Goal: Information Seeking & Learning: Learn about a topic

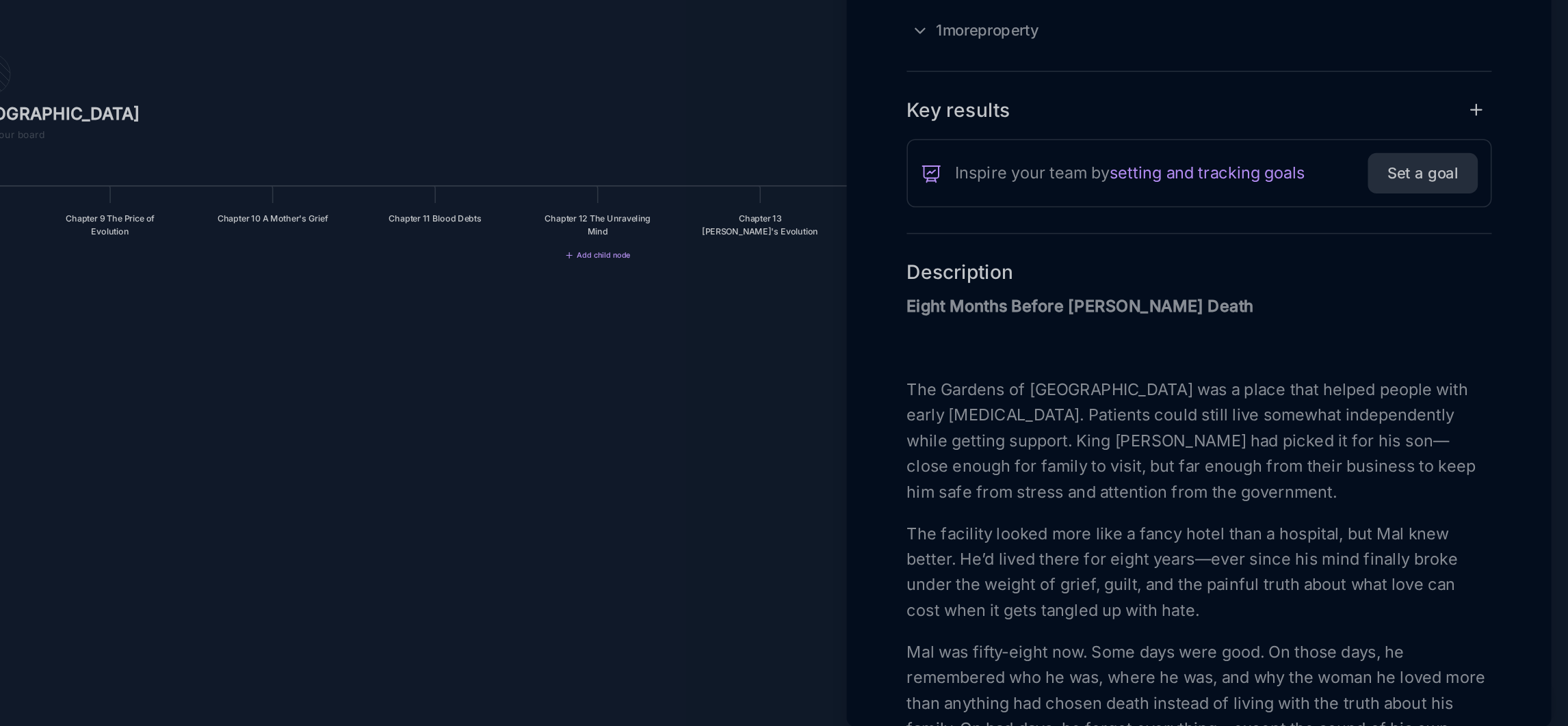
scroll to position [314, 0]
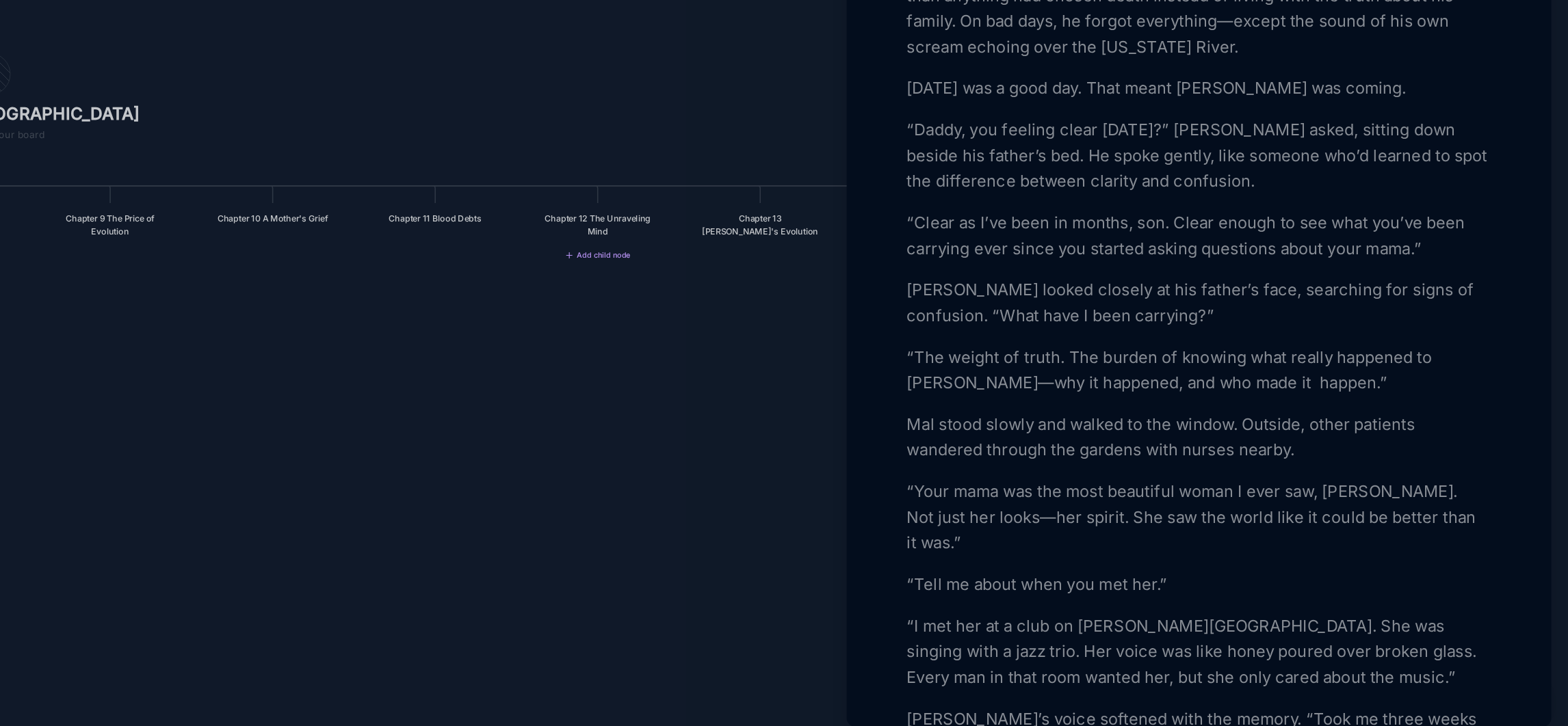
scroll to position [470, 0]
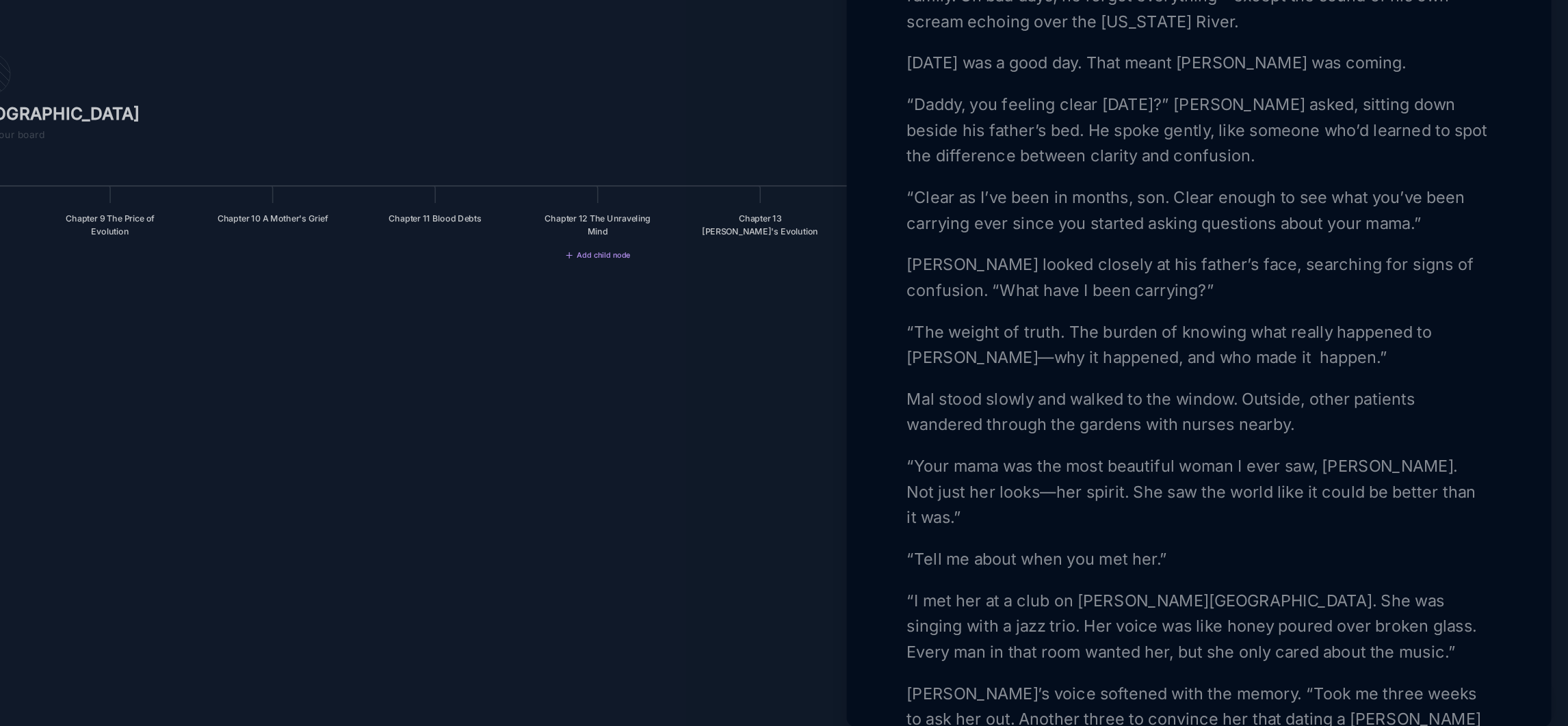
click at [1317, 487] on p "“The weight of truth. The burden of knowing what really happened to [PERSON_NAM…" at bounding box center [1331, 470] width 375 height 33
click at [1348, 487] on p "“The weight of truth. The burden of knowing what really happened to [PERSON_NAM…" at bounding box center [1331, 470] width 375 height 33
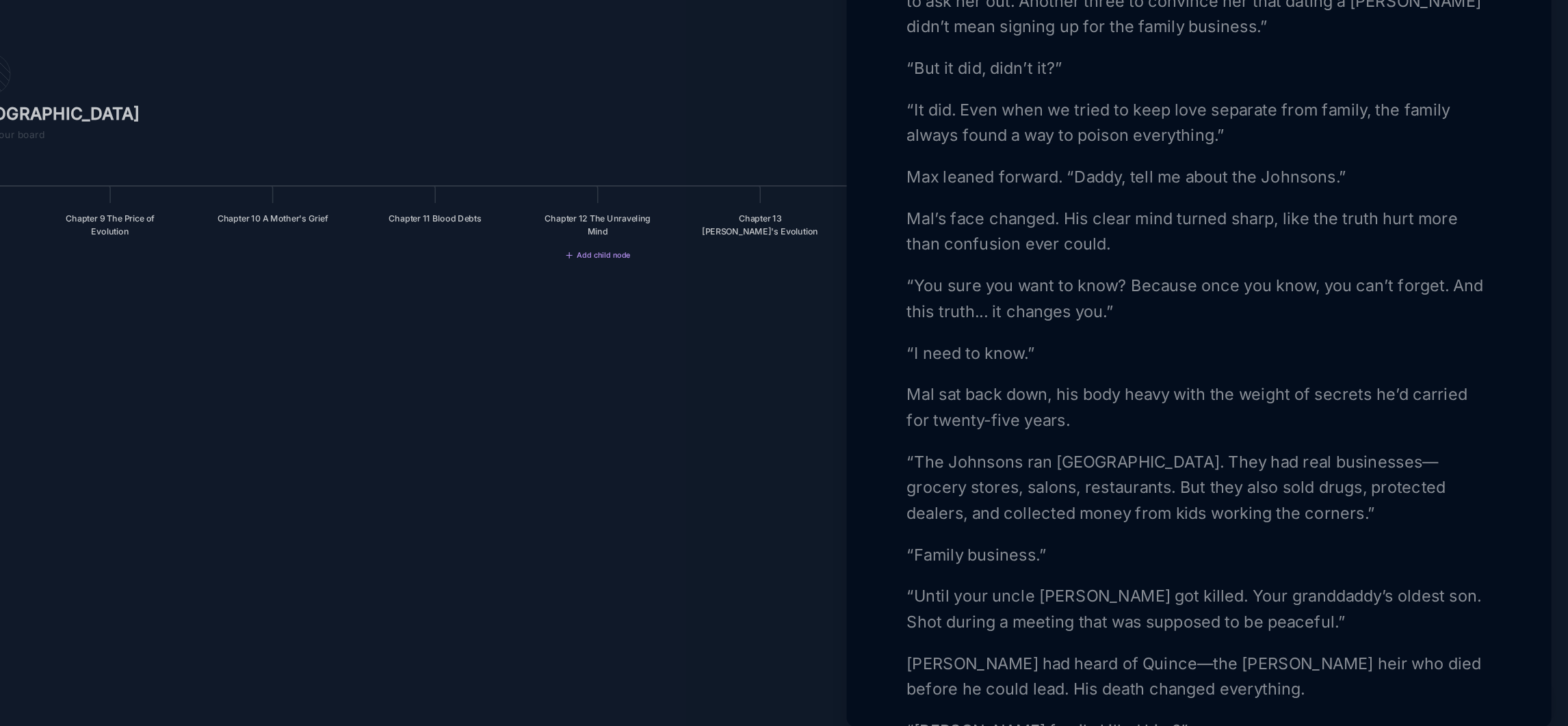
scroll to position [938, 0]
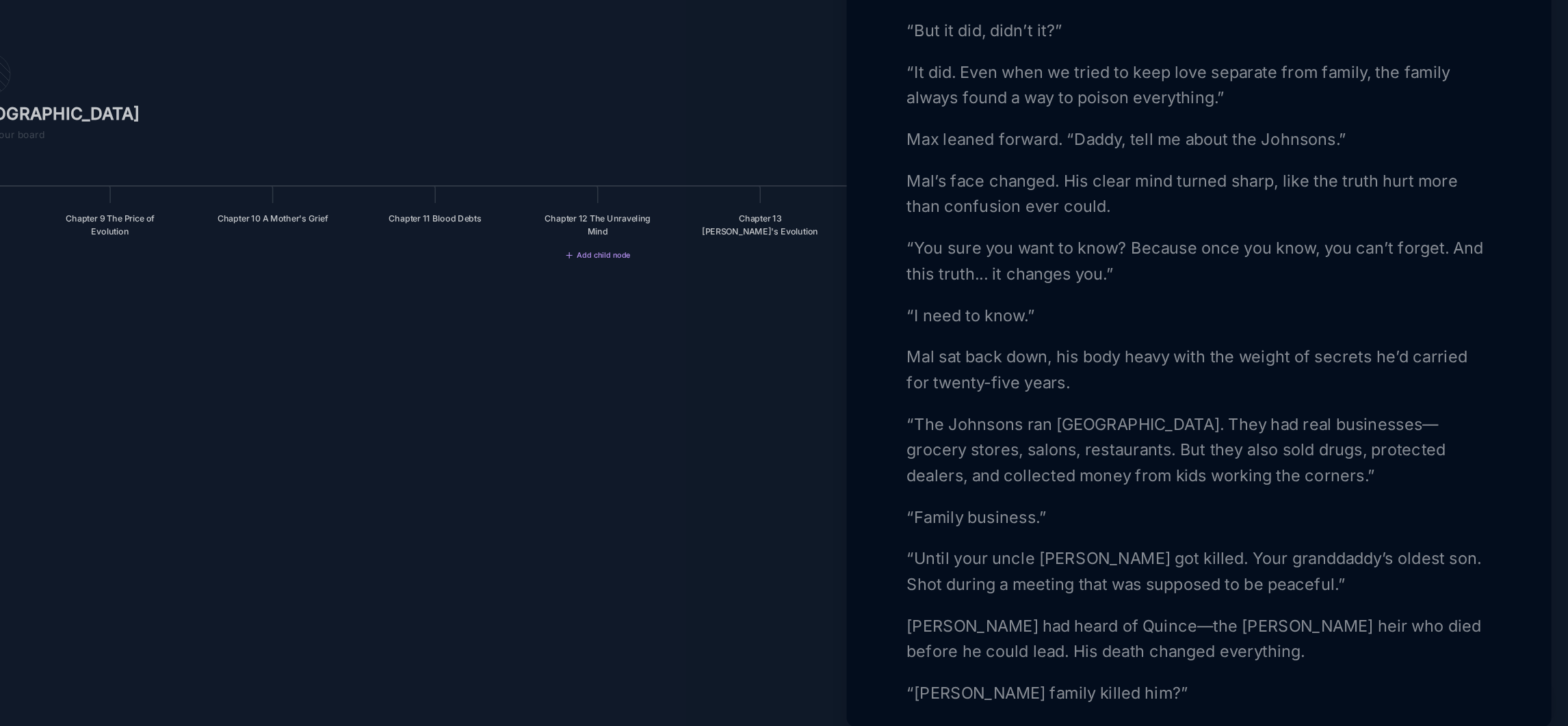
click at [1217, 504] on p "Mal sat back down, his body heavy with the weight of secrets he’d carried for t…" at bounding box center [1331, 487] width 375 height 33
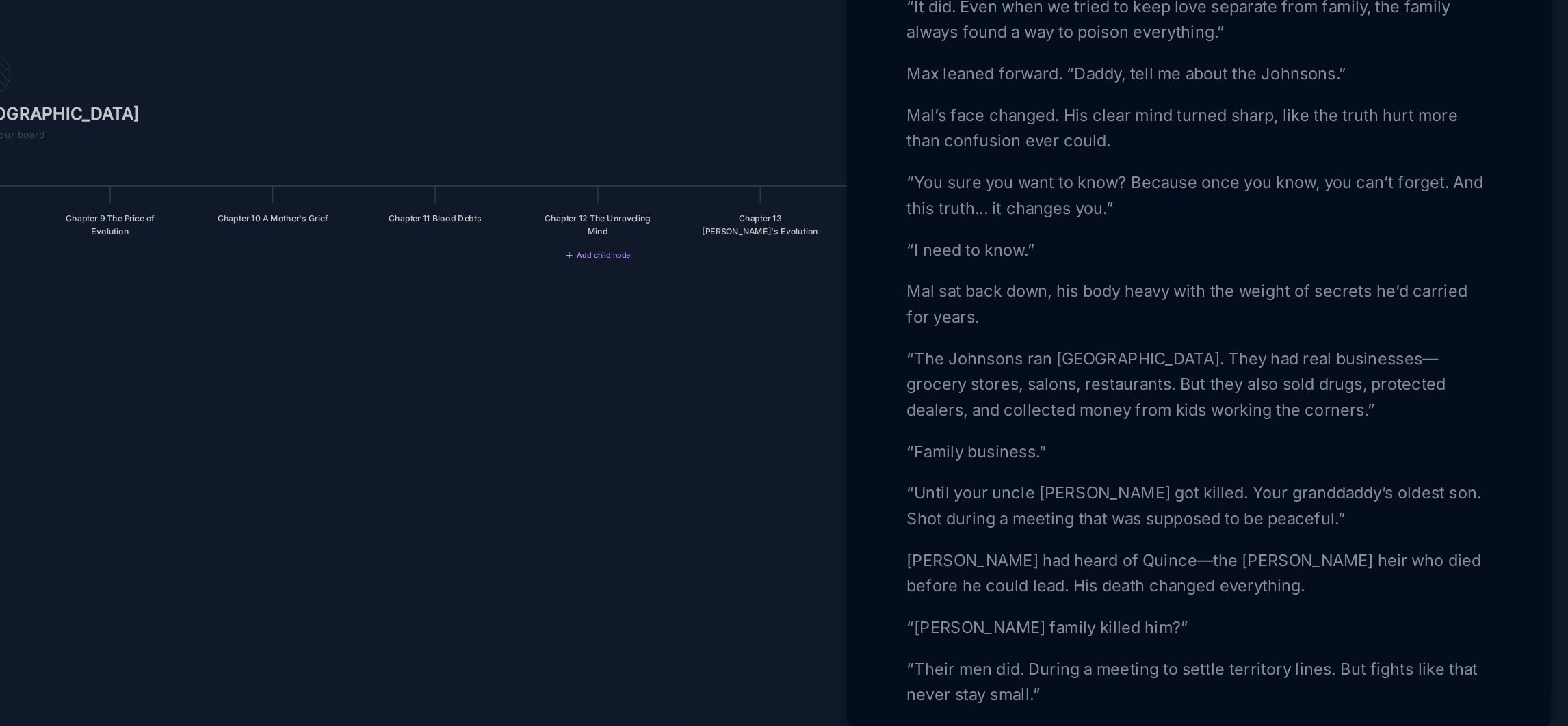
scroll to position [1007, 0]
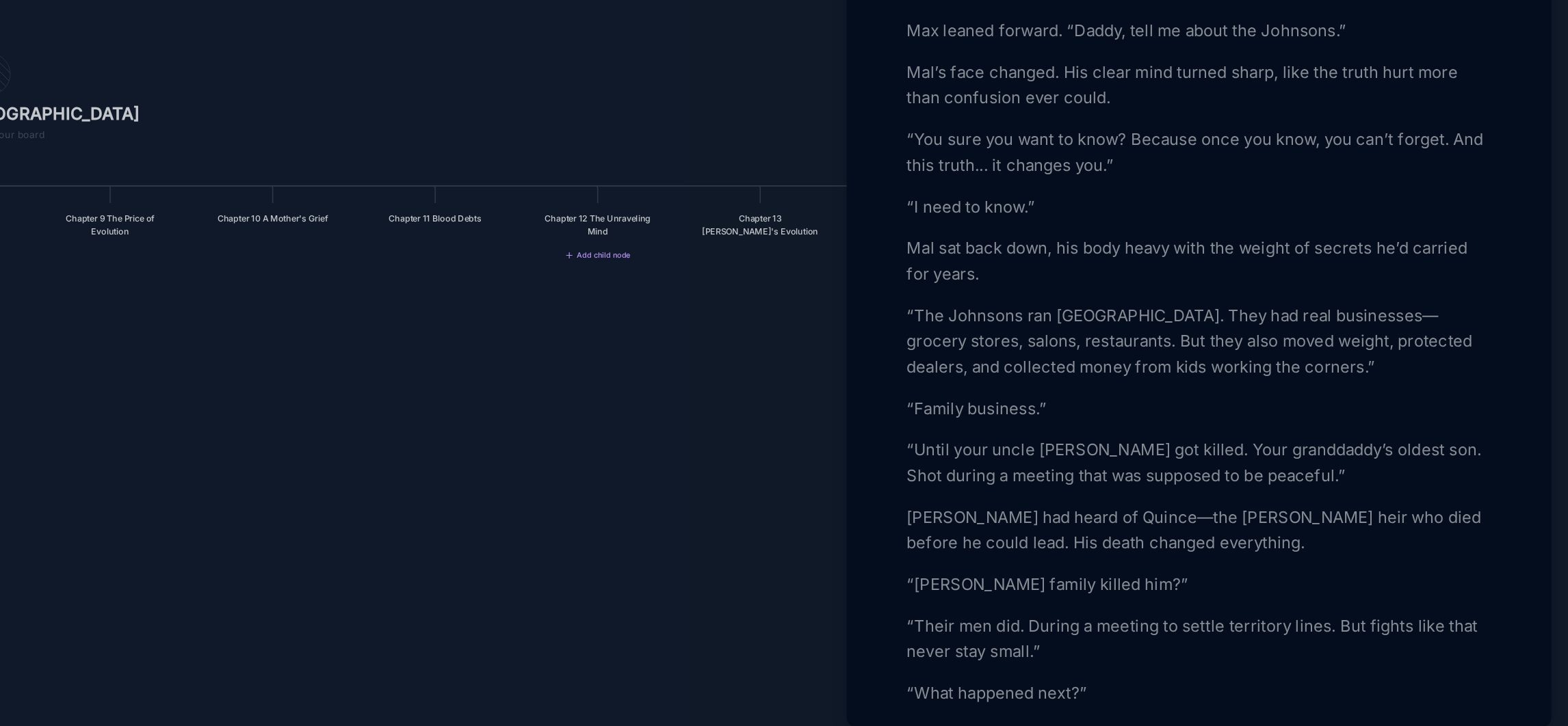
click at [1463, 563] on p "“Until your uncle [PERSON_NAME] got killed. Your granddaddy’s oldest son. Shot …" at bounding box center [1331, 546] width 375 height 33
click at [1313, 563] on p "“Until your uncle [PERSON_NAME] got killed. Your granddaddy’s oldest son. Shot …" at bounding box center [1331, 546] width 375 height 33
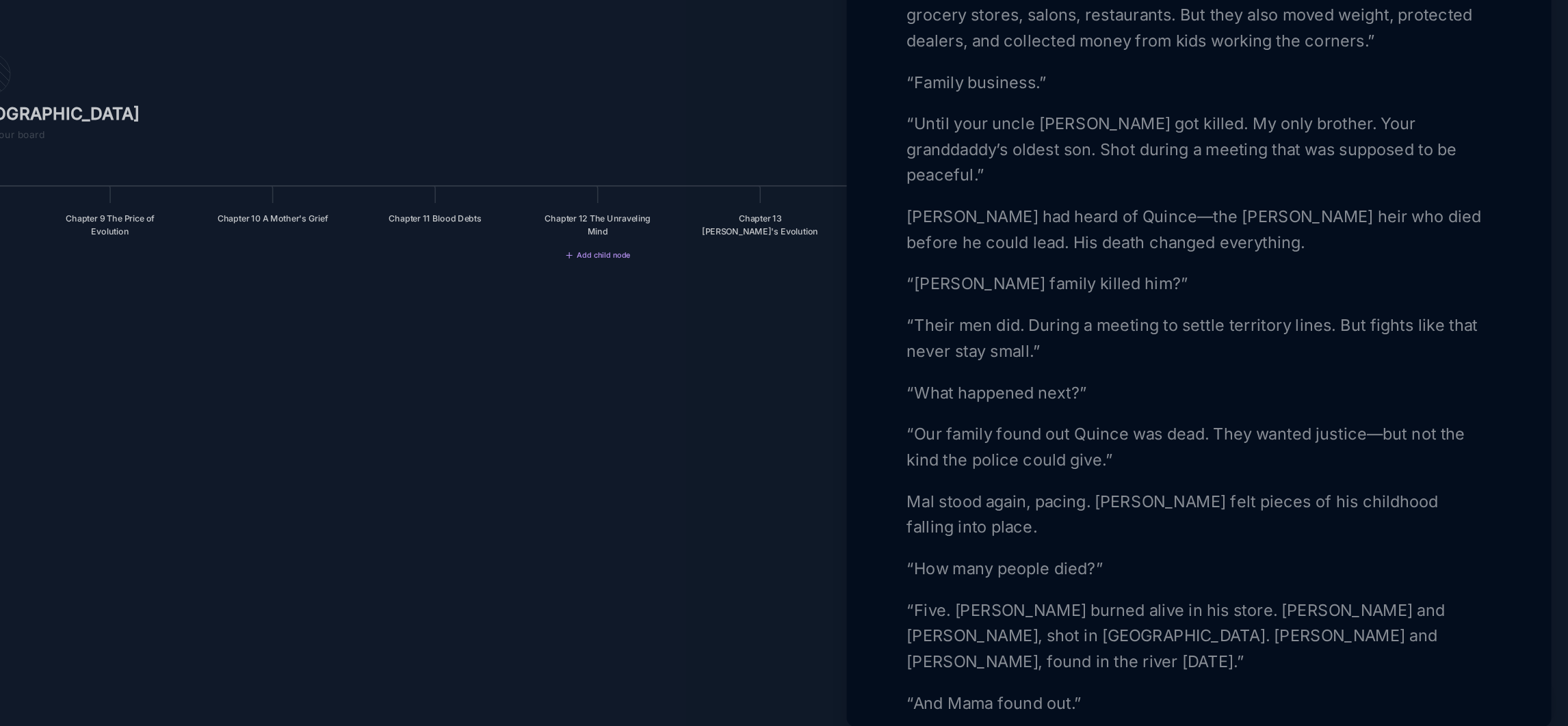
scroll to position [1243, 0]
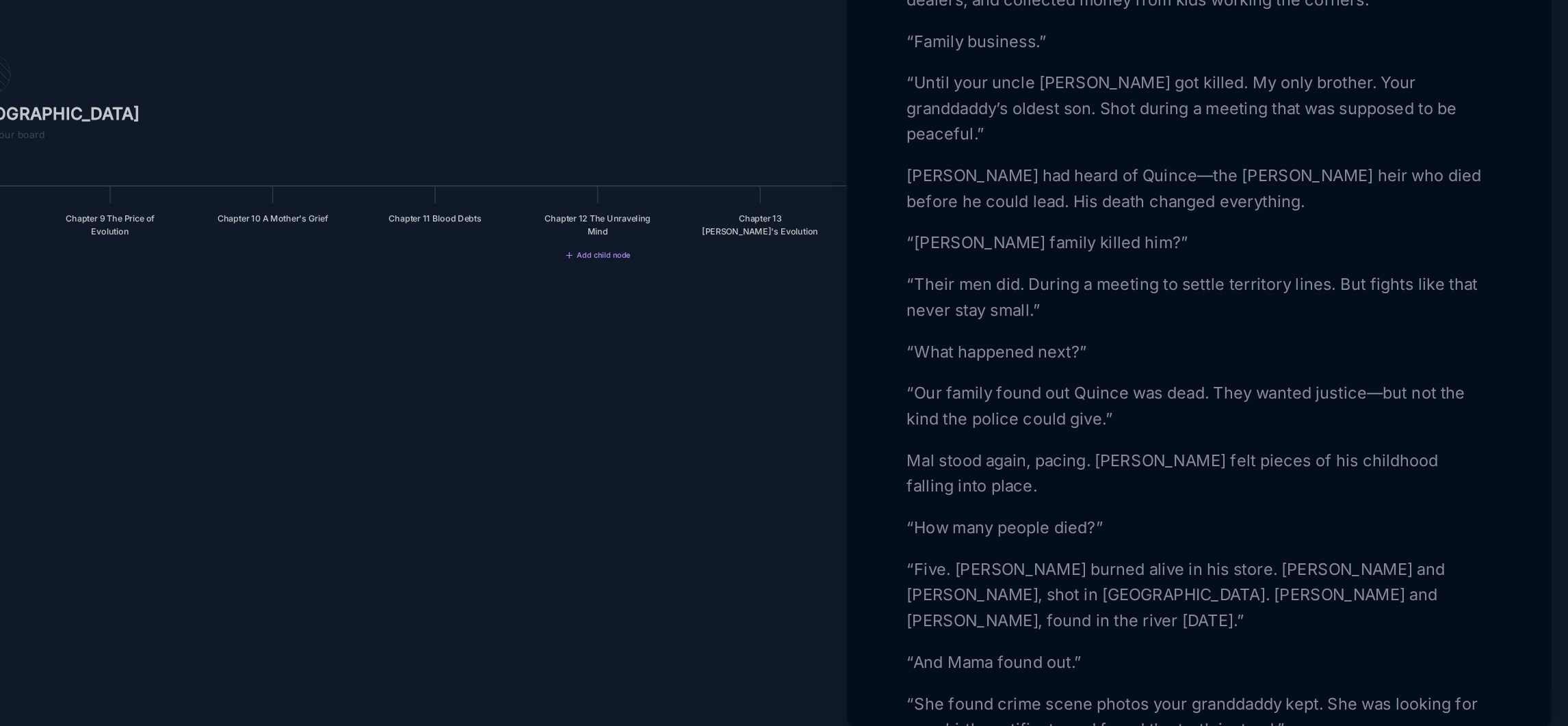
click at [1148, 641] on p "“Five. [PERSON_NAME] burned alive in his store. [PERSON_NAME] and [PERSON_NAME]…" at bounding box center [1331, 631] width 375 height 49
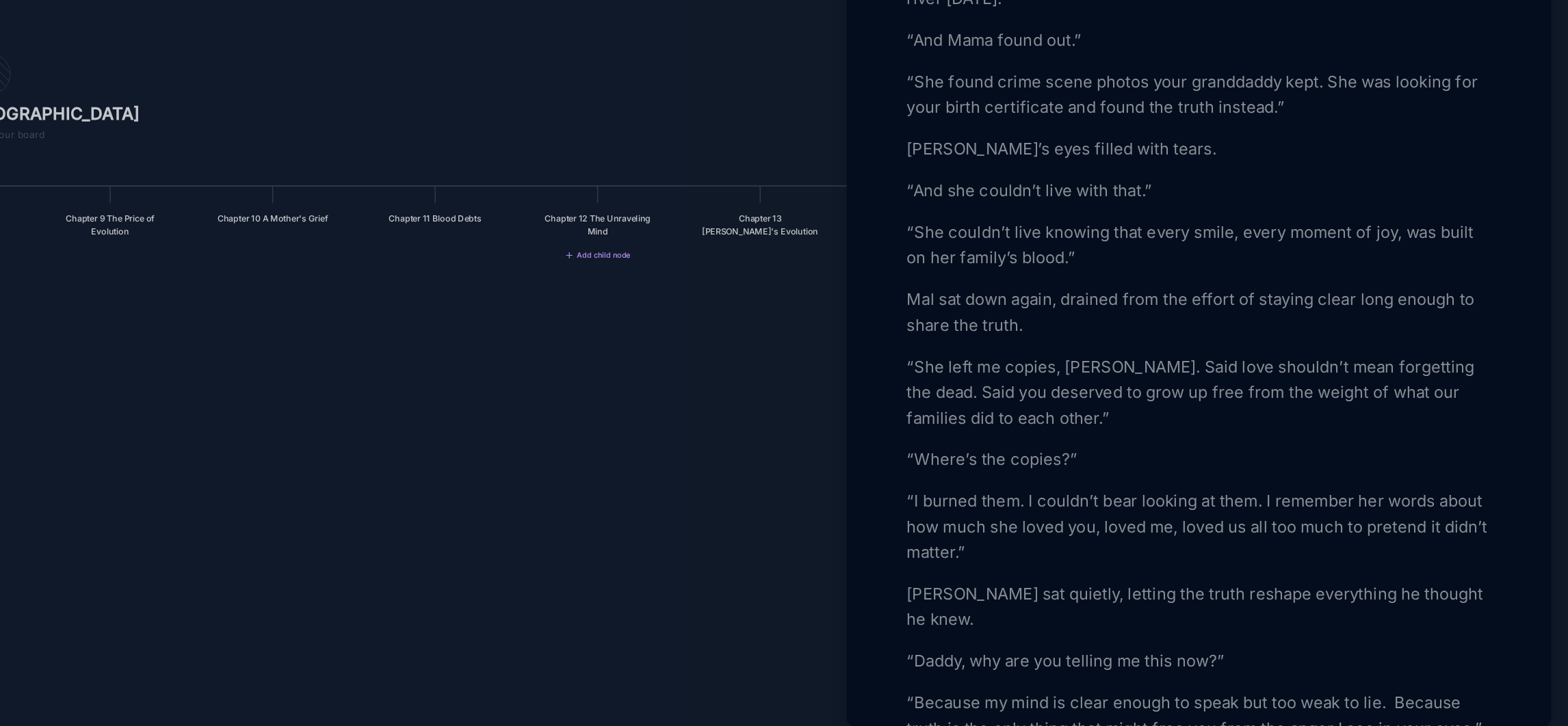
scroll to position [1684, 0]
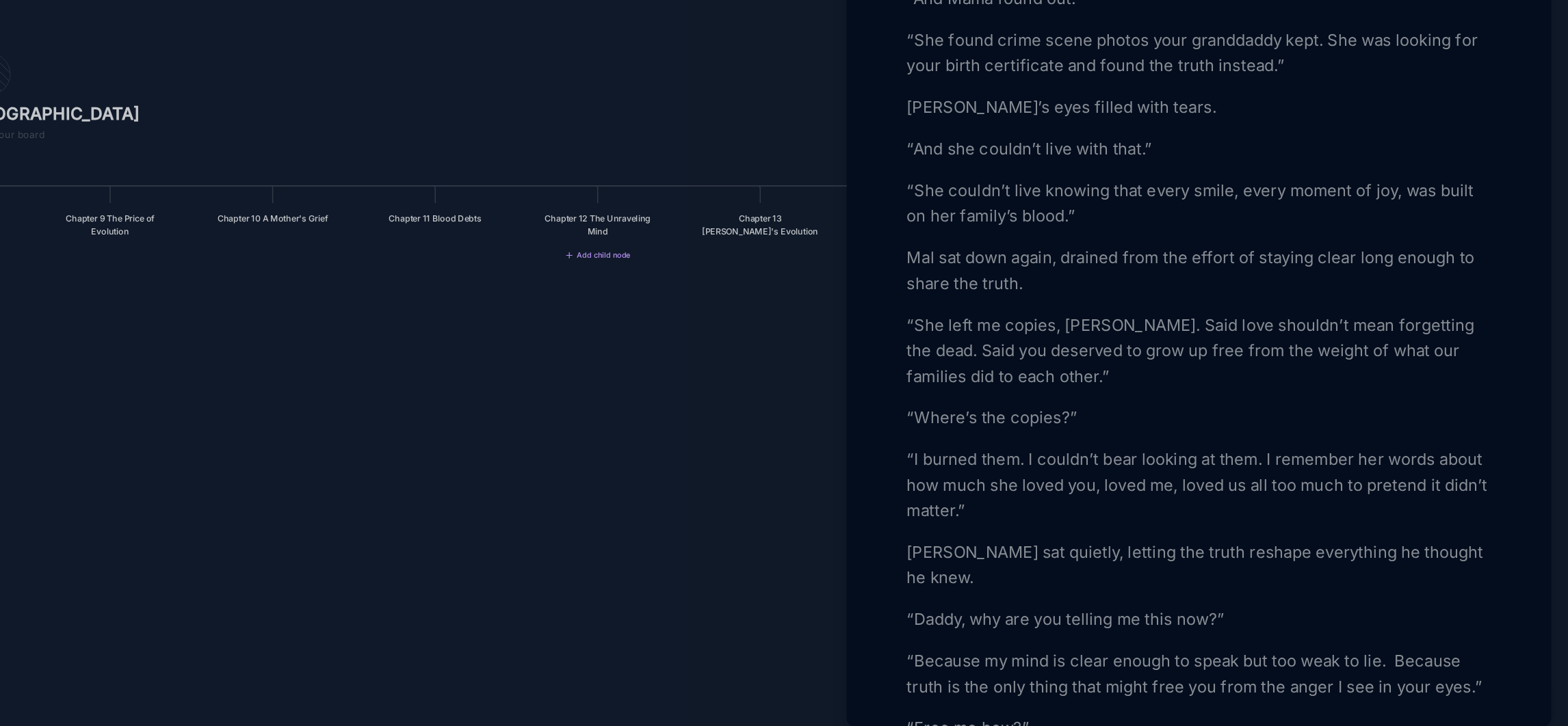
click at [1322, 670] on p "“Because my mind is clear enough to speak but too weak to lie. Because truth is…" at bounding box center [1331, 681] width 375 height 33
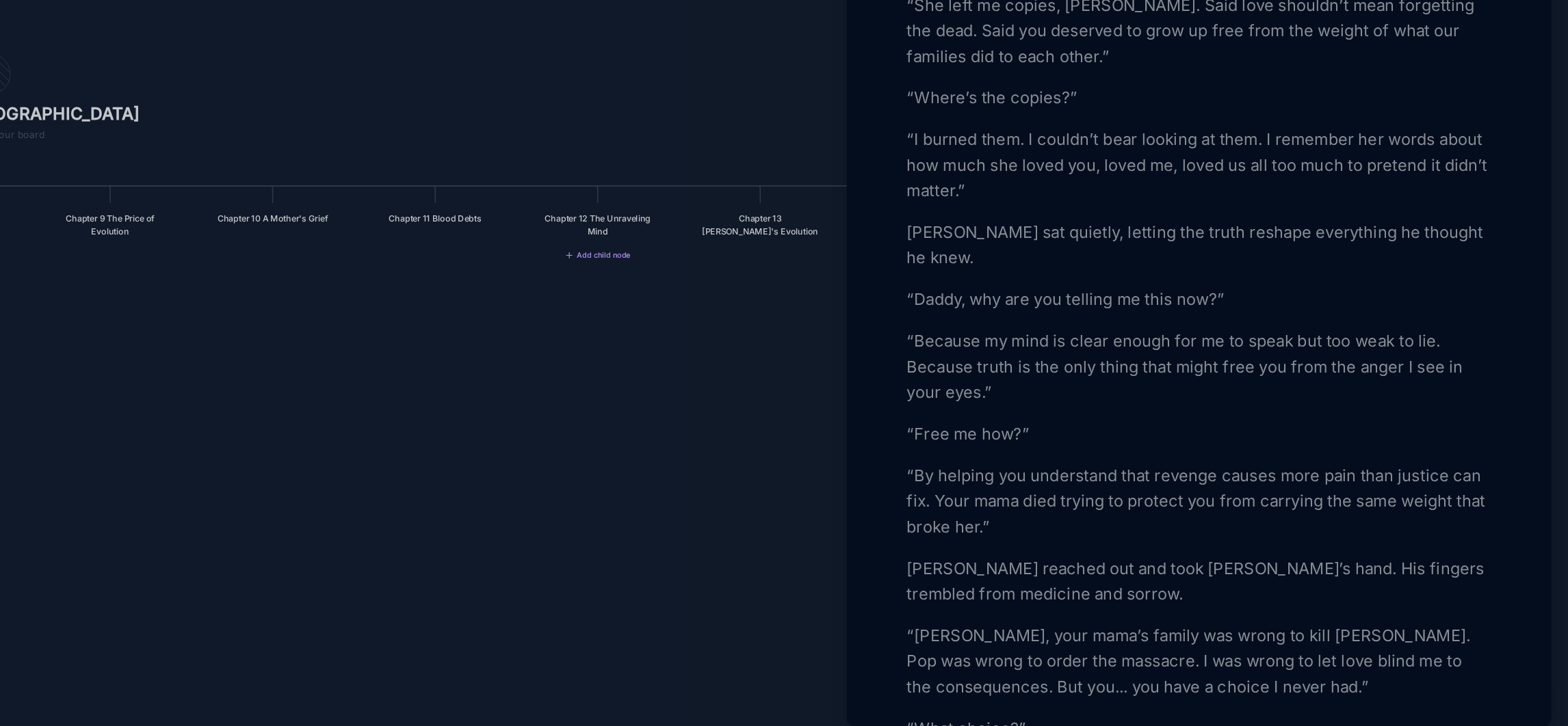
scroll to position [1915, 0]
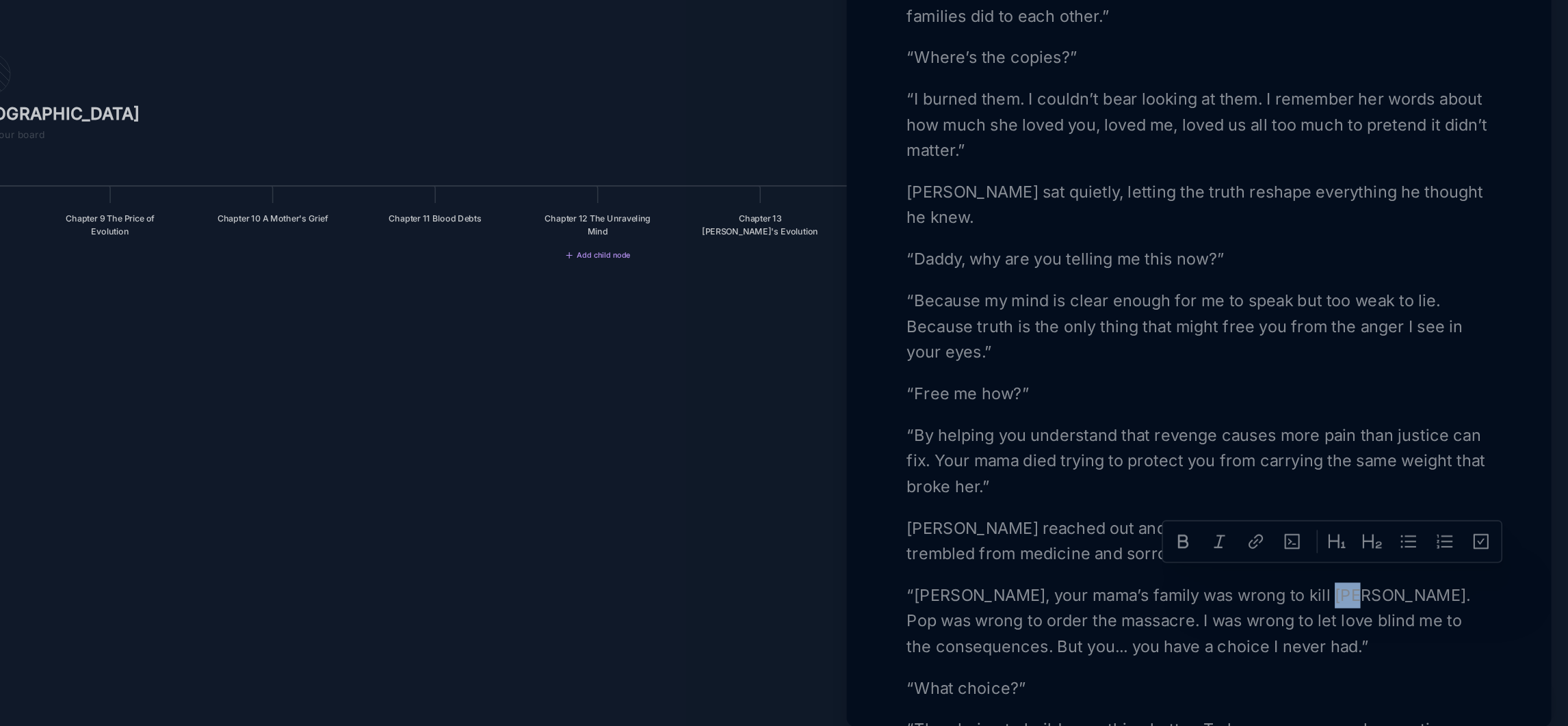
drag, startPoint x: 1421, startPoint y: 621, endPoint x: 1405, endPoint y: 625, distance: 16.5
click at [1405, 625] on p "“[PERSON_NAME], your mama’s family was wrong to kill [PERSON_NAME]. Pop was wro…" at bounding box center [1331, 647] width 375 height 49
click at [1183, 638] on p "“[PERSON_NAME], your mama’s family was wrong to kill [PERSON_NAME]. Our family …" at bounding box center [1331, 647] width 375 height 49
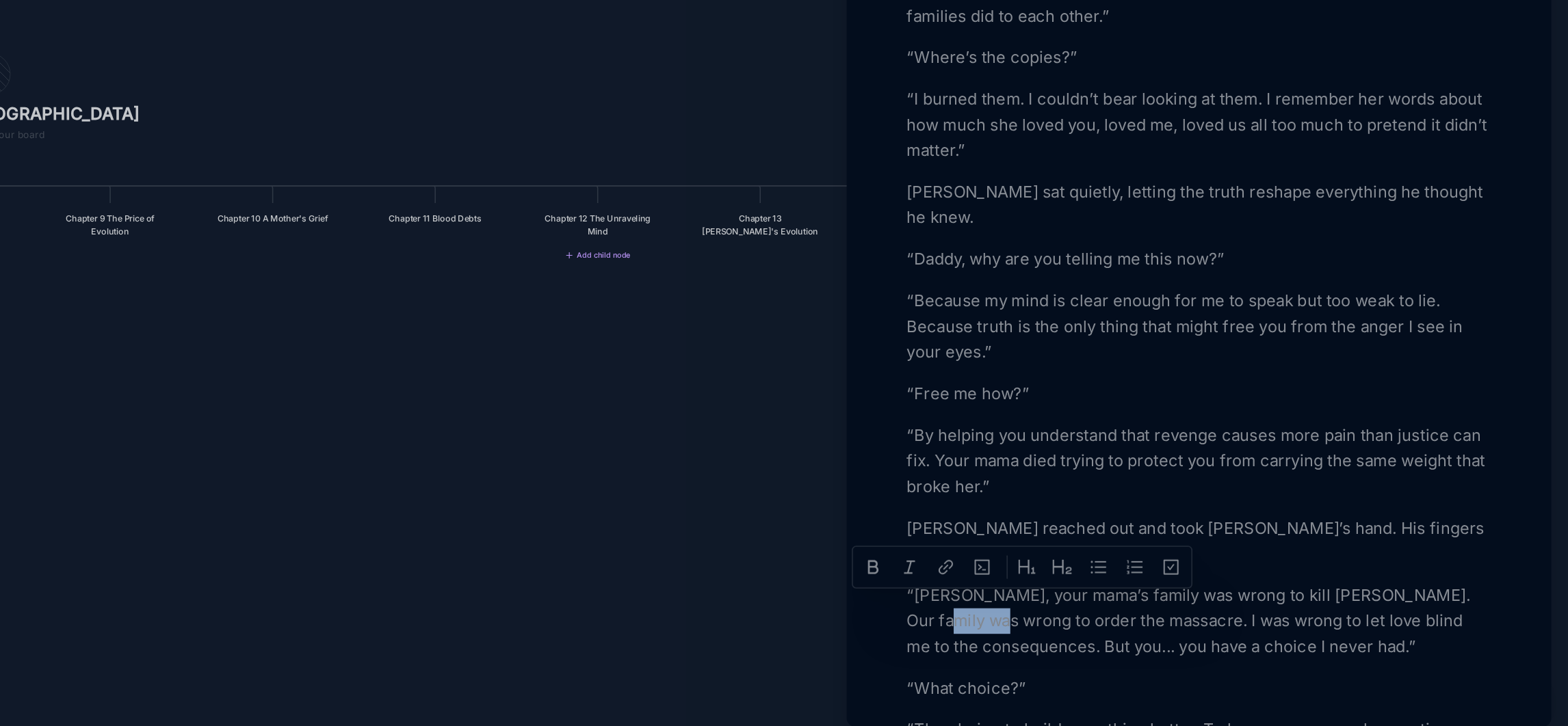
drag, startPoint x: 1178, startPoint y: 638, endPoint x: 1131, endPoint y: 632, distance: 47.4
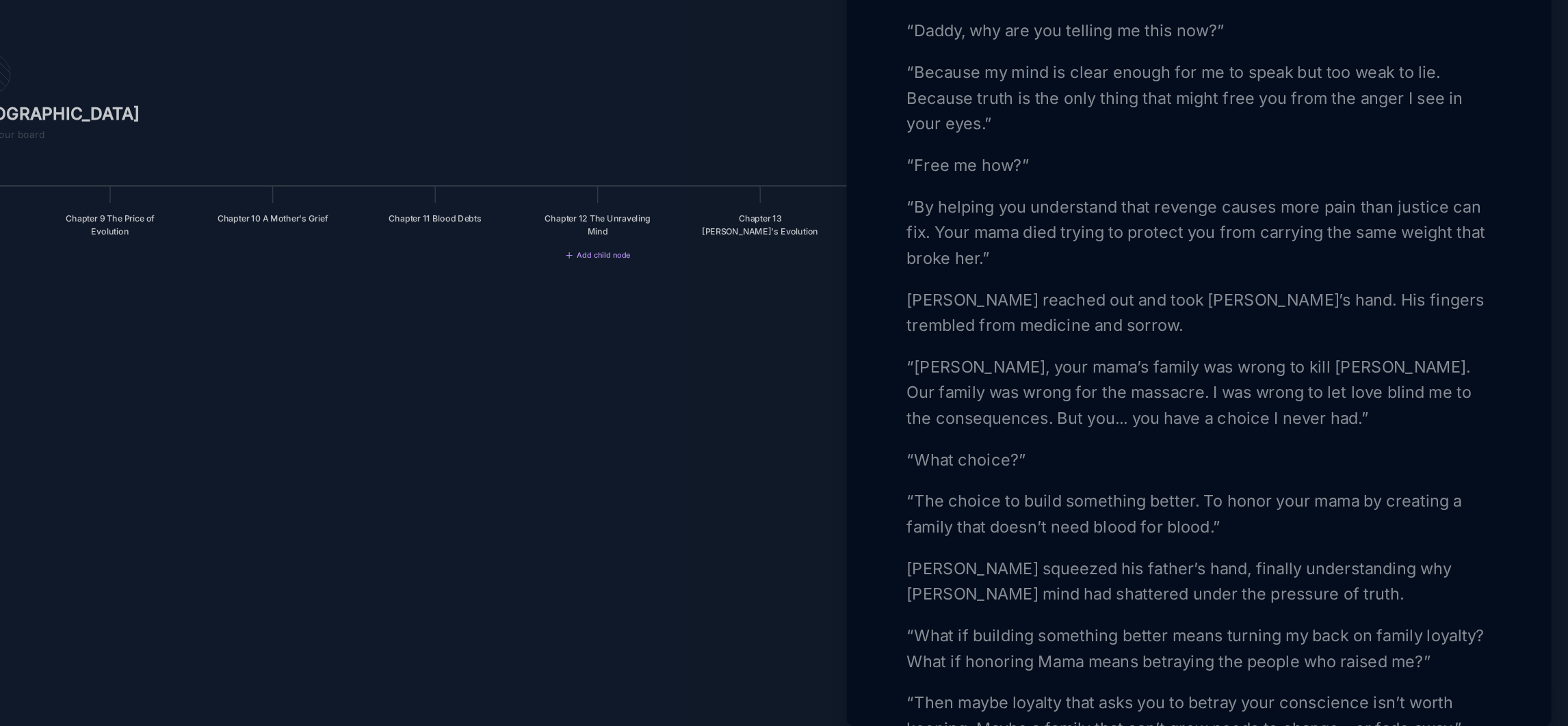
scroll to position [2078, 0]
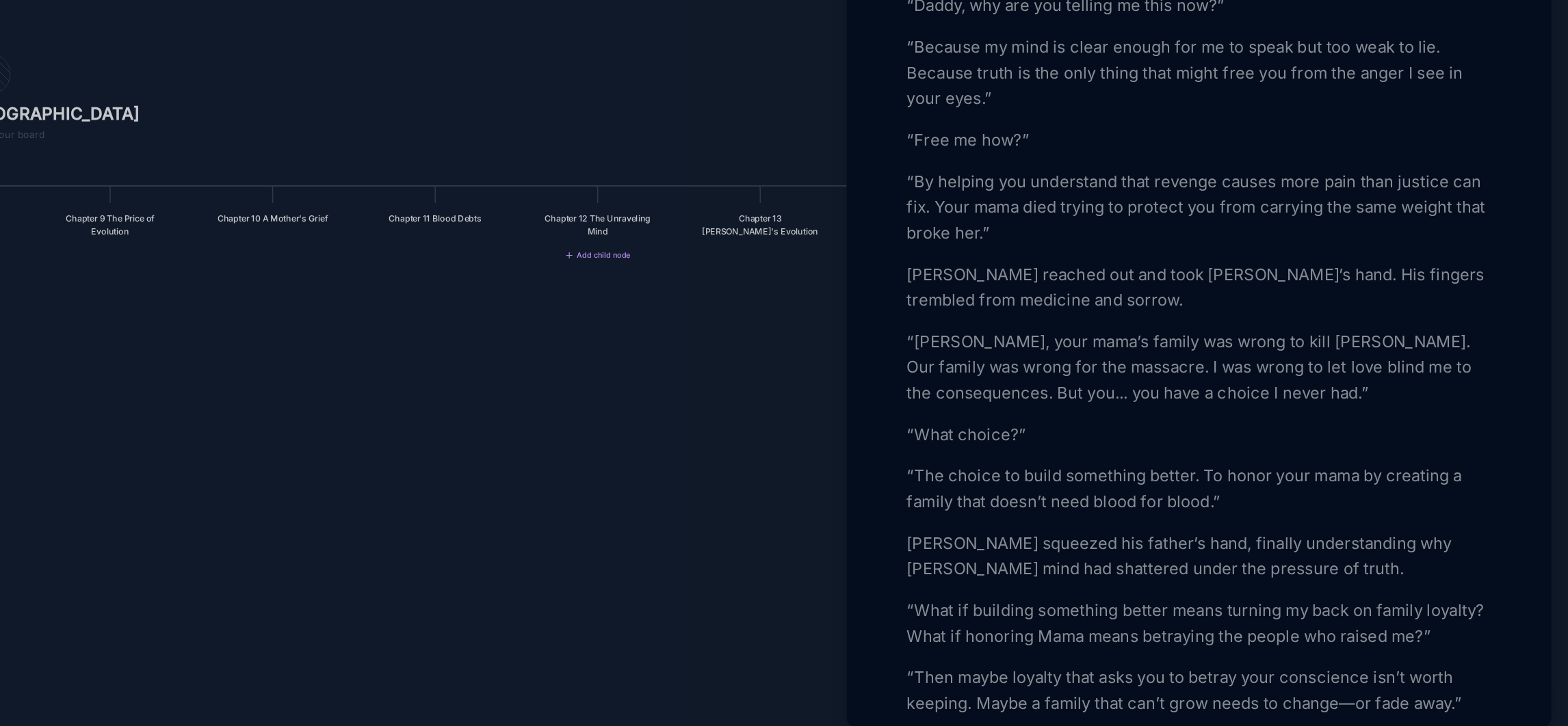
click at [1236, 644] on p "“What if building something better means turning my back on family loyalty? Wha…" at bounding box center [1331, 648] width 375 height 33
click at [1466, 590] on p "[PERSON_NAME] squeezed his father’s hand, finally understanding why [PERSON_NAM…" at bounding box center [1331, 606] width 375 height 33
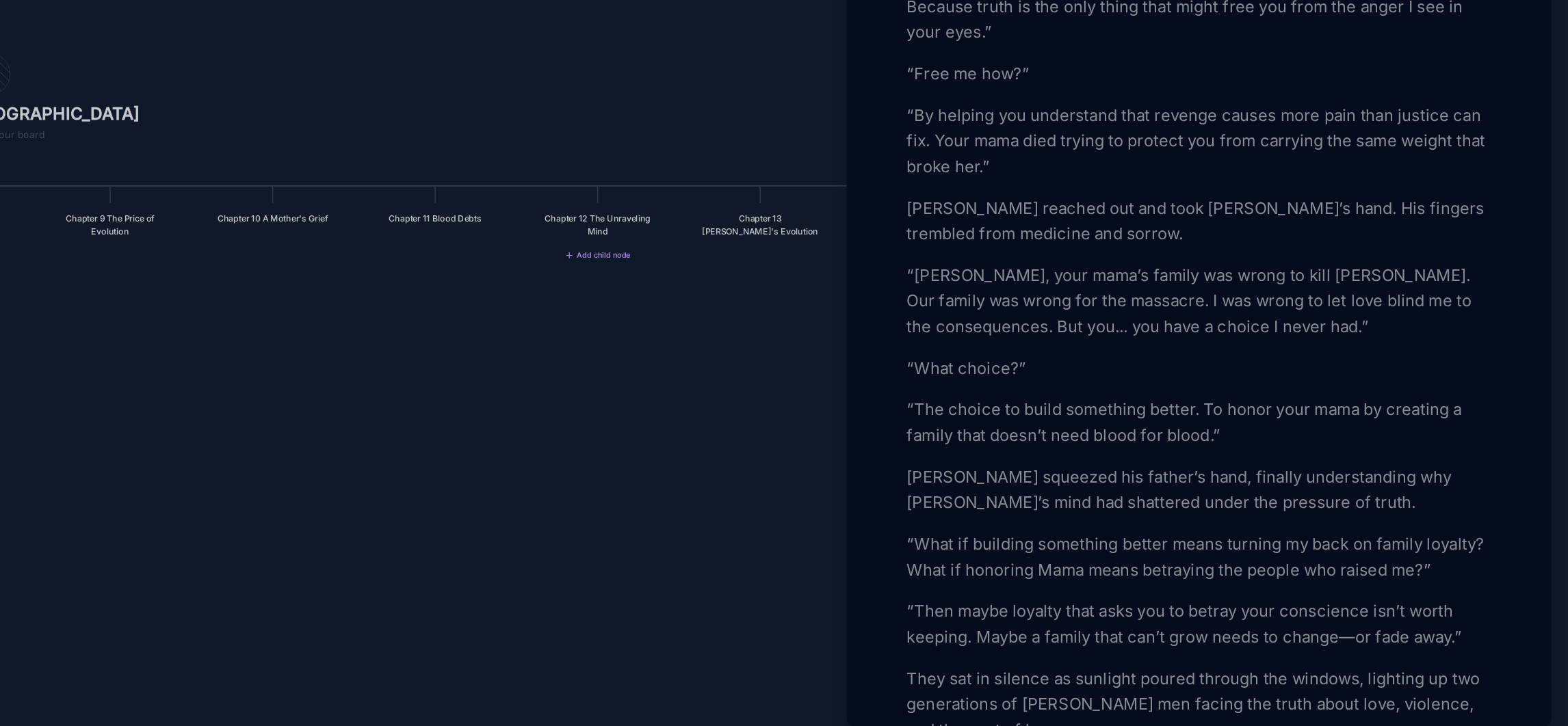
scroll to position [2136, 0]
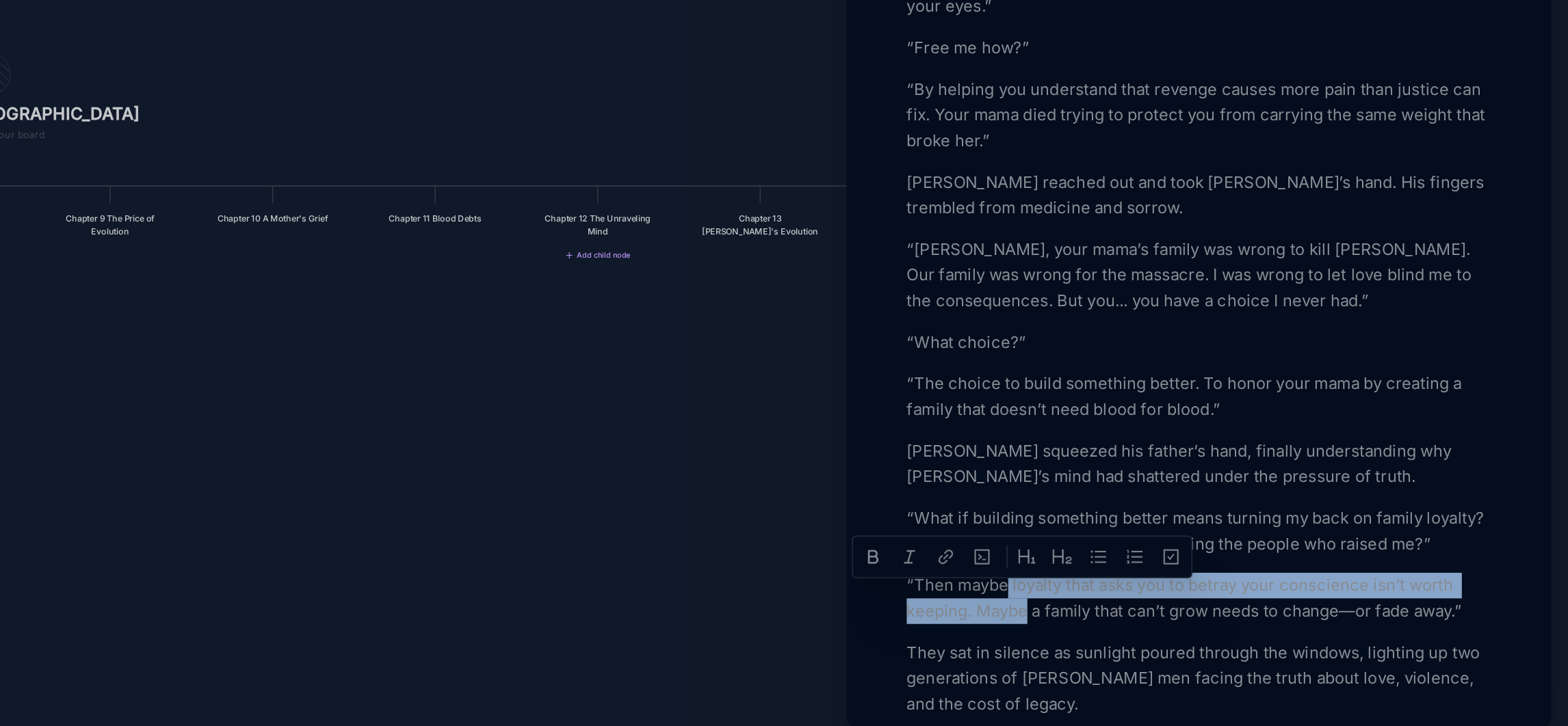
drag, startPoint x: 1207, startPoint y: 633, endPoint x: 1220, endPoint y: 649, distance: 20.6
click at [1220, 649] on p "“Then maybe loyalty that asks you to betray your conscience isn’t worth keeping…" at bounding box center [1331, 633] width 375 height 33
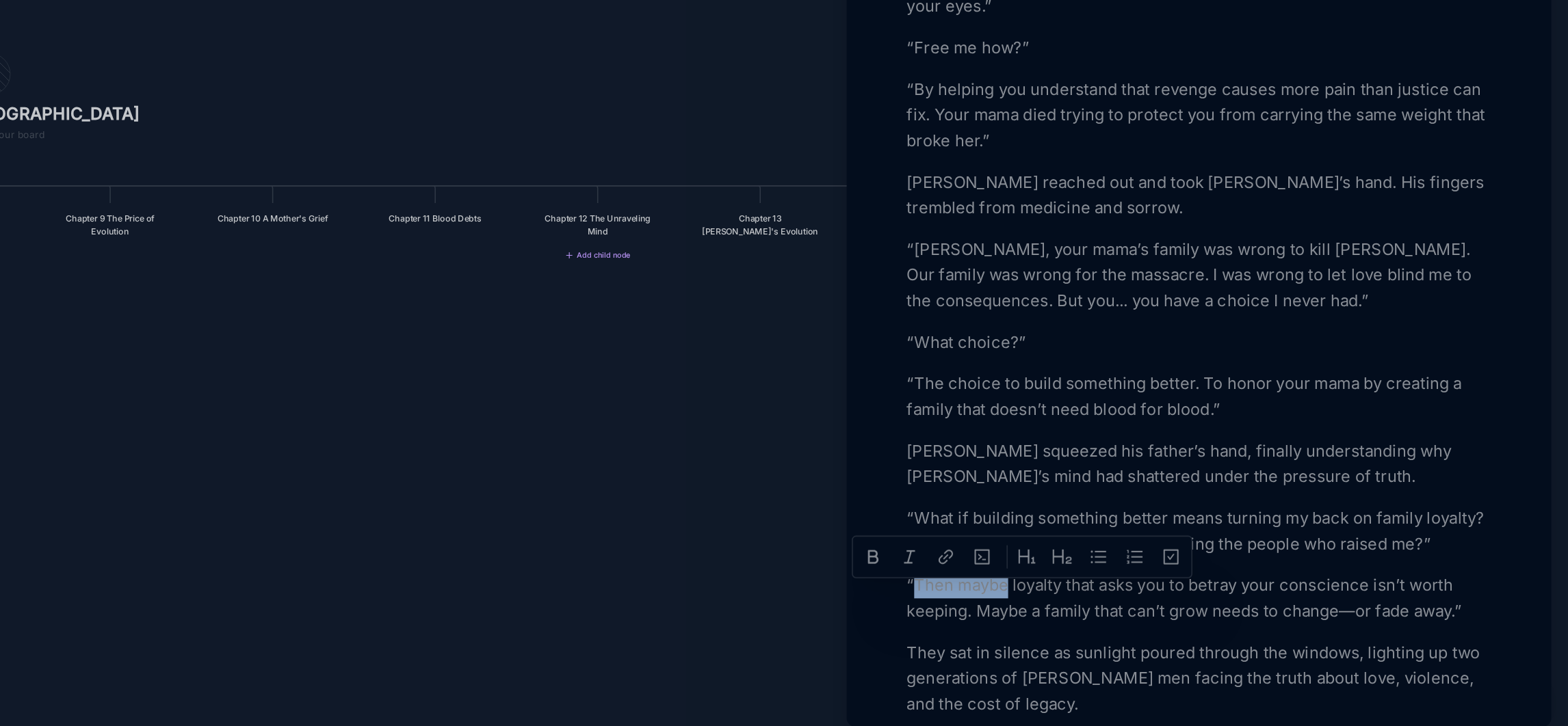
drag, startPoint x: 1207, startPoint y: 636, endPoint x: 1151, endPoint y: 633, distance: 56.1
click at [1151, 633] on p "“Then maybe loyalty that asks you to betray your conscience isn’t worth keeping…" at bounding box center [1331, 633] width 375 height 33
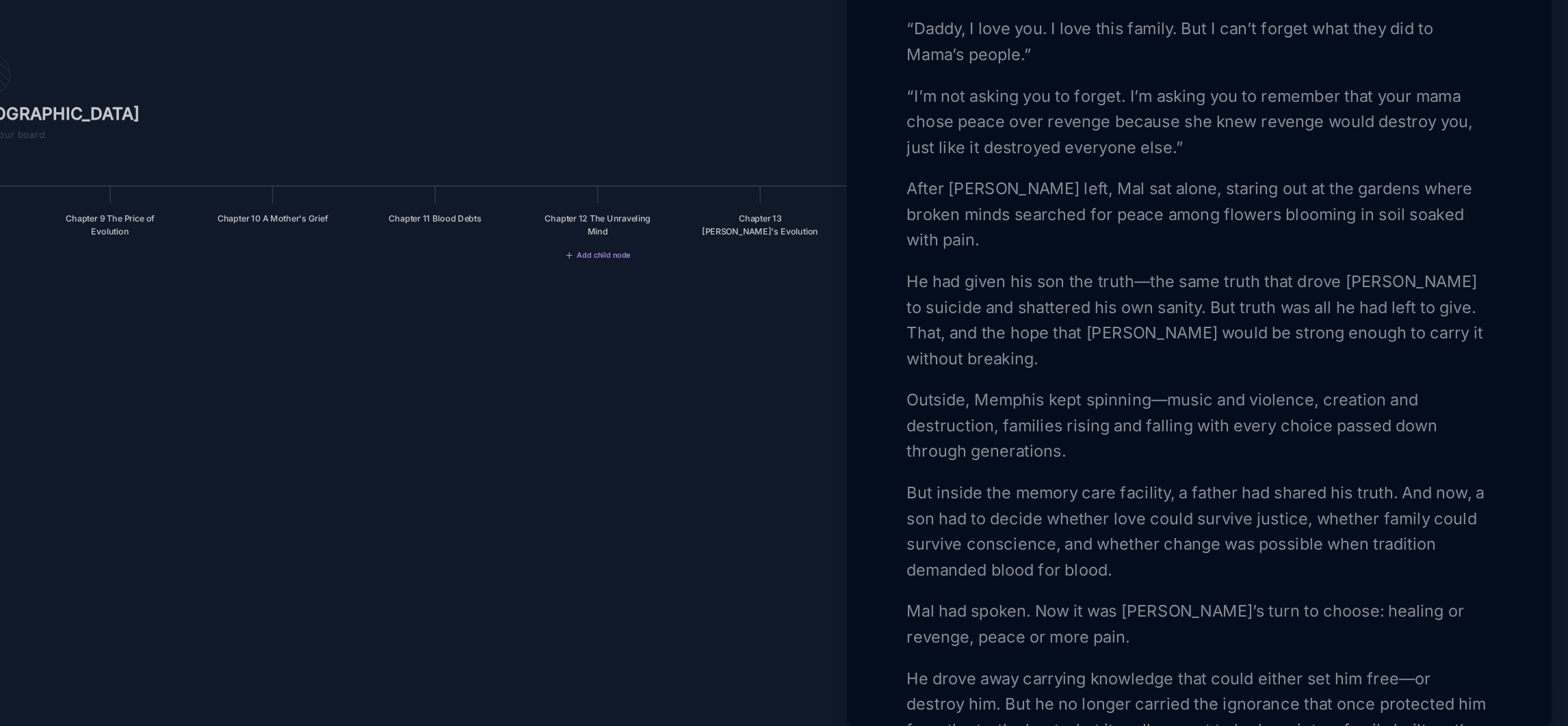
scroll to position [2624, 0]
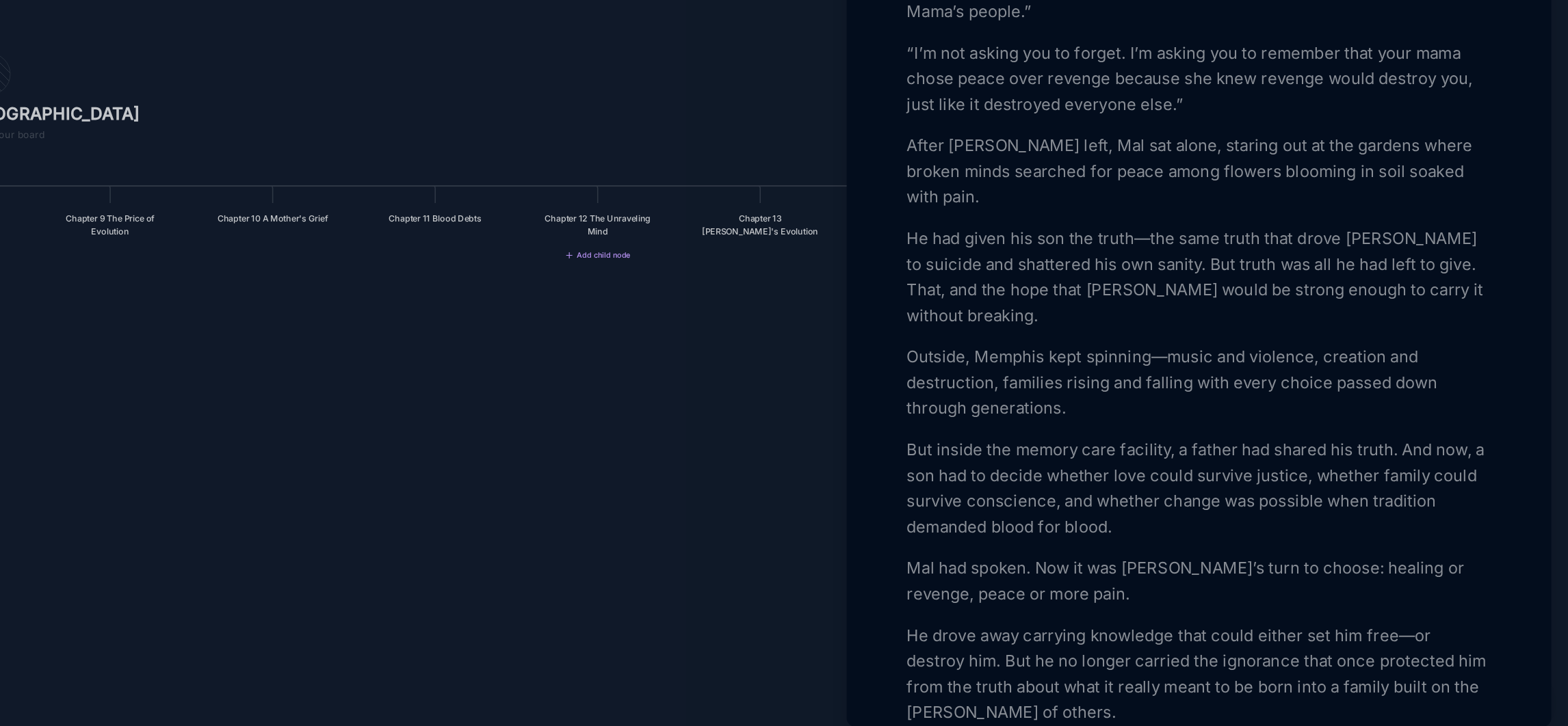
click at [1060, 532] on div at bounding box center [784, 363] width 1568 height 726
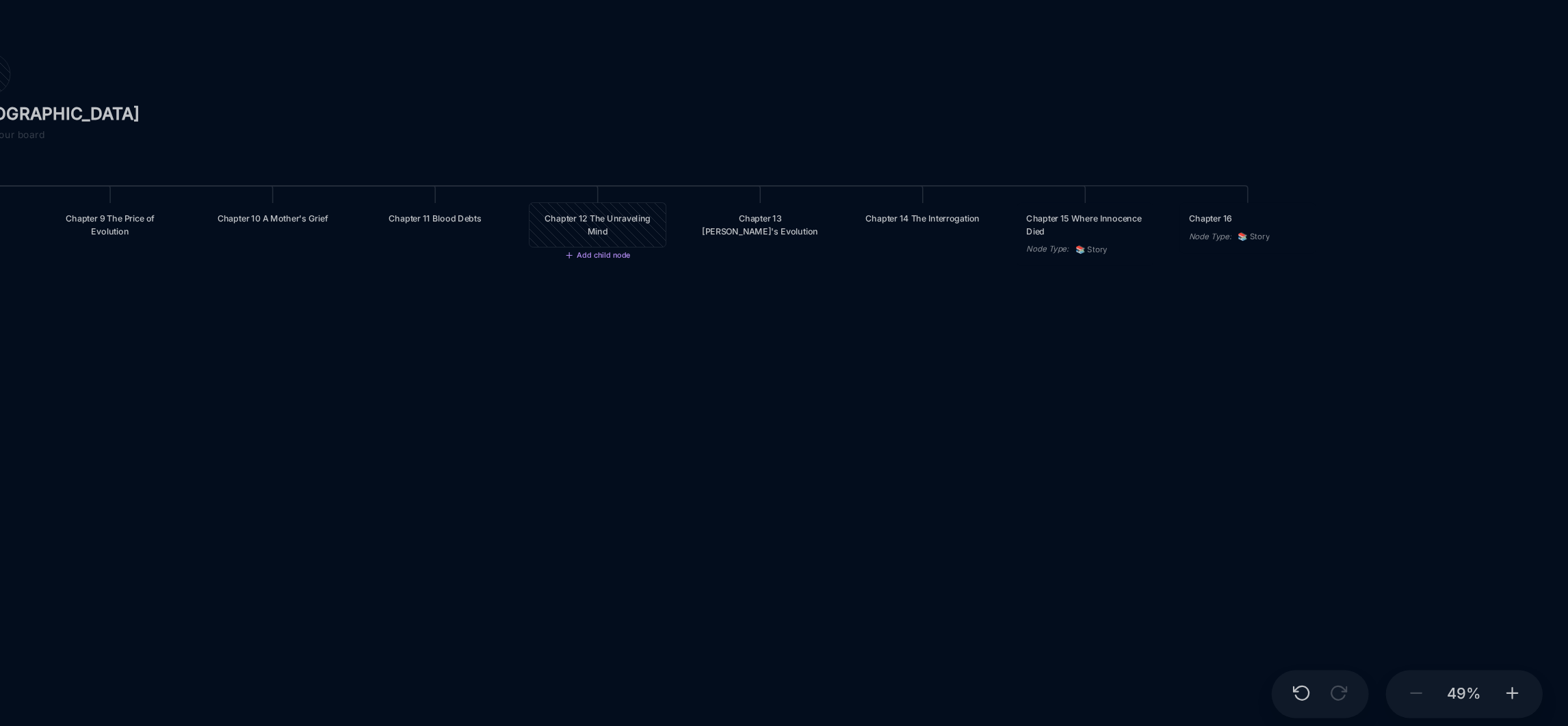
click at [938, 393] on div "Chapter 12 The Unraveling Mind" at bounding box center [946, 393] width 75 height 16
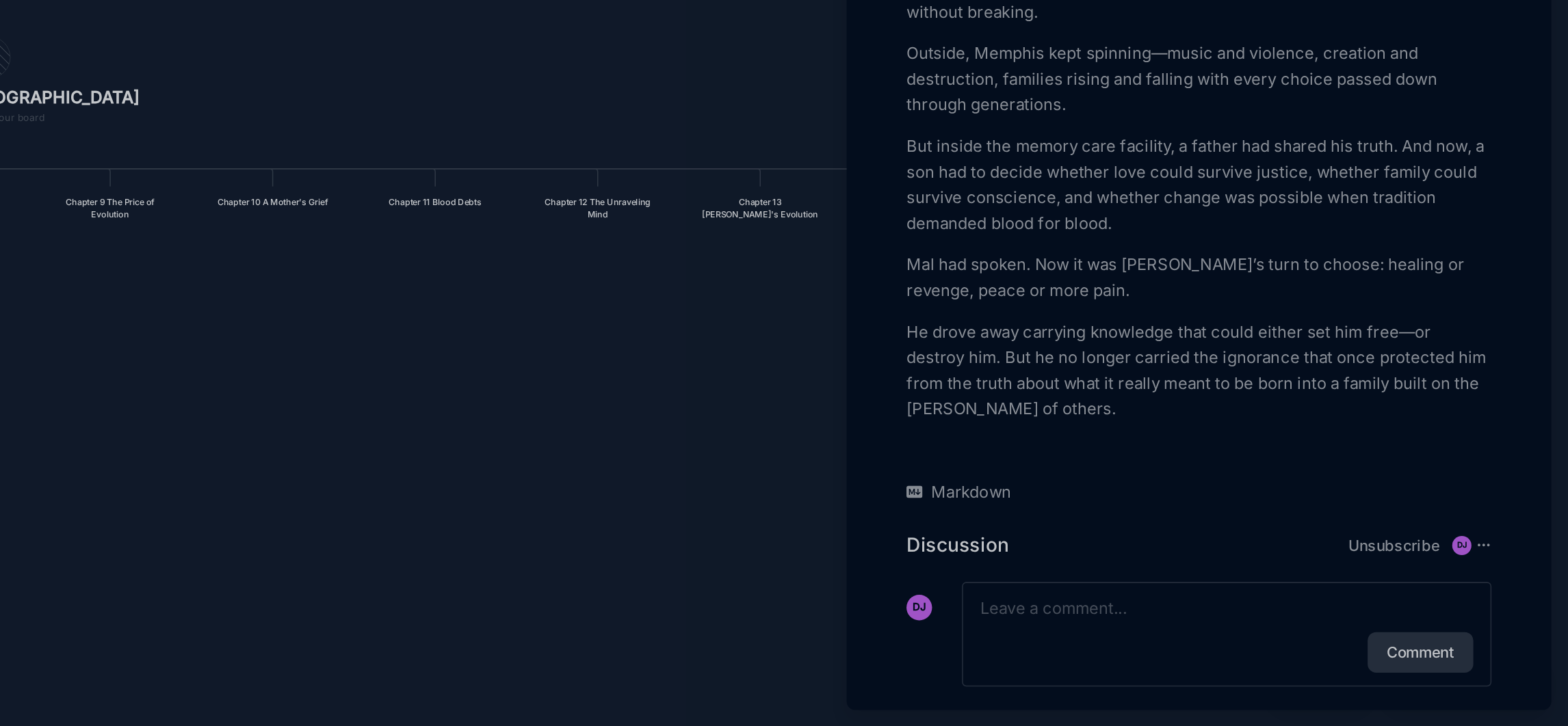
scroll to position [2810, 0]
click at [861, 570] on div at bounding box center [784, 363] width 1568 height 726
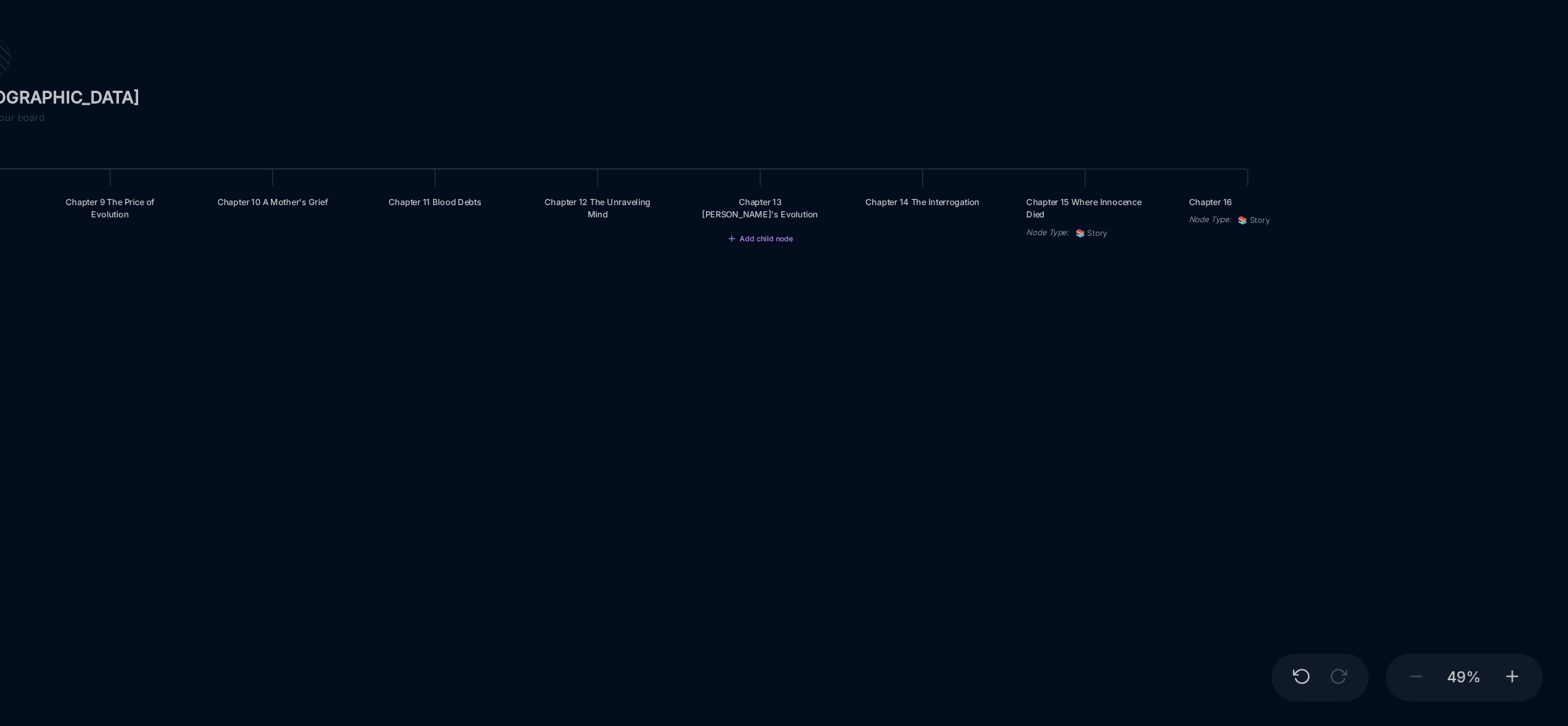
click at [1050, 402] on div "Chapter 13 [PERSON_NAME]'s Evolution" at bounding box center [1050, 393] width 75 height 16
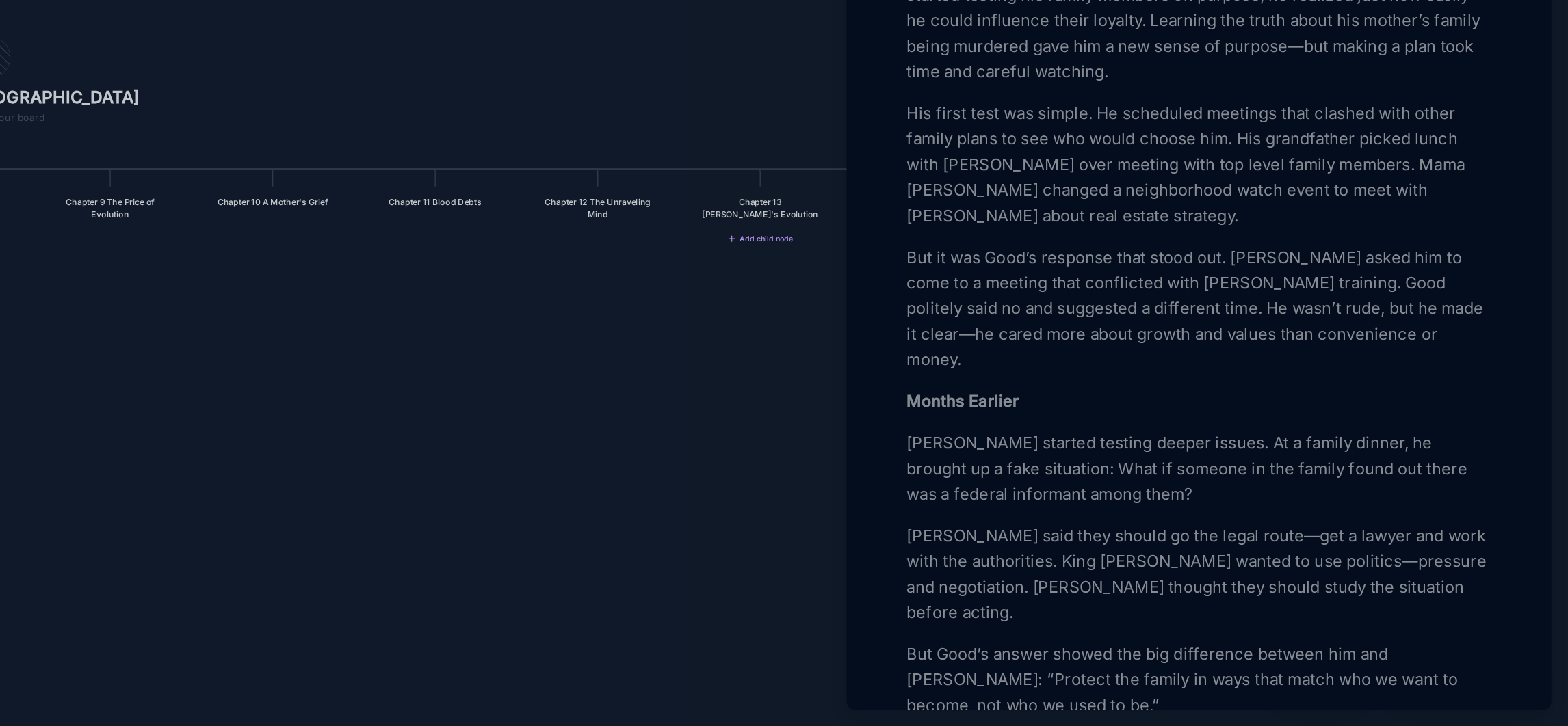
scroll to position [246, 0]
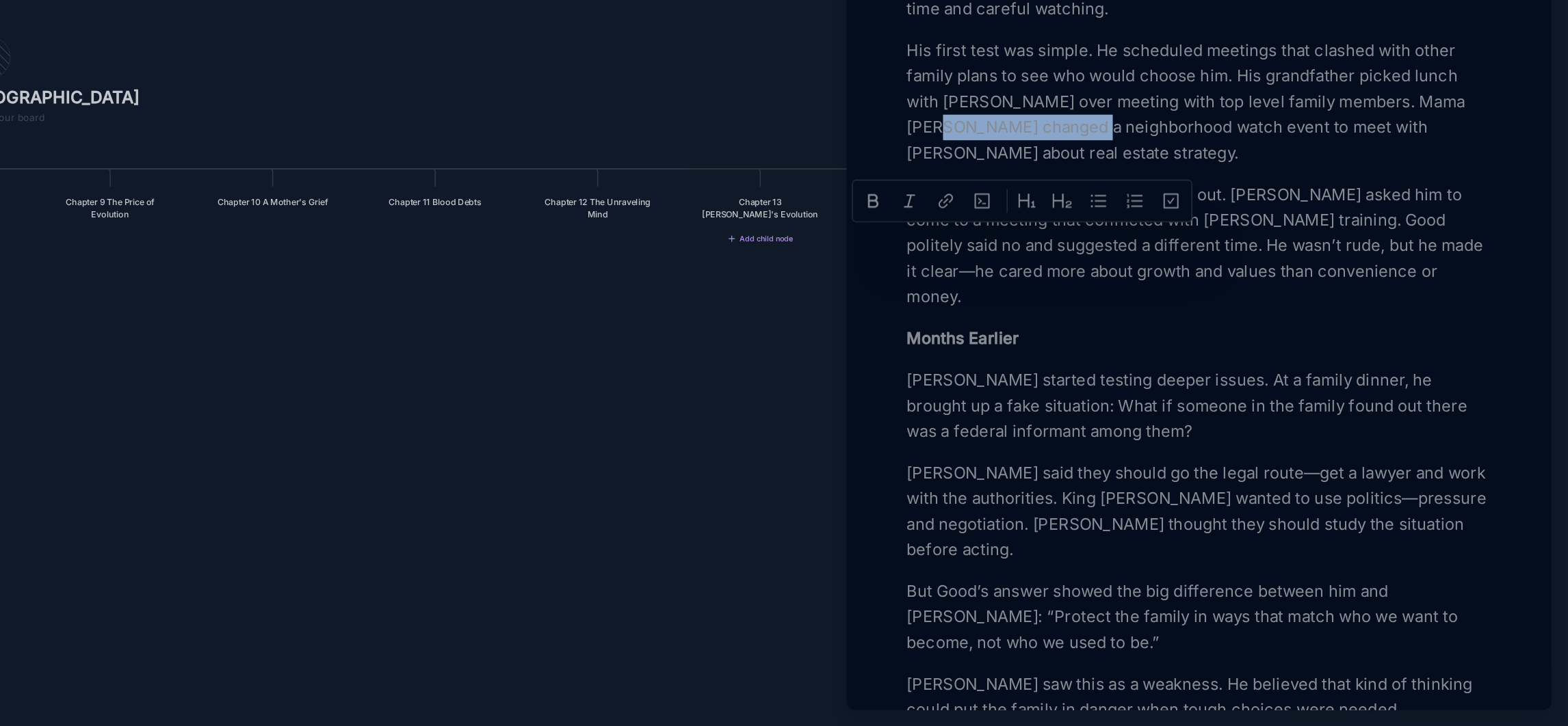
drag, startPoint x: 1243, startPoint y: 418, endPoint x: 1145, endPoint y: 410, distance: 98.3
click at [1145, 366] on p "His first test was simple. He scheduled meetings that clashed with other family…" at bounding box center [1331, 325] width 375 height 82
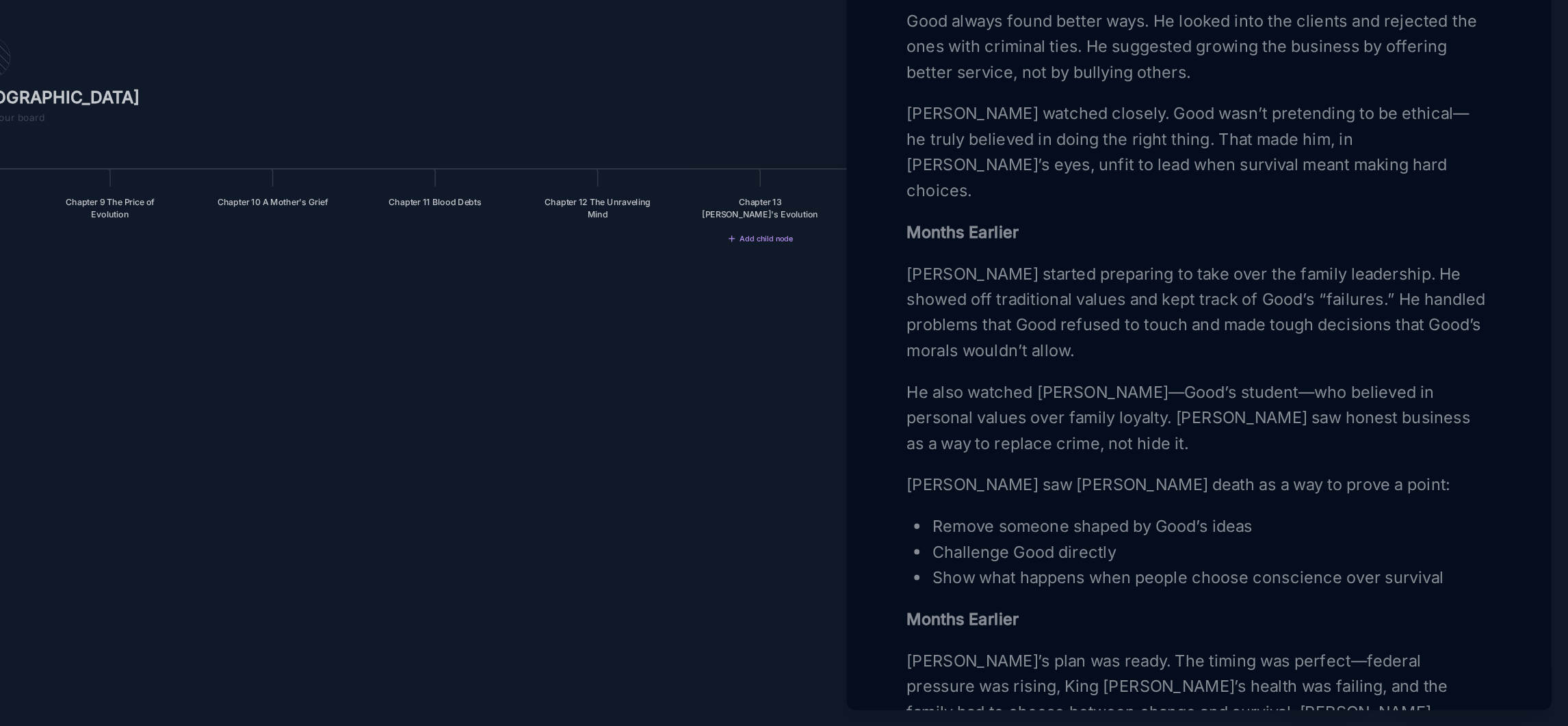
scroll to position [816, 0]
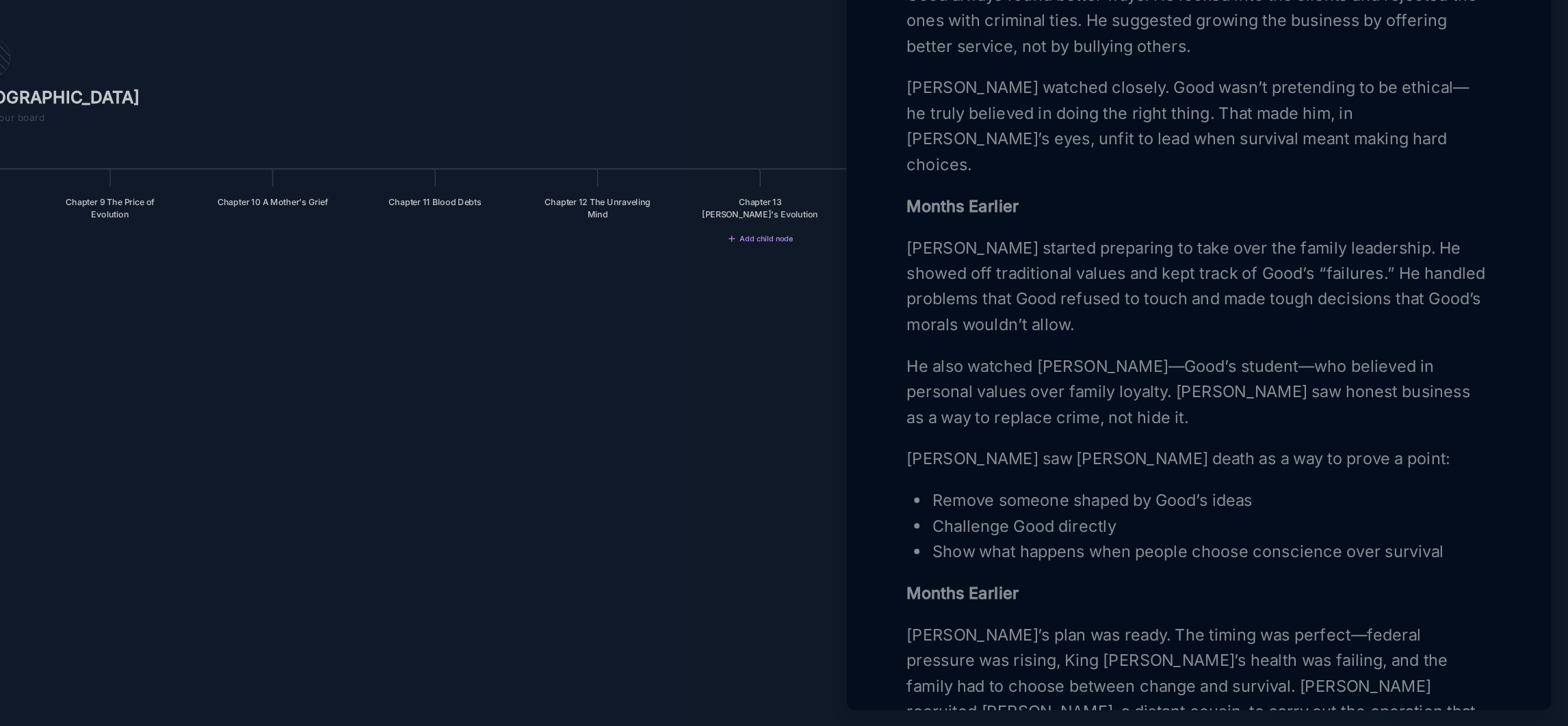
click at [1306, 506] on p "He also watched [PERSON_NAME]—Good’s student—who believed in personal values ov…" at bounding box center [1331, 511] width 375 height 49
click at [1265, 507] on p "He also watched [PERSON_NAME]—Good’s student—who believed in personal values ov…" at bounding box center [1331, 511] width 375 height 49
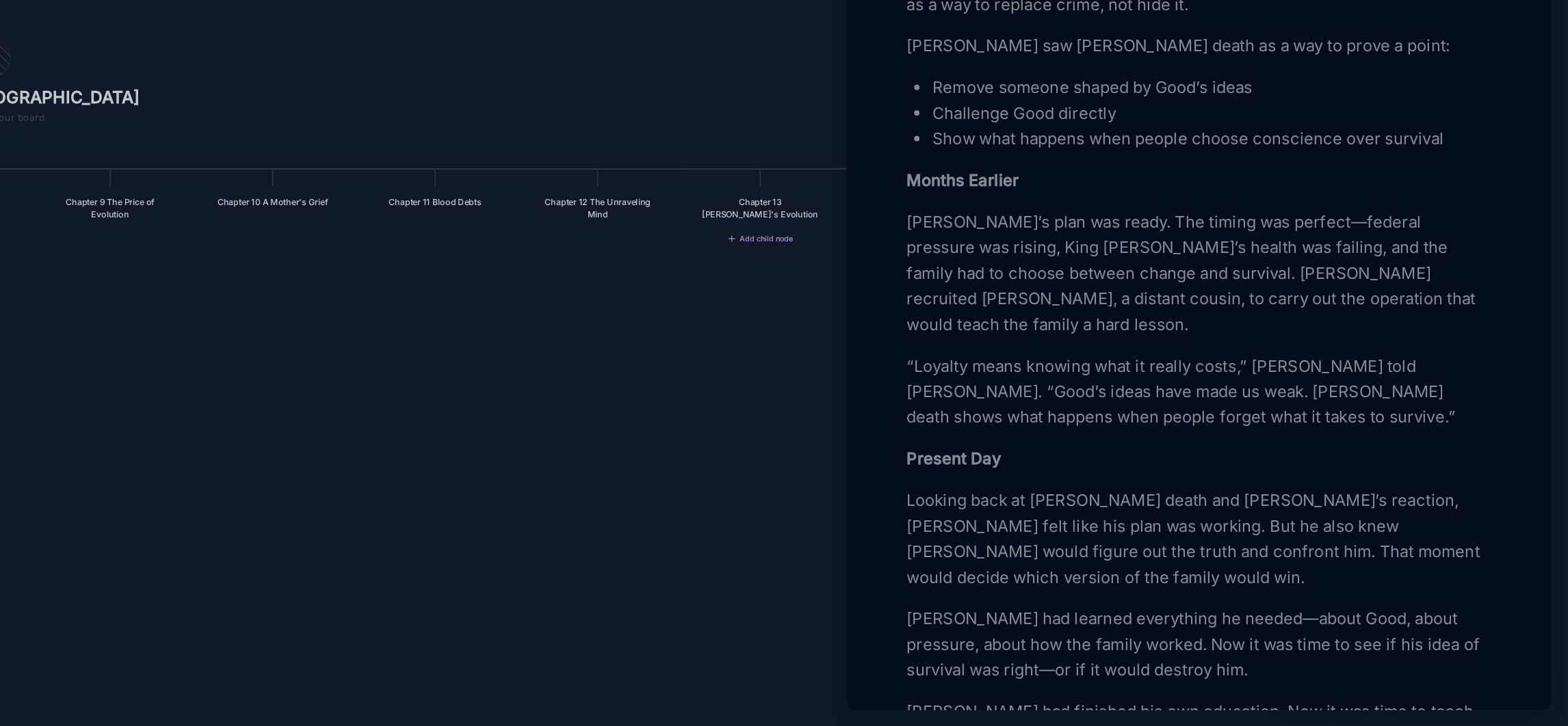
scroll to position [1097, 0]
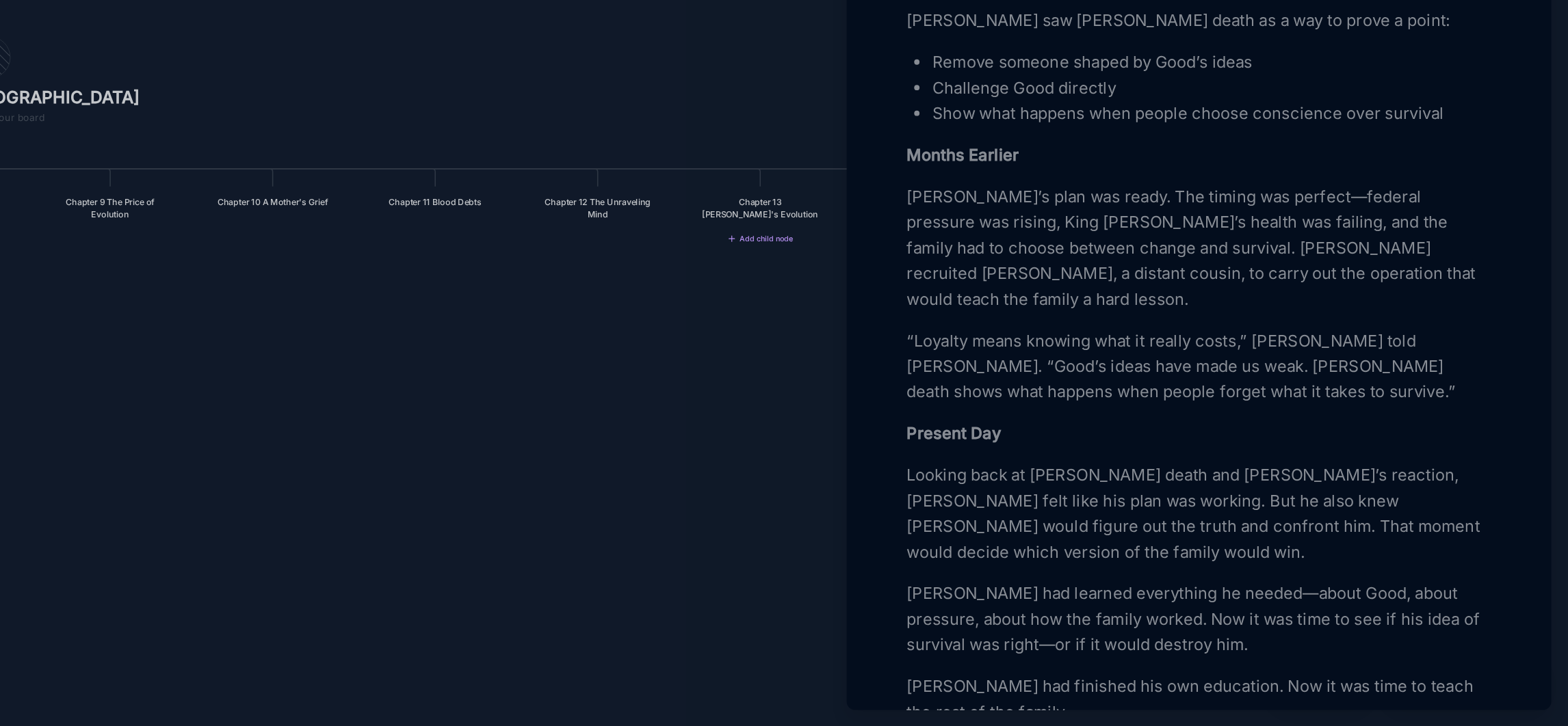
click at [980, 560] on div at bounding box center [784, 363] width 1568 height 726
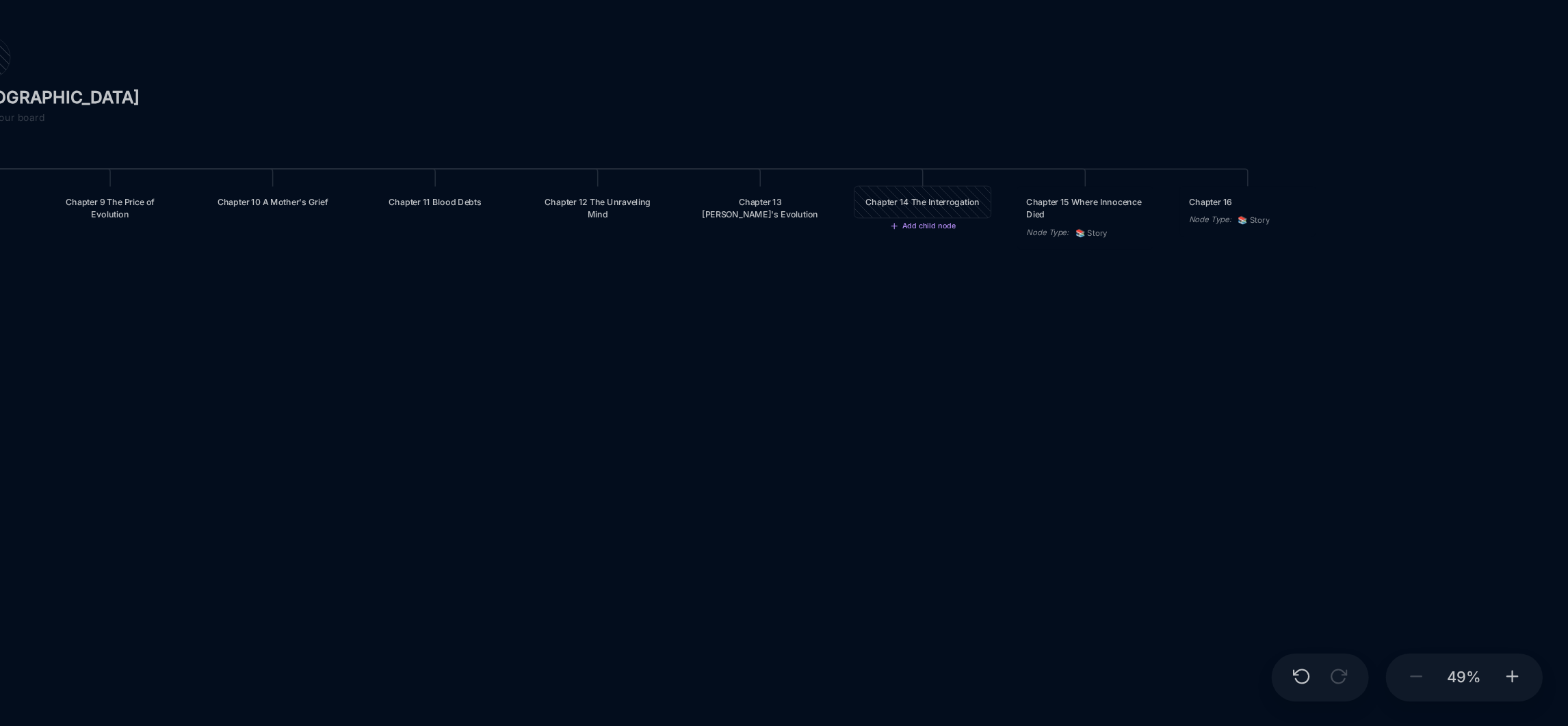
click at [1158, 394] on div "Chapter 14 The Interrogation" at bounding box center [1154, 390] width 75 height 8
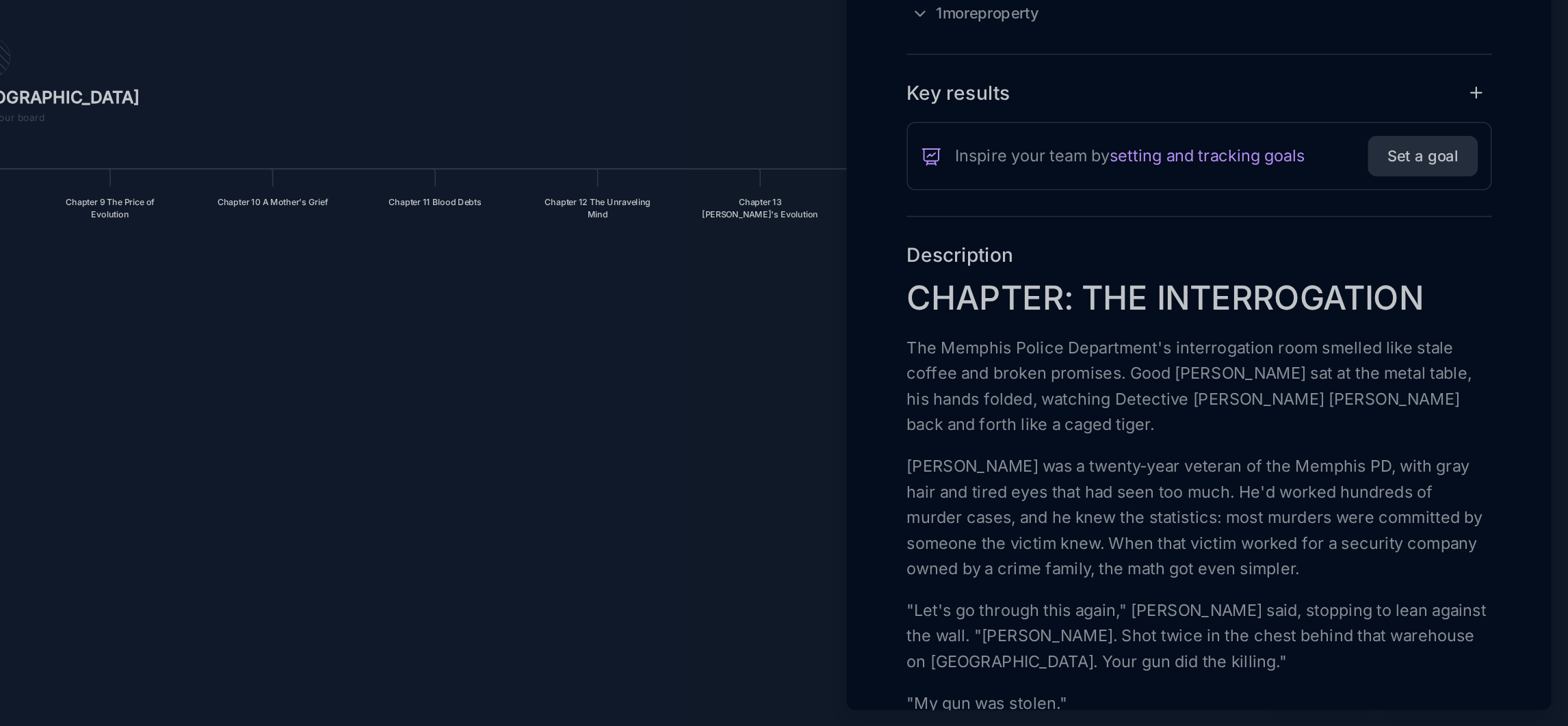
click at [1363, 540] on p "The Memphis Police Department's interrogation room smelled like stale coffee an…" at bounding box center [1331, 507] width 375 height 65
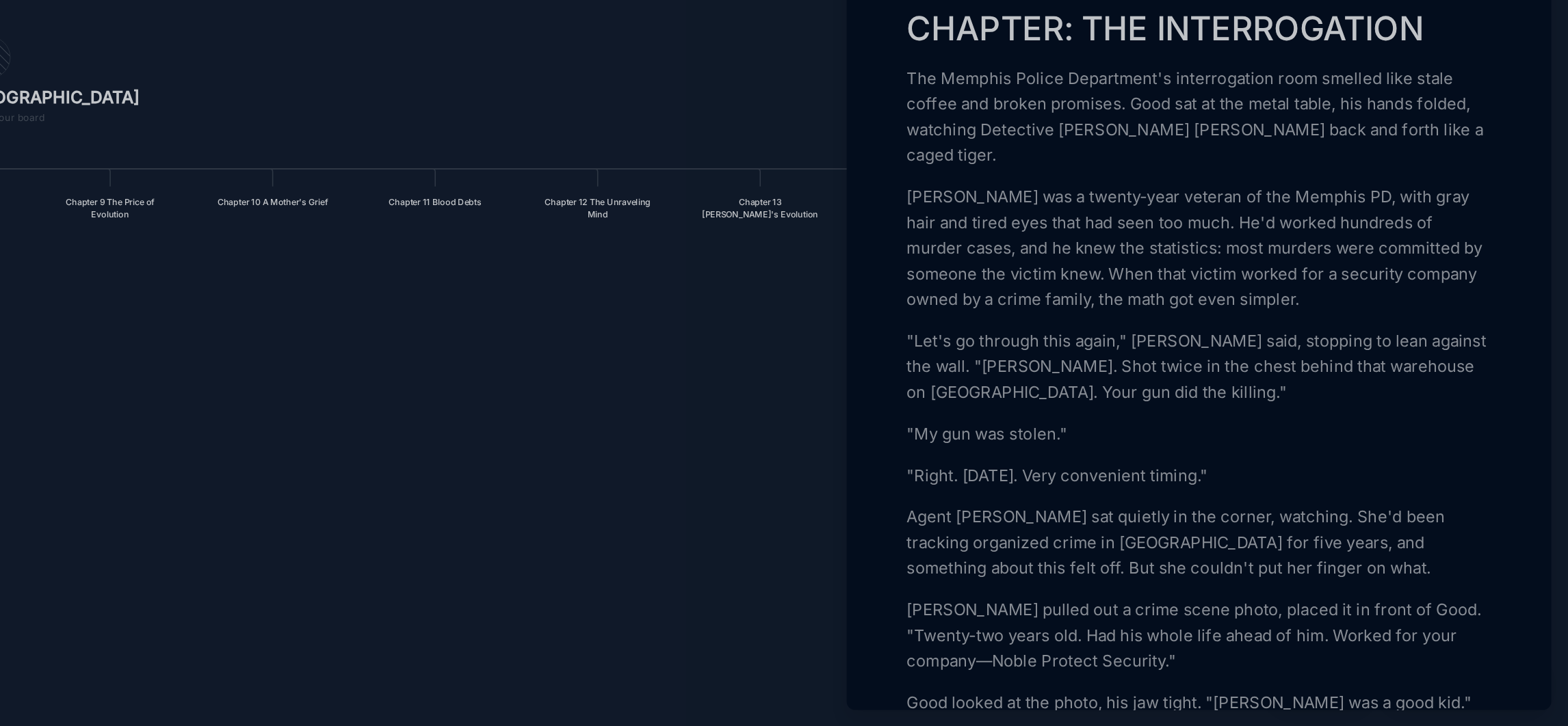
scroll to position [189, 0]
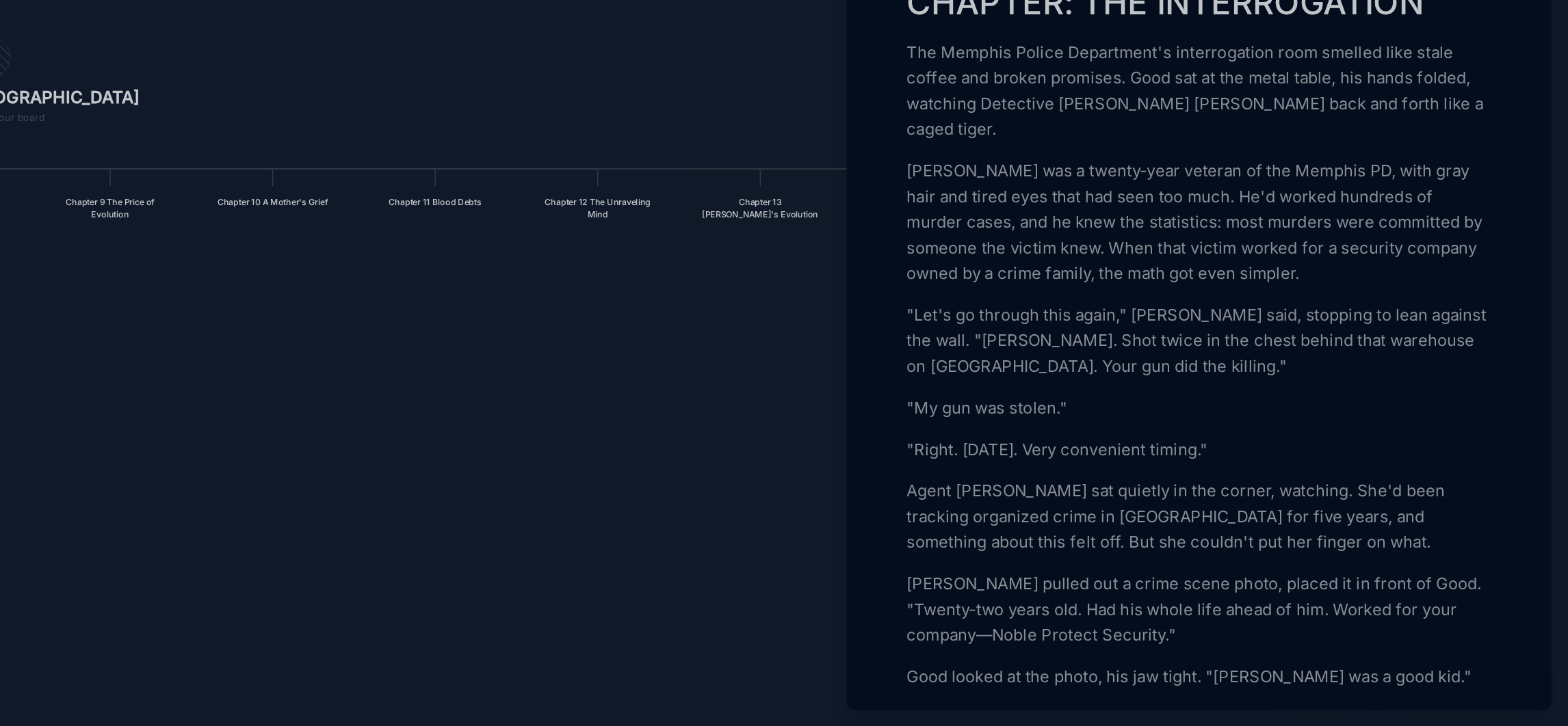
click at [1225, 504] on p ""Let's go through this again," [PERSON_NAME] said, stopping to lean against the…" at bounding box center [1331, 479] width 375 height 49
click at [1325, 504] on p ""Let's go through this again," [PERSON_NAME] said, stopping to lean against the…" at bounding box center [1331, 479] width 375 height 49
click at [1327, 504] on p ""Let's go through this again," [PERSON_NAME] said, stopping to lean against the…" at bounding box center [1331, 479] width 375 height 49
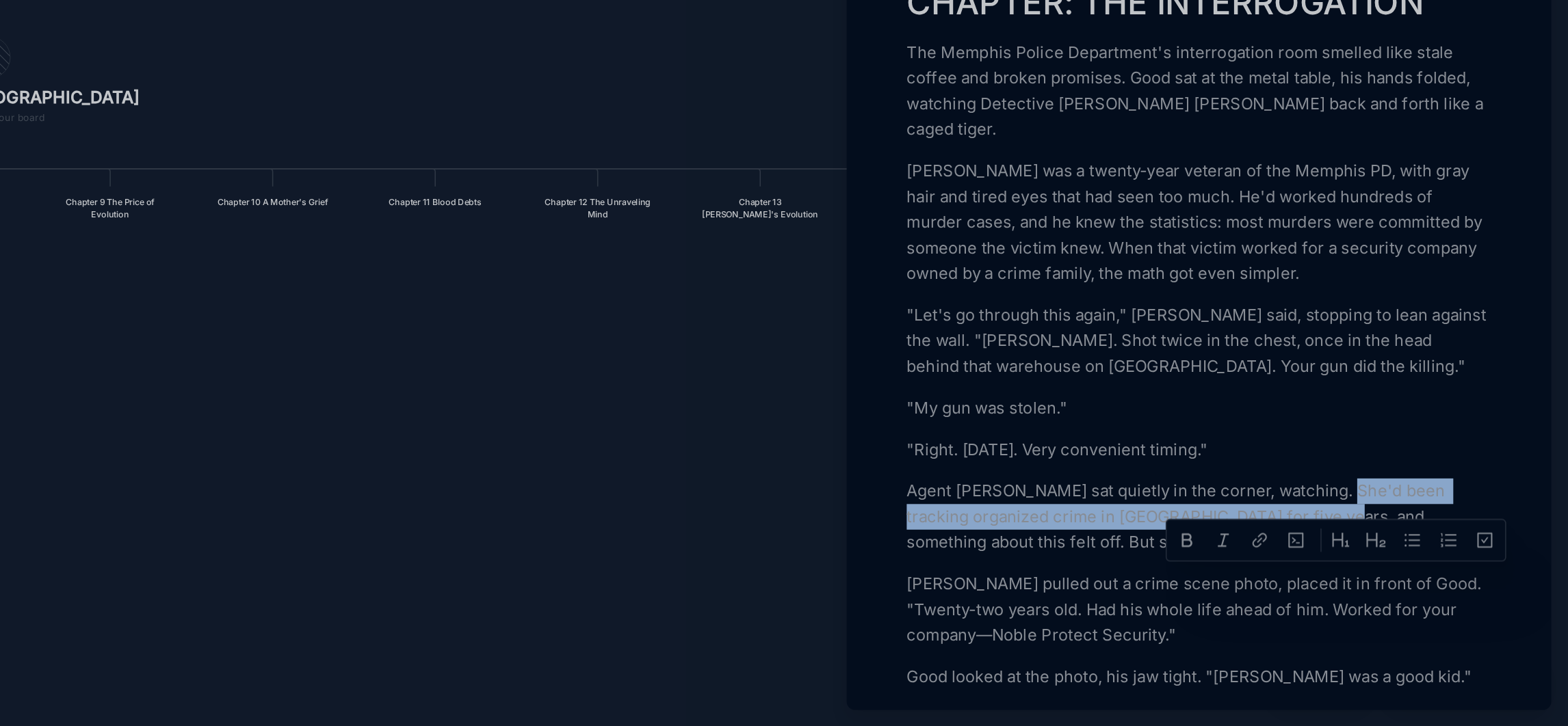
drag, startPoint x: 1420, startPoint y: 650, endPoint x: 1419, endPoint y: 634, distance: 16.0
click at [1419, 616] on p "Agent [PERSON_NAME] sat quietly in the corner, watching. She'd been tracking or…" at bounding box center [1331, 591] width 375 height 49
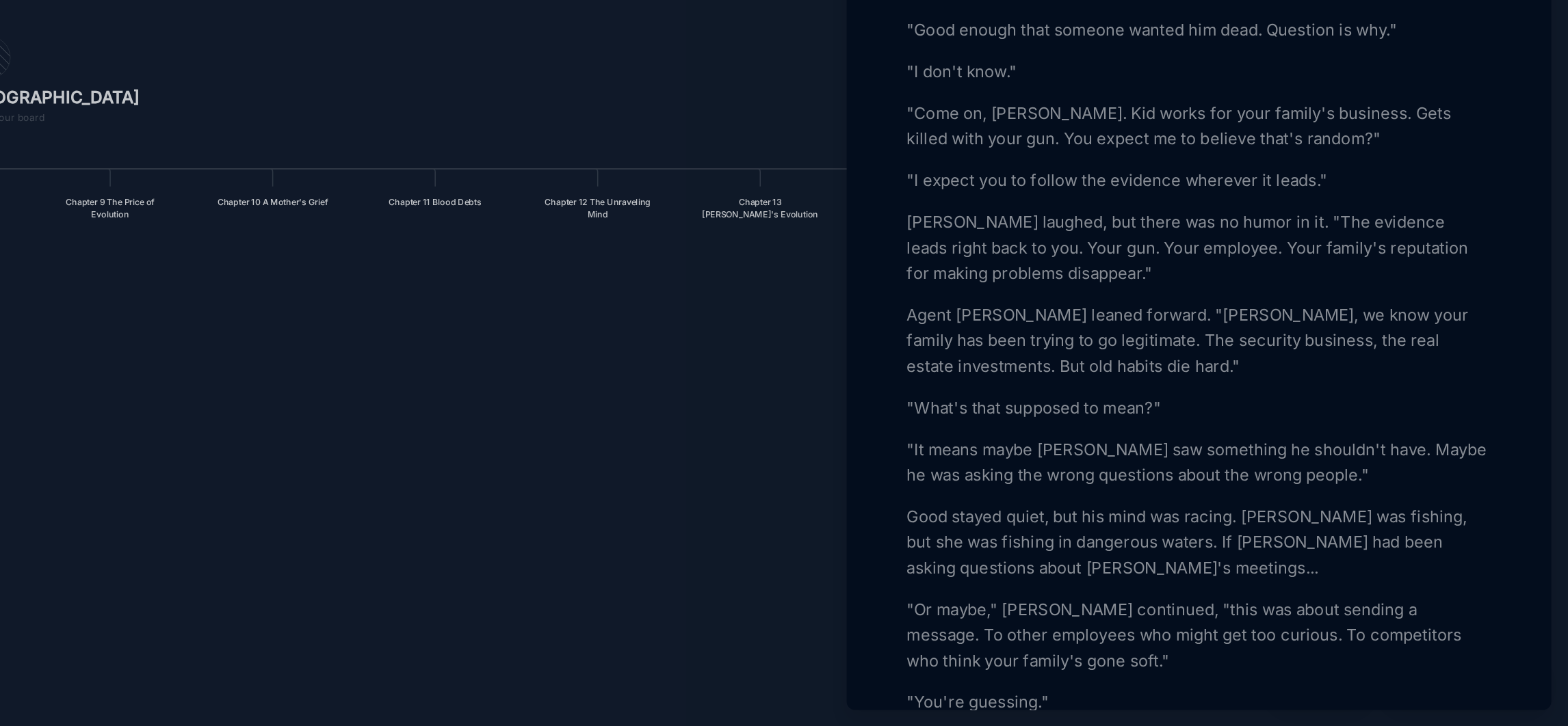
scroll to position [631, 0]
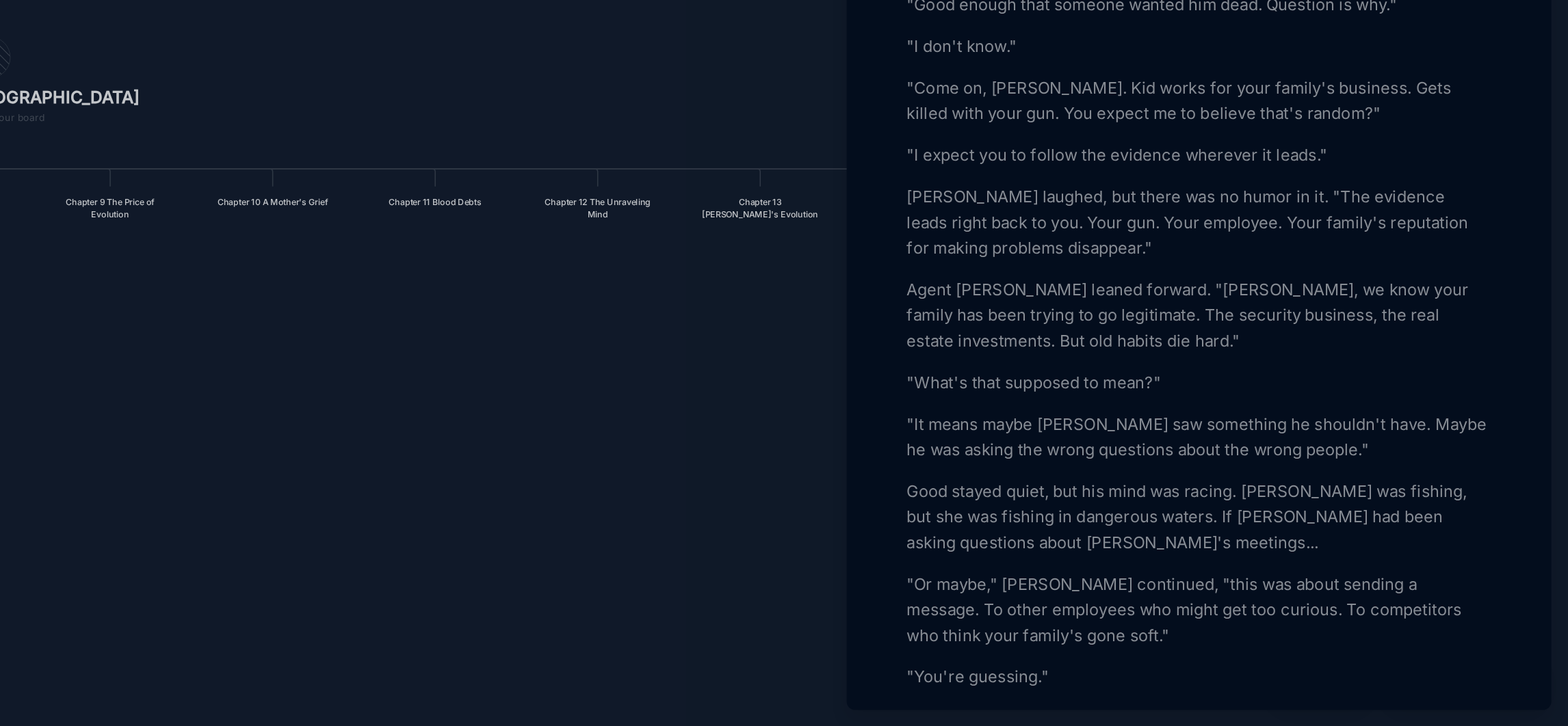
click at [1323, 514] on p ""What's that supposed to mean?"" at bounding box center [1331, 505] width 375 height 16
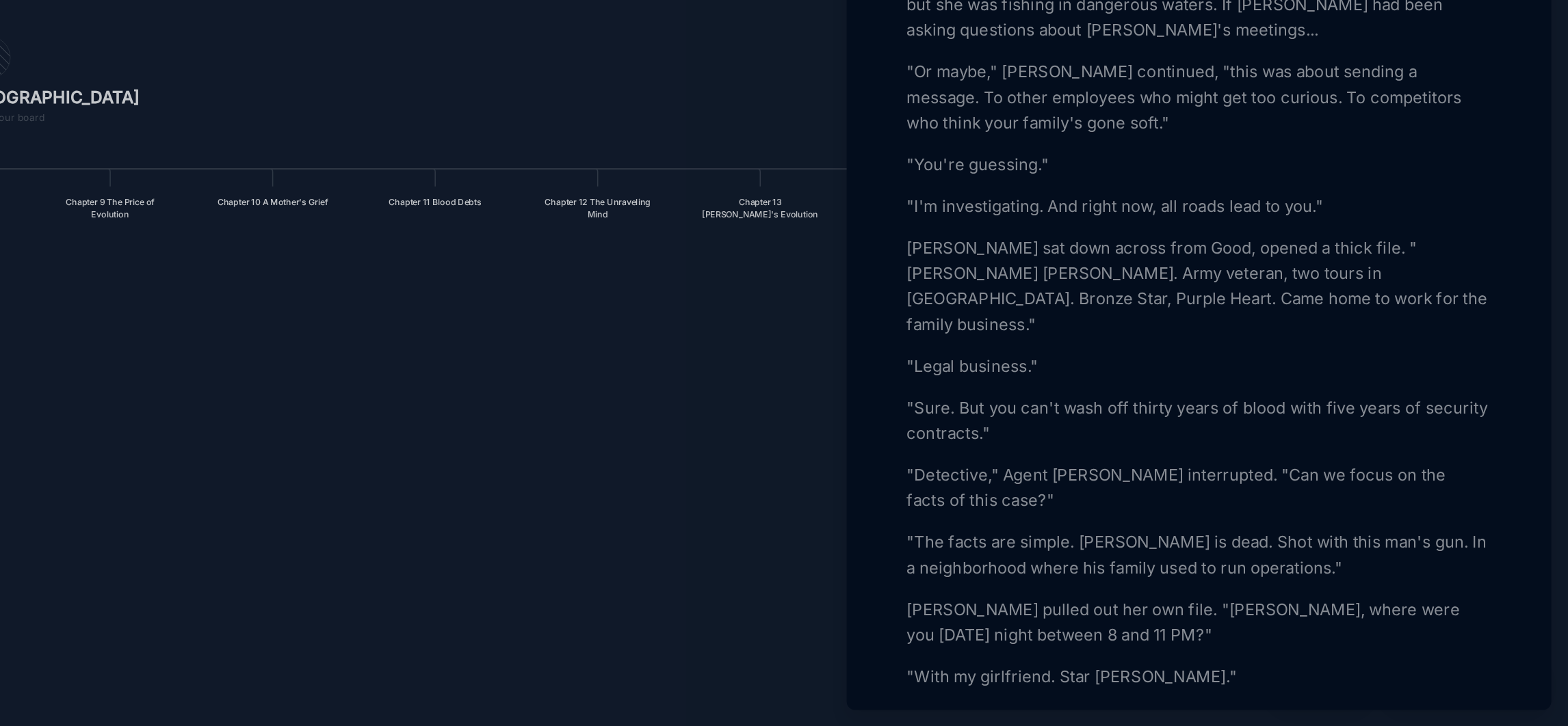
scroll to position [1002, 0]
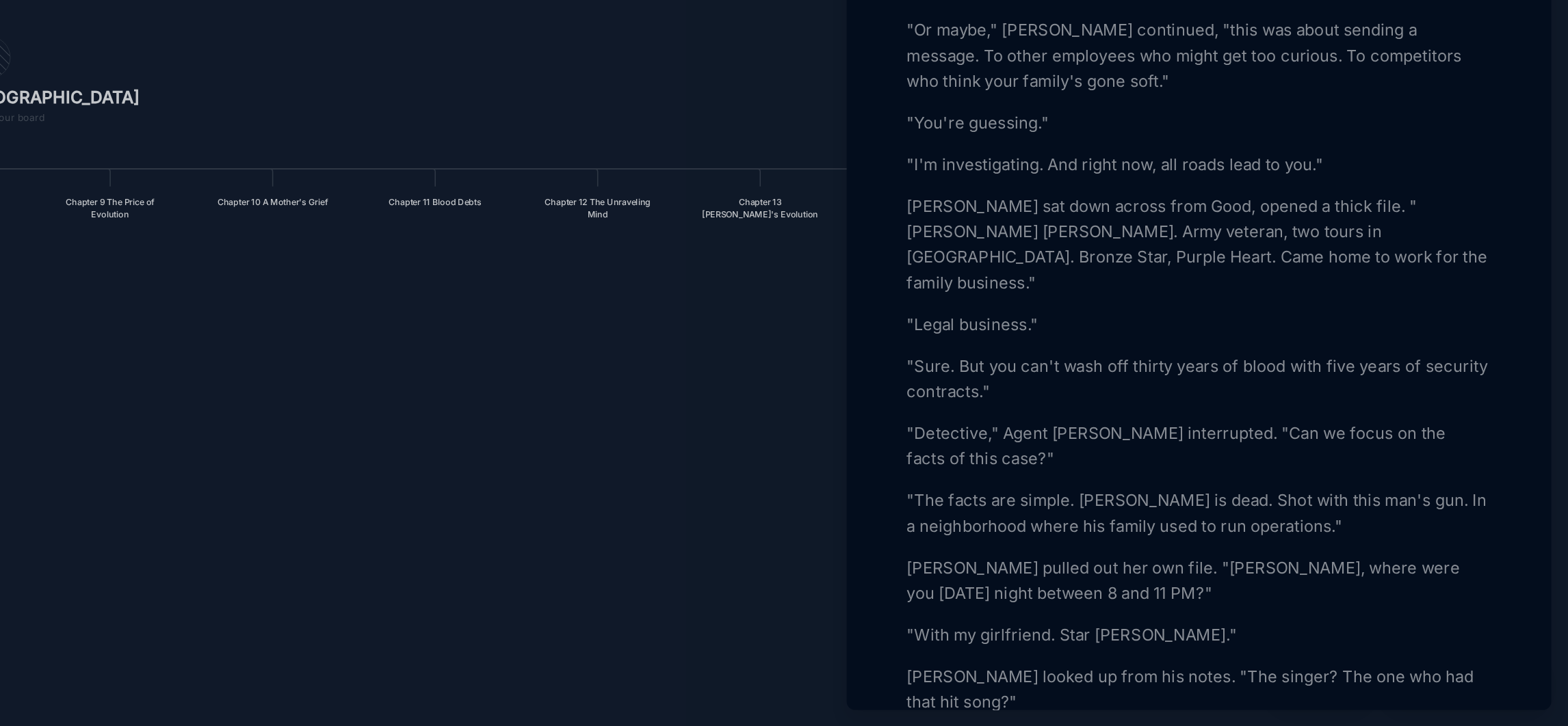
click at [1335, 606] on p ""The facts are simple. [PERSON_NAME] is dead. Shot with this man's gun. In a ne…" at bounding box center [1331, 589] width 375 height 33
click at [1329, 606] on p ""The facts are simple. [PERSON_NAME] is dead. Shot with this man's gun. In a ne…" at bounding box center [1331, 589] width 375 height 33
drag, startPoint x: 1332, startPoint y: 623, endPoint x: 1298, endPoint y: 623, distance: 34.0
click at [1298, 606] on p ""The facts are simple. [PERSON_NAME] is dead. Shot with this man's gun. In a ne…" at bounding box center [1331, 589] width 375 height 33
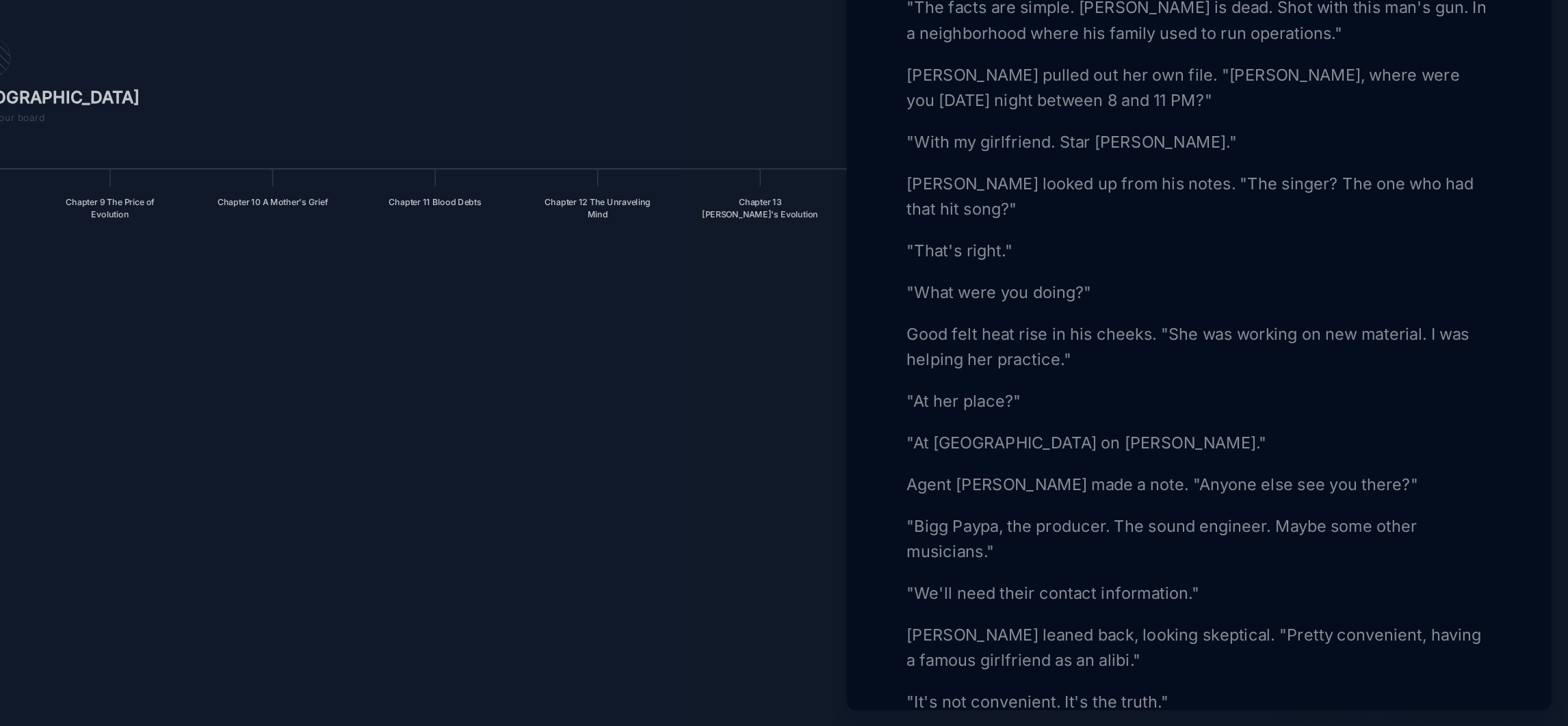
scroll to position [1334, 0]
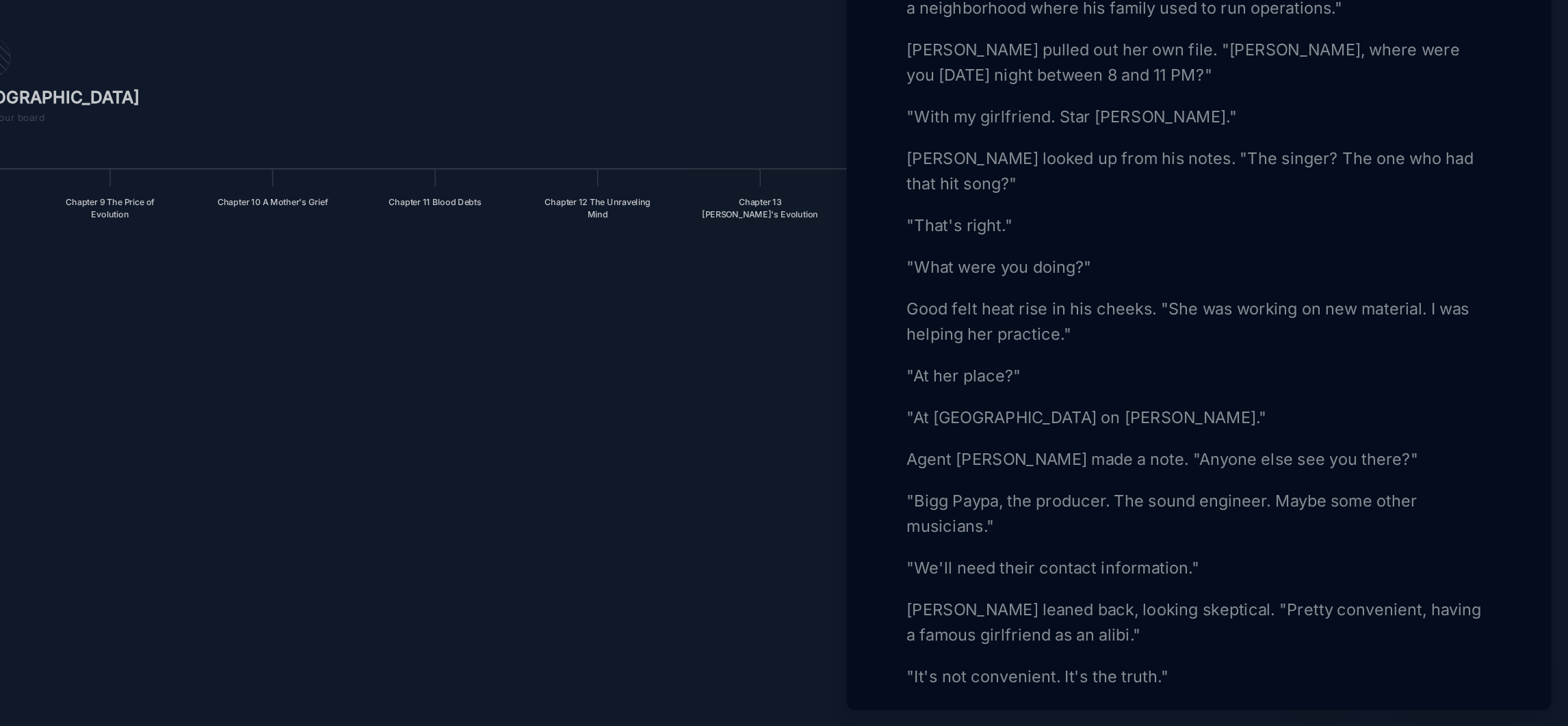
click at [1269, 536] on p ""At [GEOGRAPHIC_DATA] on [PERSON_NAME]."" at bounding box center [1331, 527] width 375 height 16
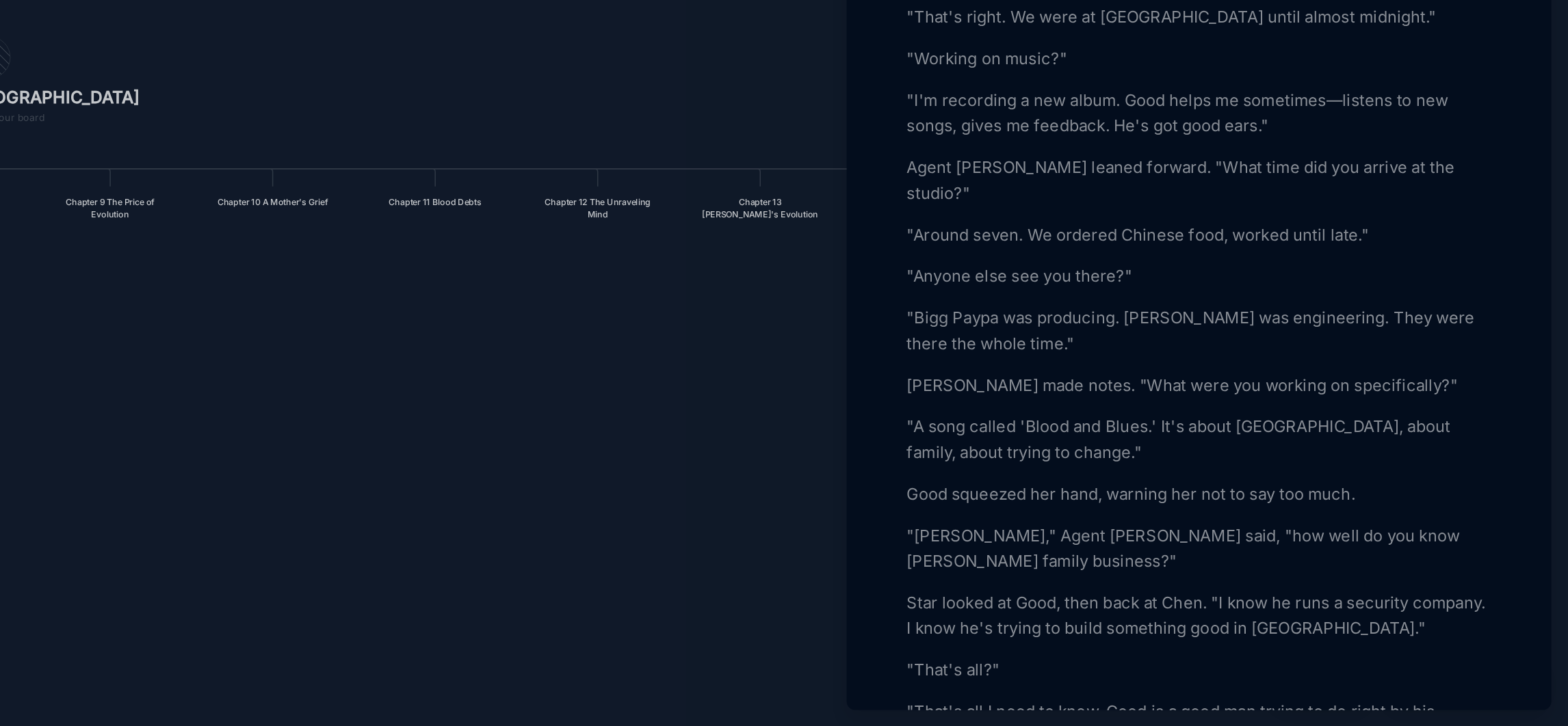
scroll to position [2702, 0]
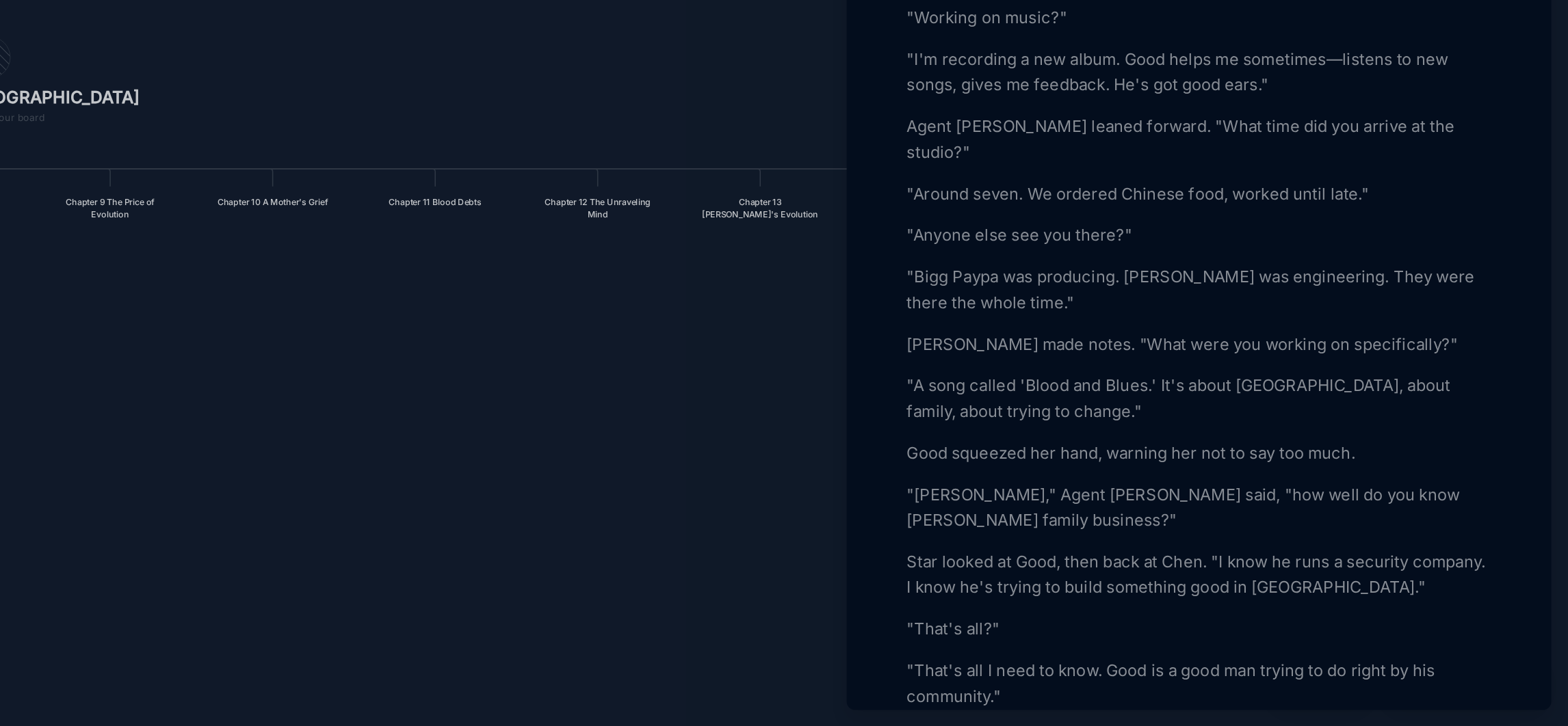
click at [1296, 612] on p "Star looked at Good, then back at Chen. "I know he runs a security company. I k…" at bounding box center [1331, 628] width 375 height 33
click at [1291, 612] on p "Star looked at Good, then back at Chen. "I know he runs a security company. I k…" at bounding box center [1331, 628] width 375 height 33
click at [1277, 612] on p "Star looked at Good, then back at Chen. "I know he runs a security company. I k…" at bounding box center [1331, 628] width 375 height 33
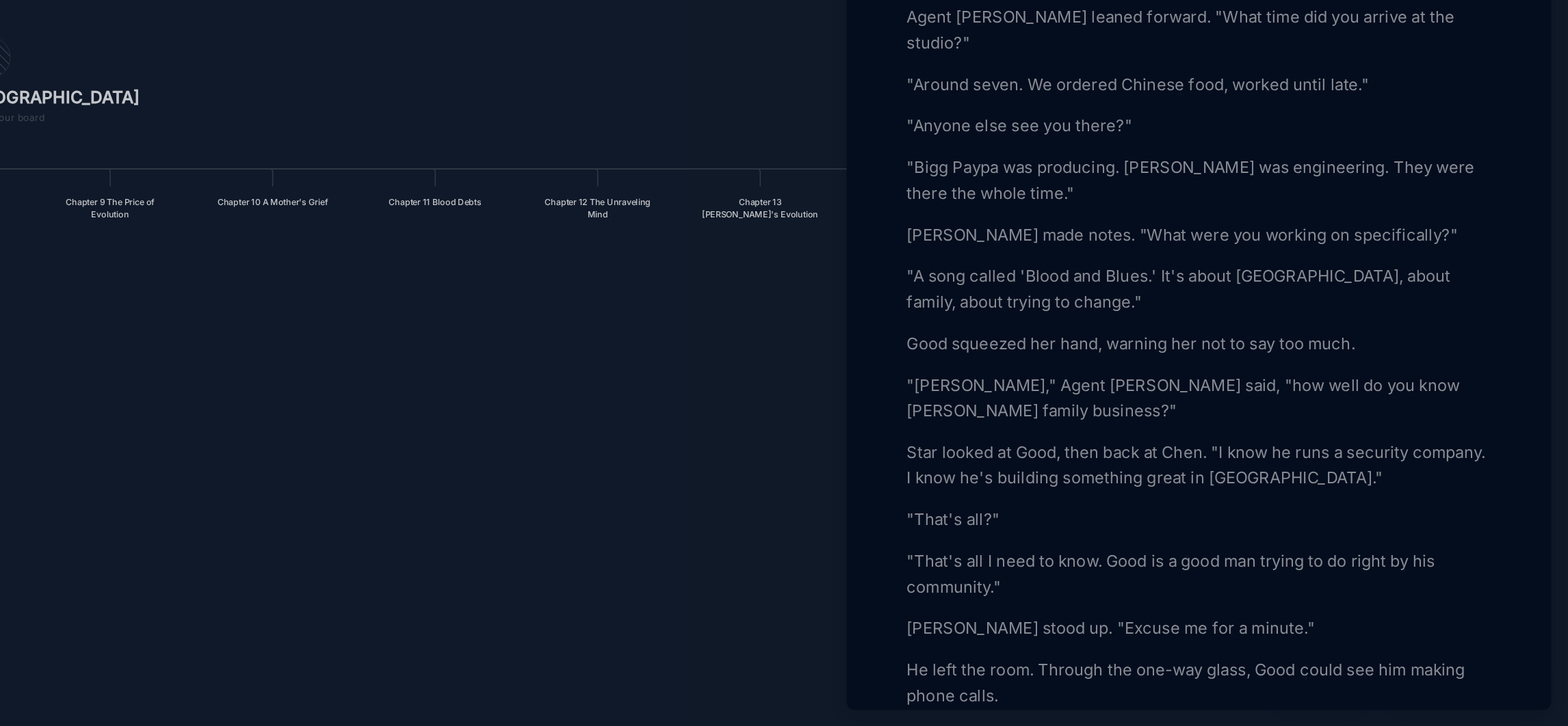
scroll to position [2789, 0]
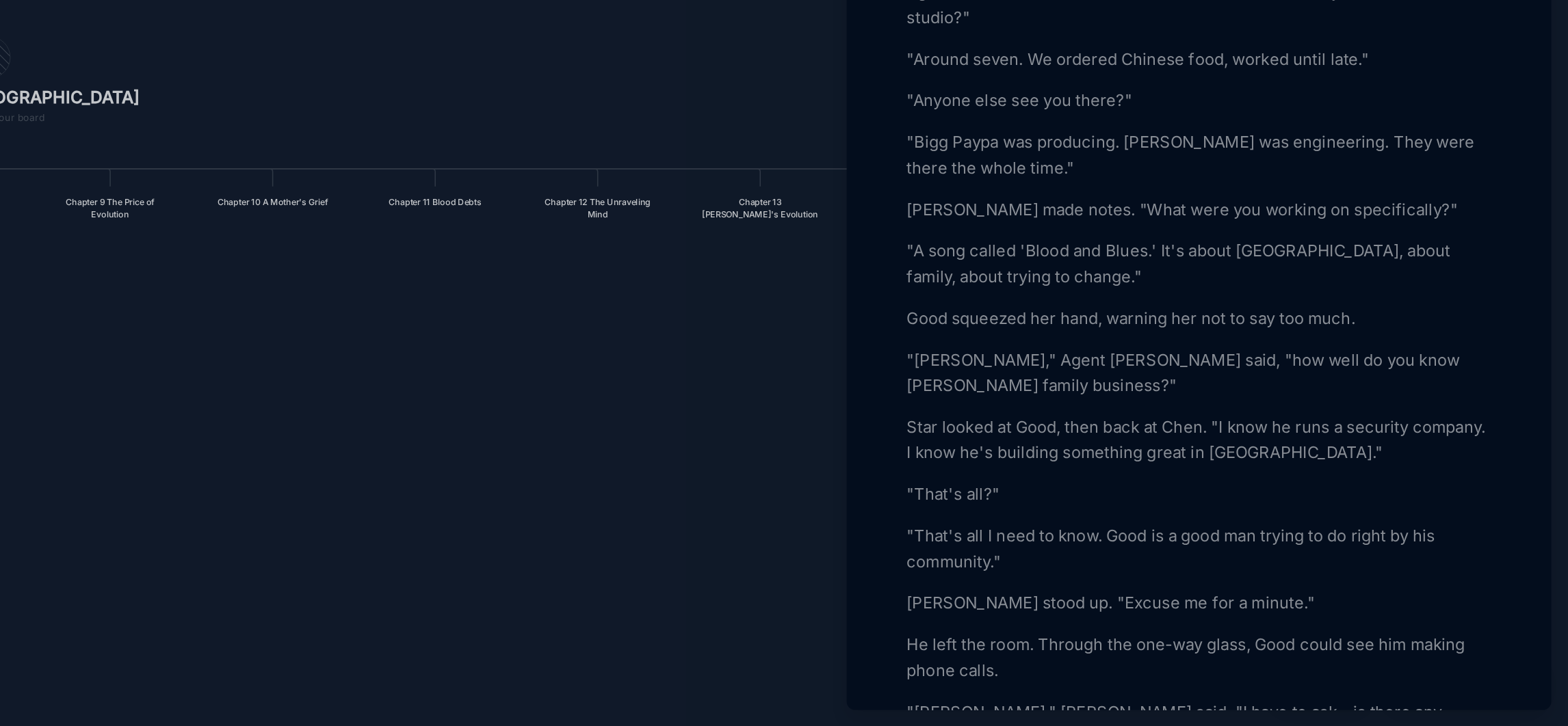
click at [1347, 596] on p ""That's all I need to know. Good is a good man trying to do right by his commun…" at bounding box center [1331, 612] width 375 height 33
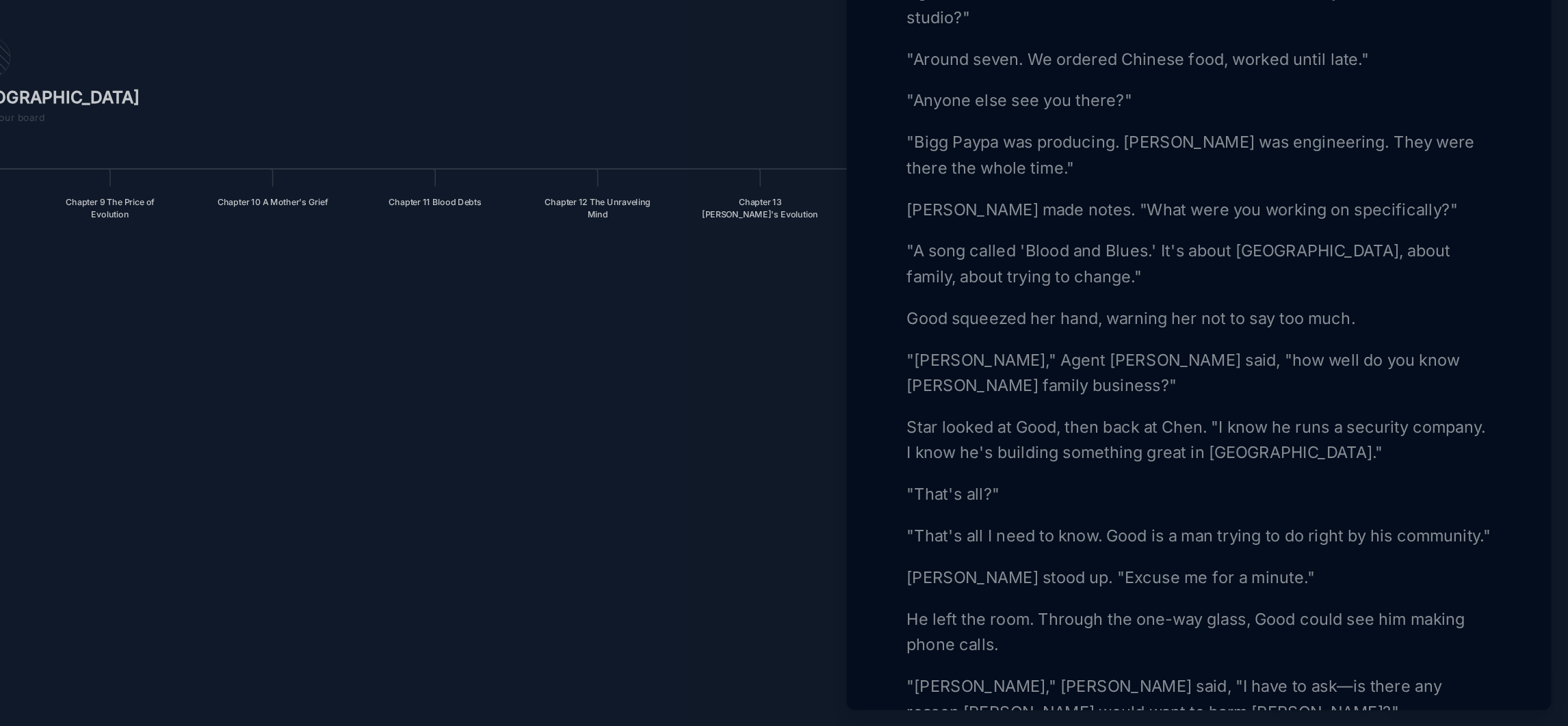
click at [1251, 599] on p ""That's all I need to know. Good is a man trying to do right by his community."" at bounding box center [1331, 604] width 375 height 16
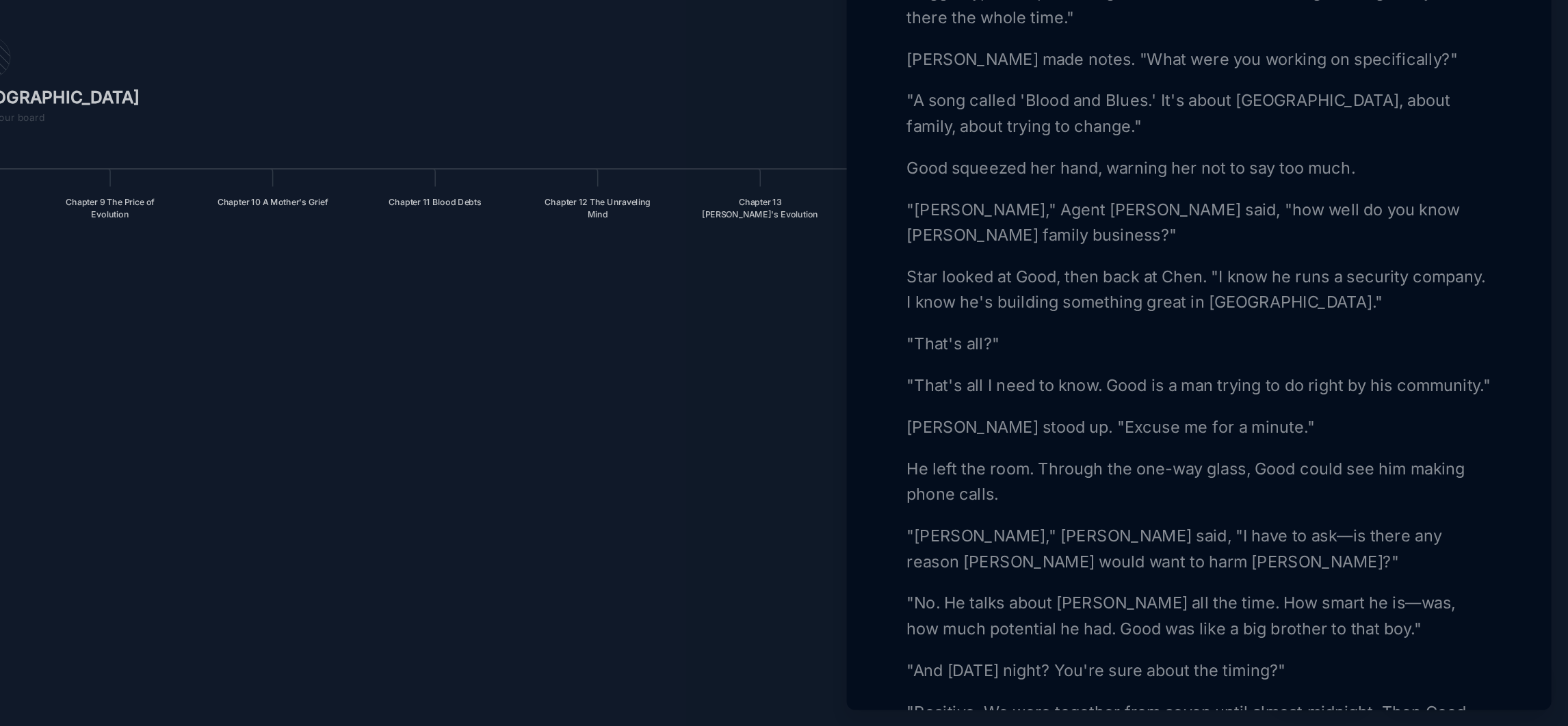
scroll to position [2901, 0]
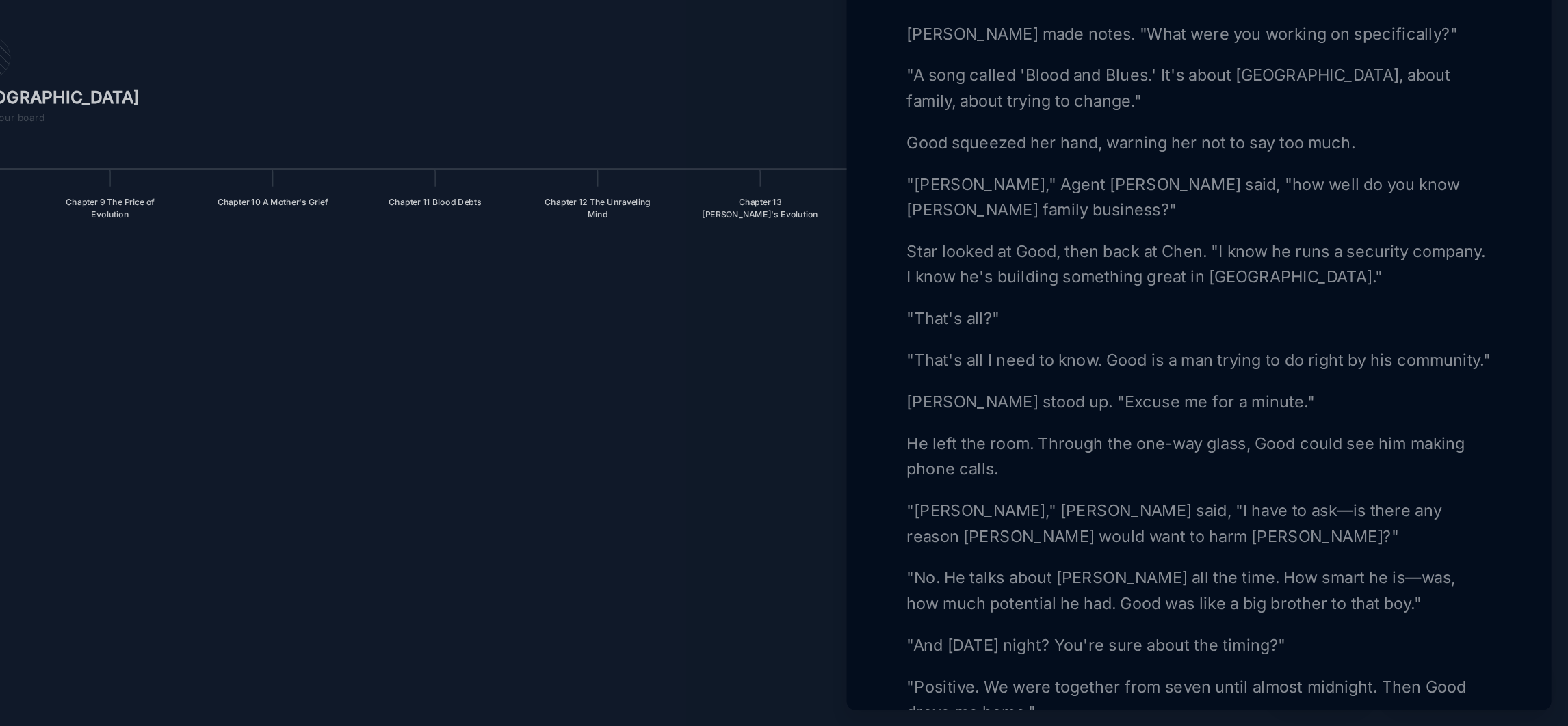
click at [1327, 596] on p ""[PERSON_NAME]," [PERSON_NAME] said, "I have to ask—is there any reason [PERSON…" at bounding box center [1331, 595] width 375 height 33
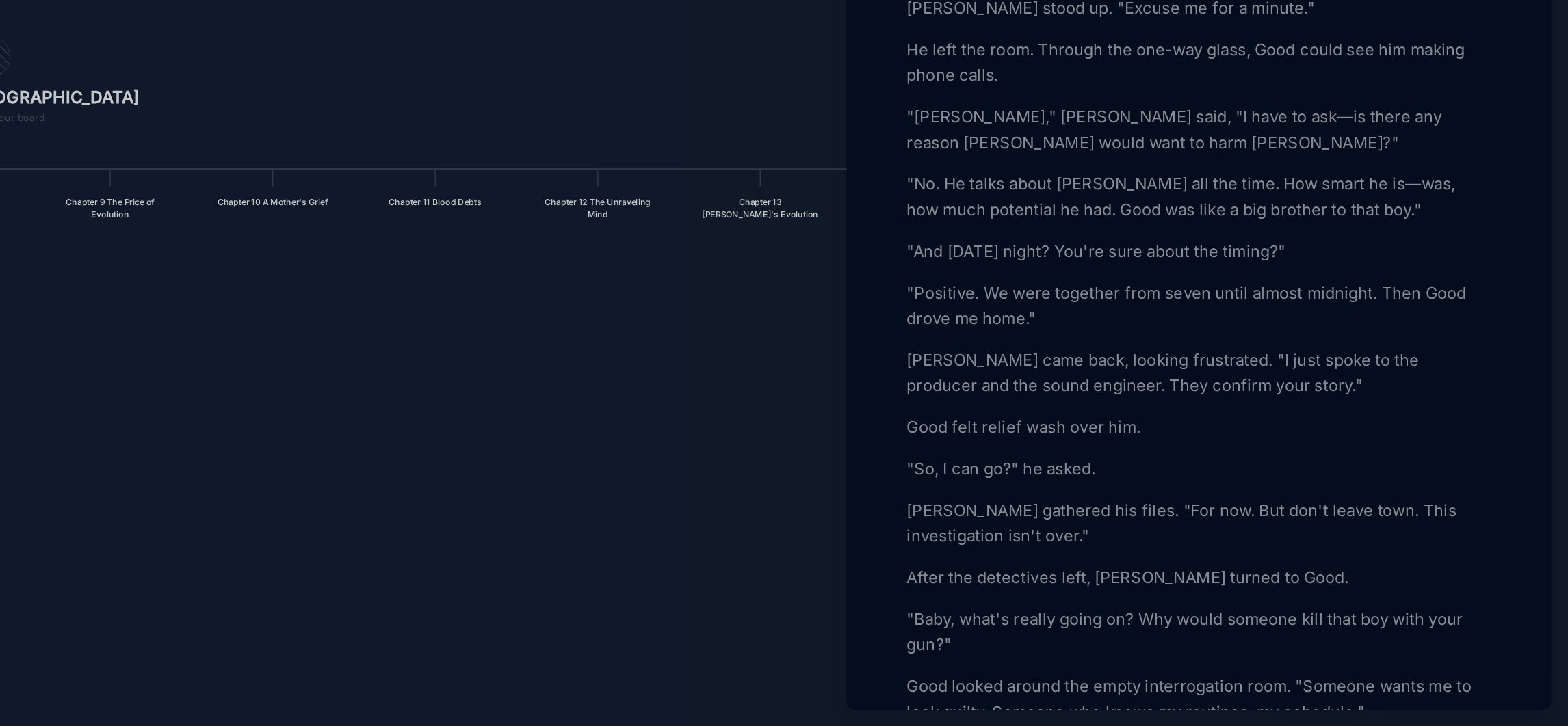
scroll to position [3180, 0]
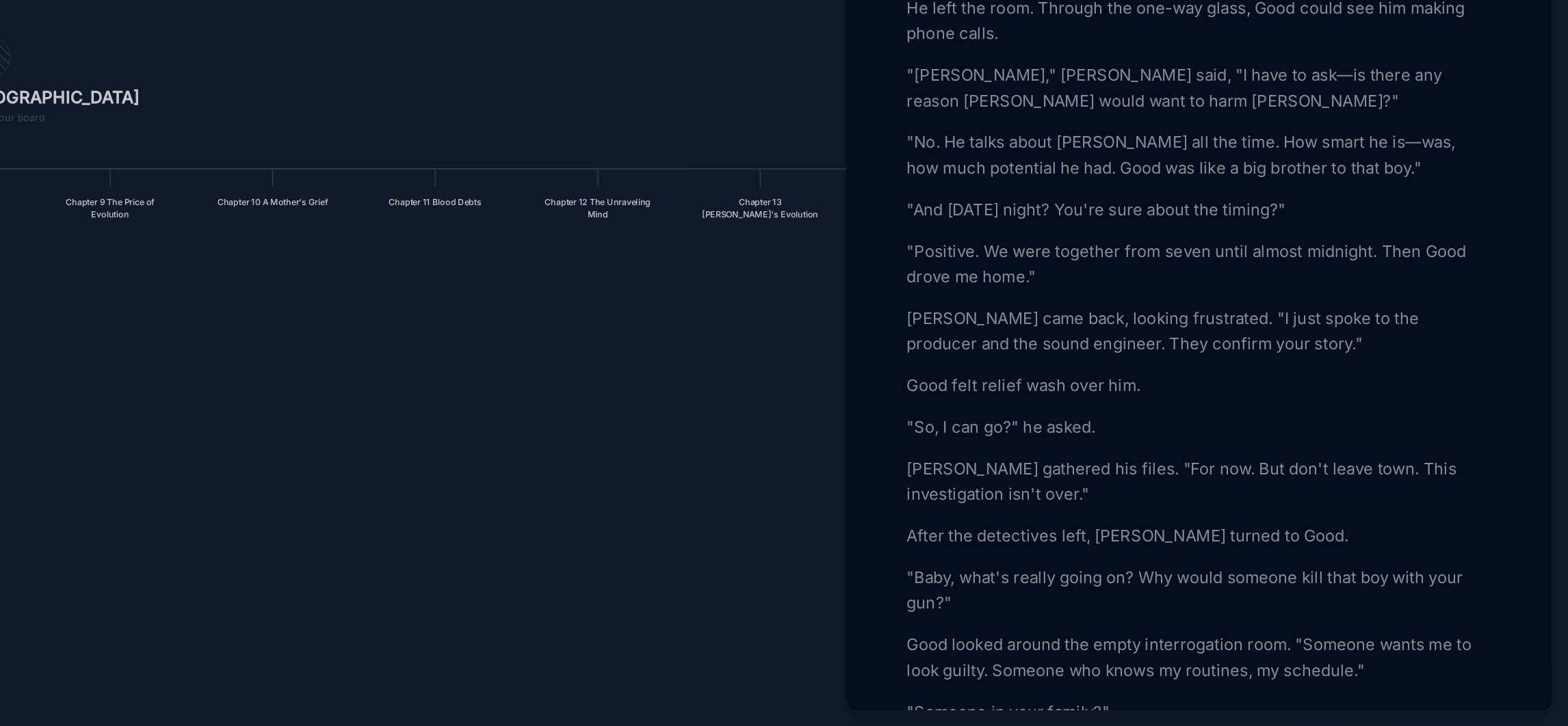
click at [1418, 555] on p "[PERSON_NAME] gathered his files. "For now. But don't leave town. This investig…" at bounding box center [1331, 569] width 375 height 33
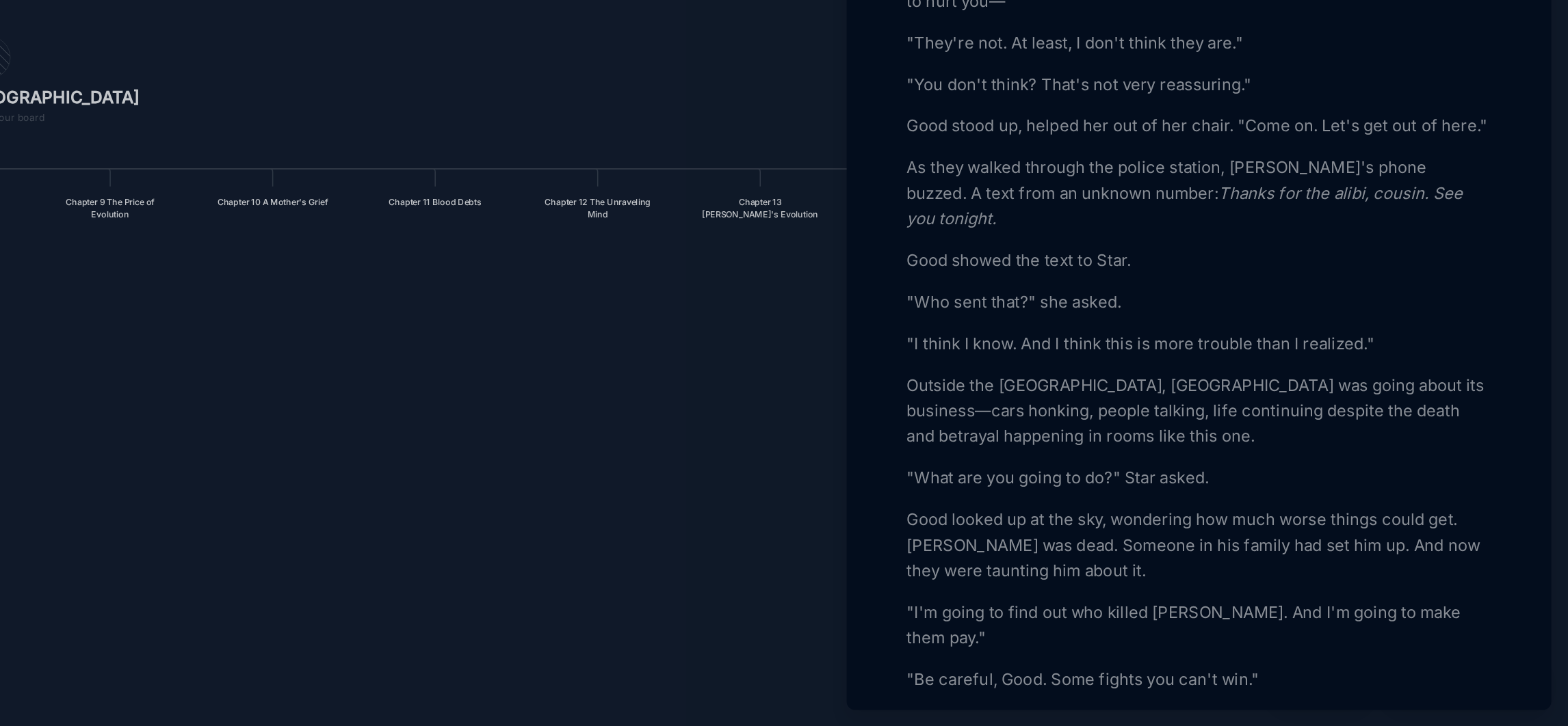
scroll to position [3722, 0]
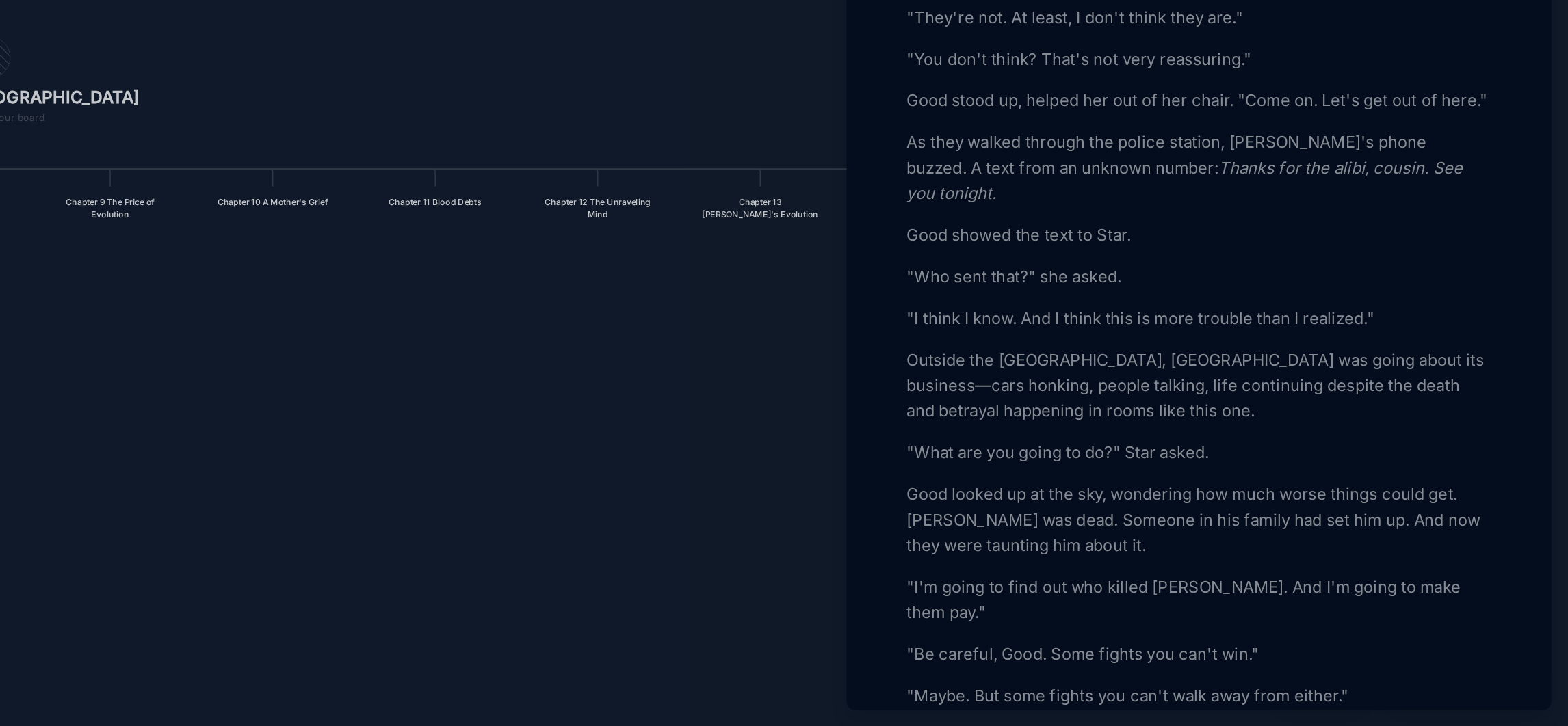
click at [1045, 552] on div at bounding box center [784, 363] width 1568 height 726
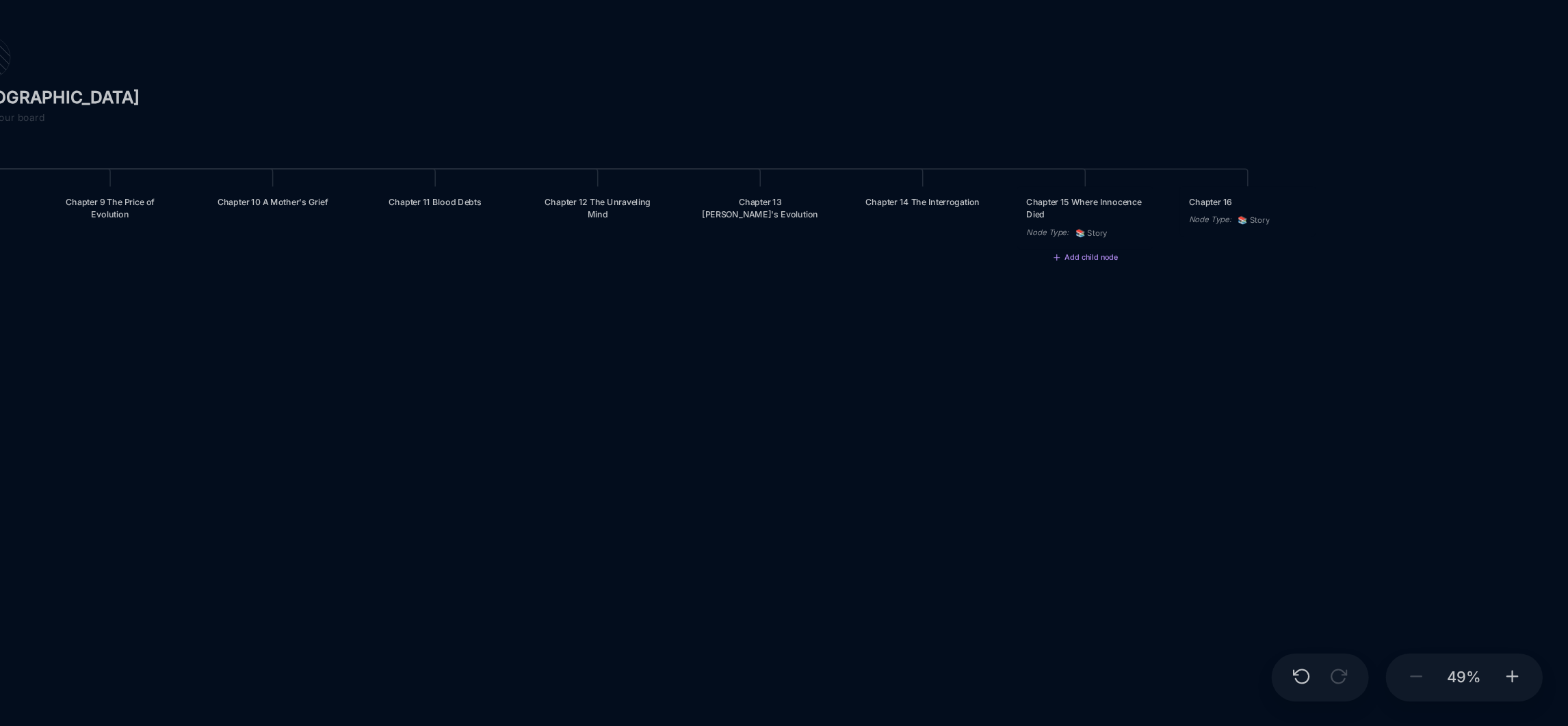
click at [1272, 393] on div "Chapter 15 Where Innocence Died" at bounding box center [1258, 393] width 75 height 16
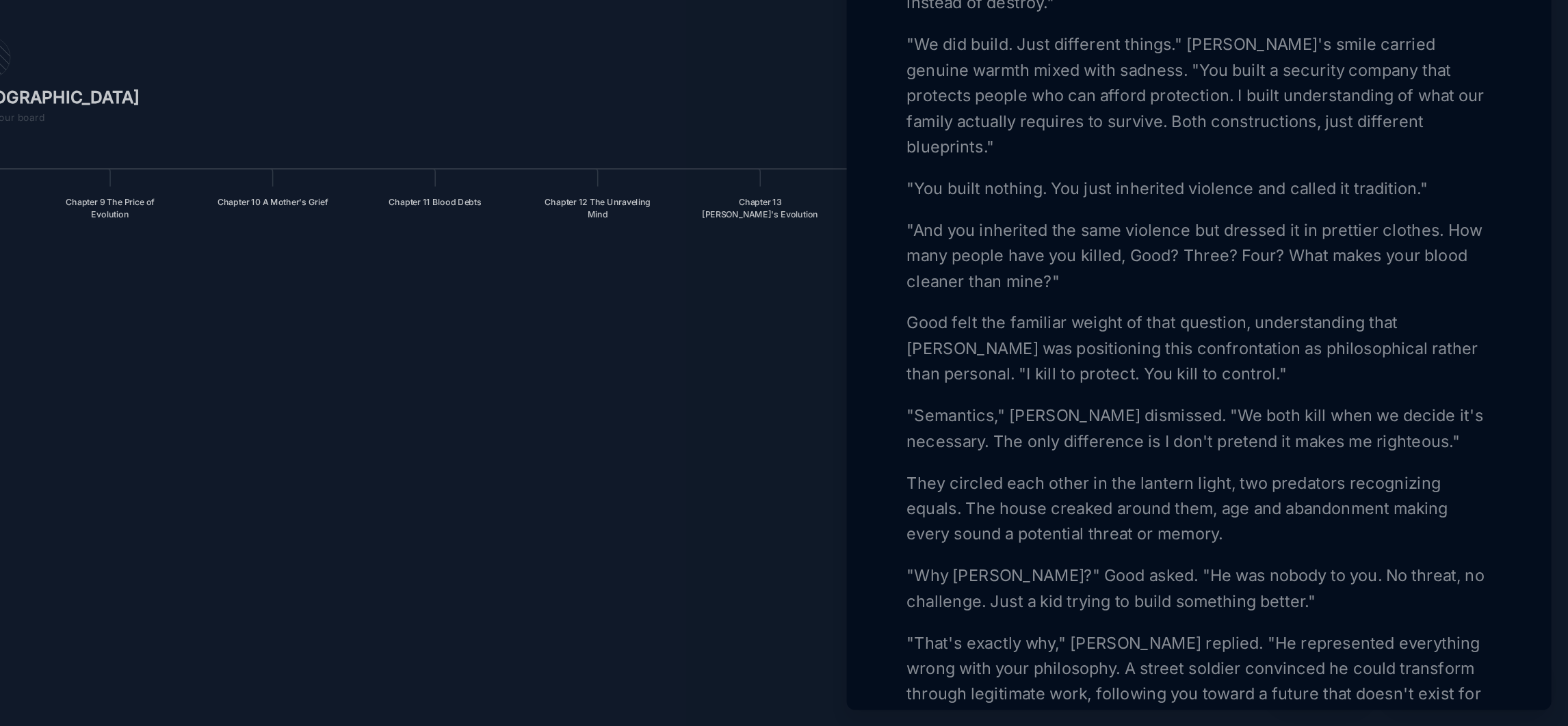
scroll to position [614, 0]
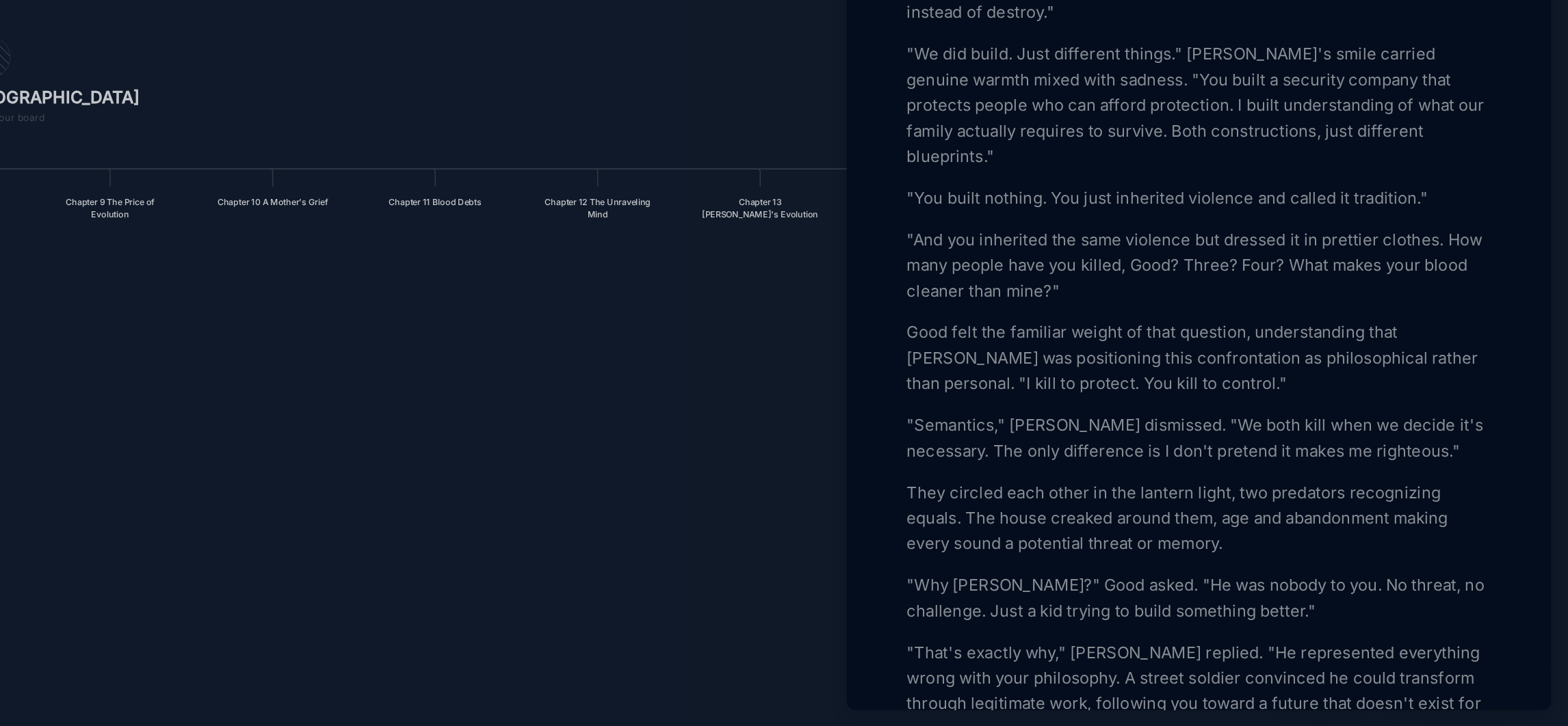
click at [1144, 455] on p ""And you inherited the same violence but dressed it in prettier clothes. How ma…" at bounding box center [1331, 430] width 375 height 49
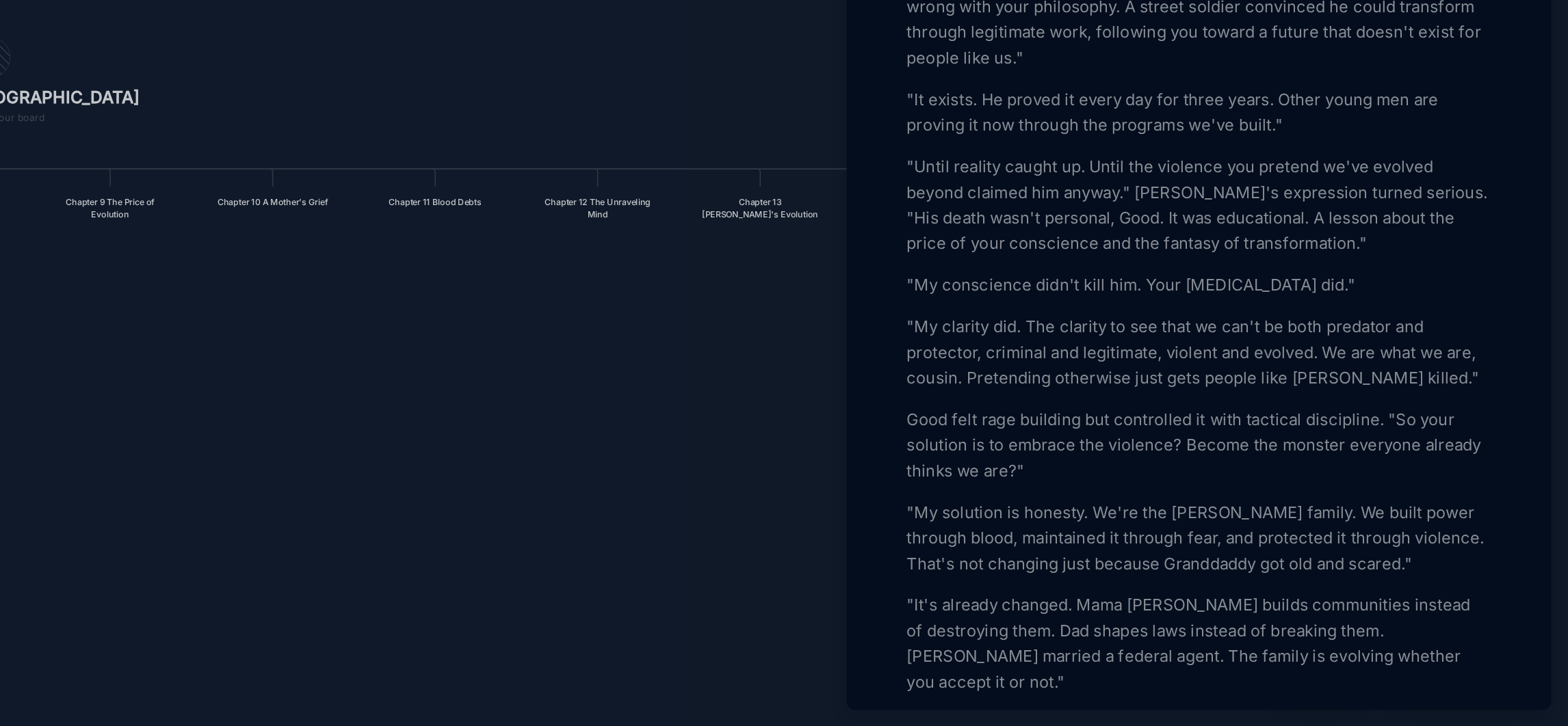
scroll to position [1061, 0]
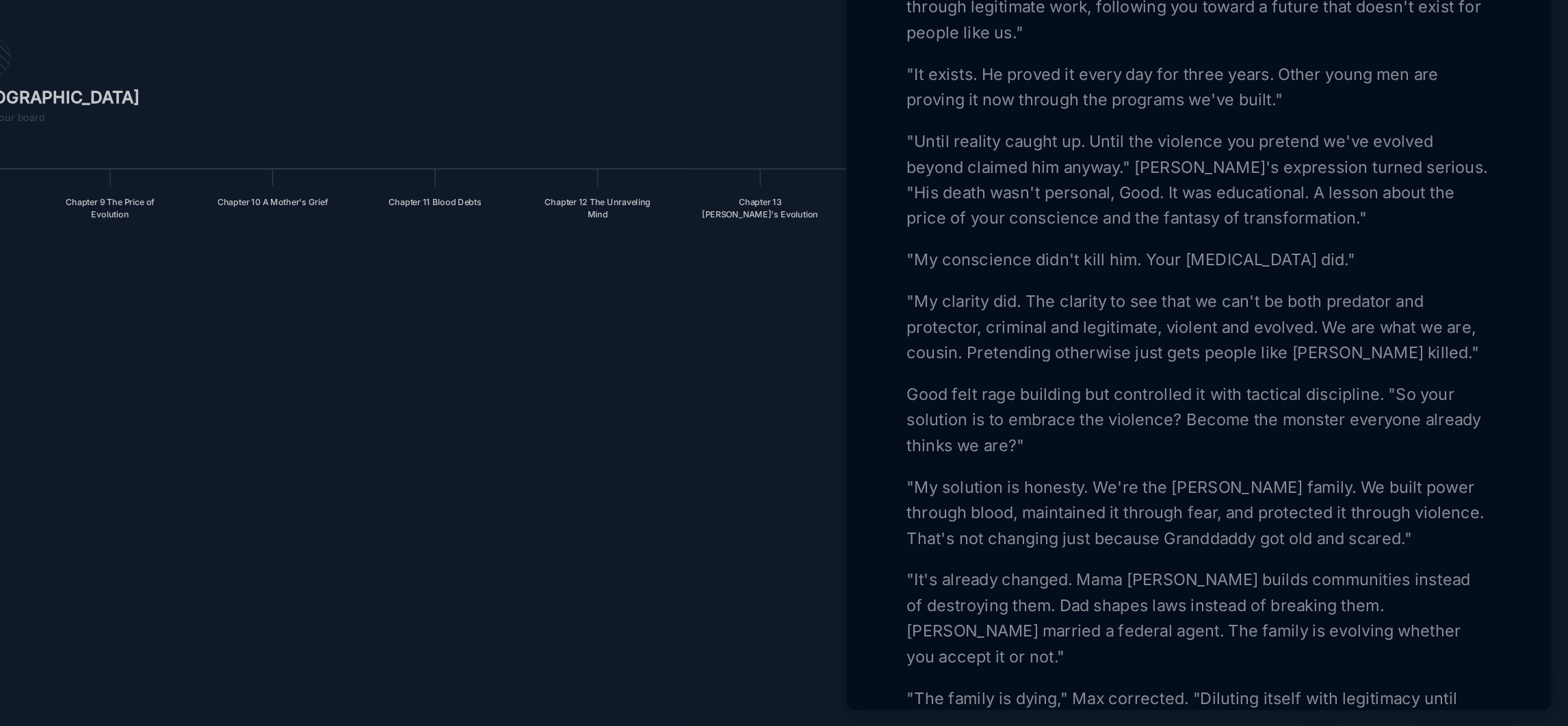
click at [1466, 554] on p "Good felt rage building but controlled it with tactical discipline. "So your so…" at bounding box center [1331, 529] width 375 height 49
click at [1351, 614] on p ""My solution is honesty. We're the [PERSON_NAME] family. We built power through…" at bounding box center [1331, 589] width 375 height 49
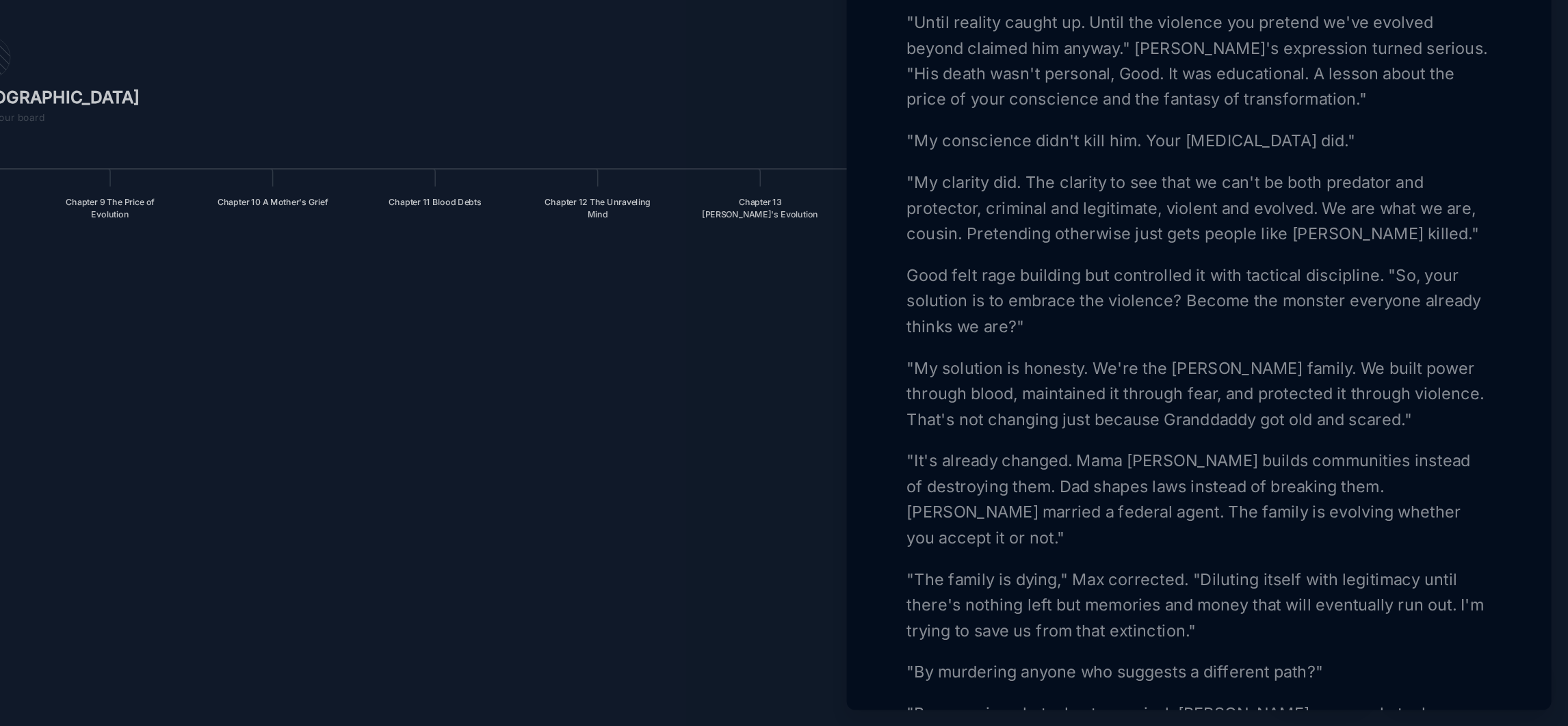
scroll to position [1164, 0]
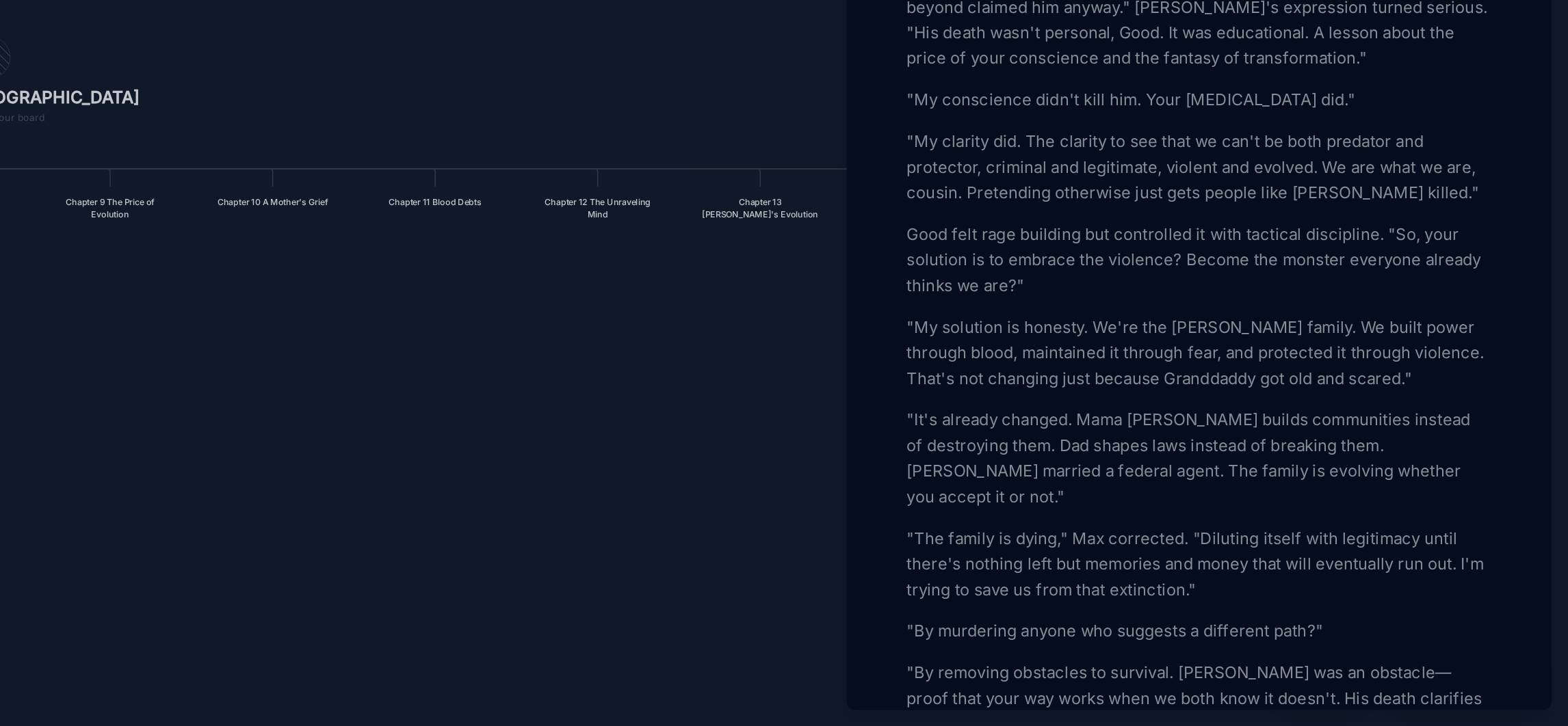
click at [1200, 587] on p ""It's already changed. Mama [PERSON_NAME] builds communities instead of destroy…" at bounding box center [1331, 554] width 375 height 65
click at [1197, 587] on p ""It's already changed. Mama [PERSON_NAME] builds communities instead of destroy…" at bounding box center [1331, 554] width 375 height 65
click at [1256, 587] on p ""It's already changed. Mama [PERSON_NAME] builds communities instead of destroy…" at bounding box center [1331, 554] width 375 height 65
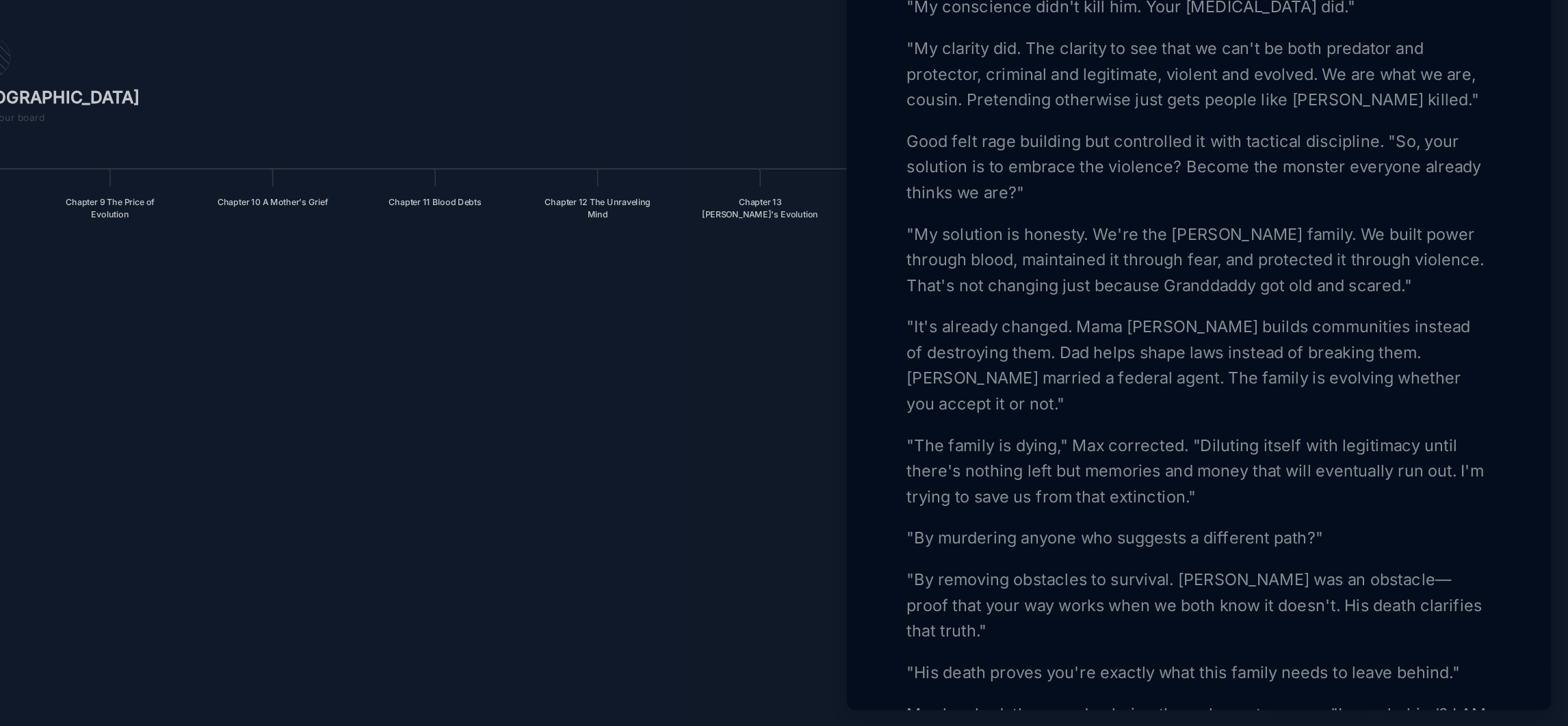
scroll to position [1250, 0]
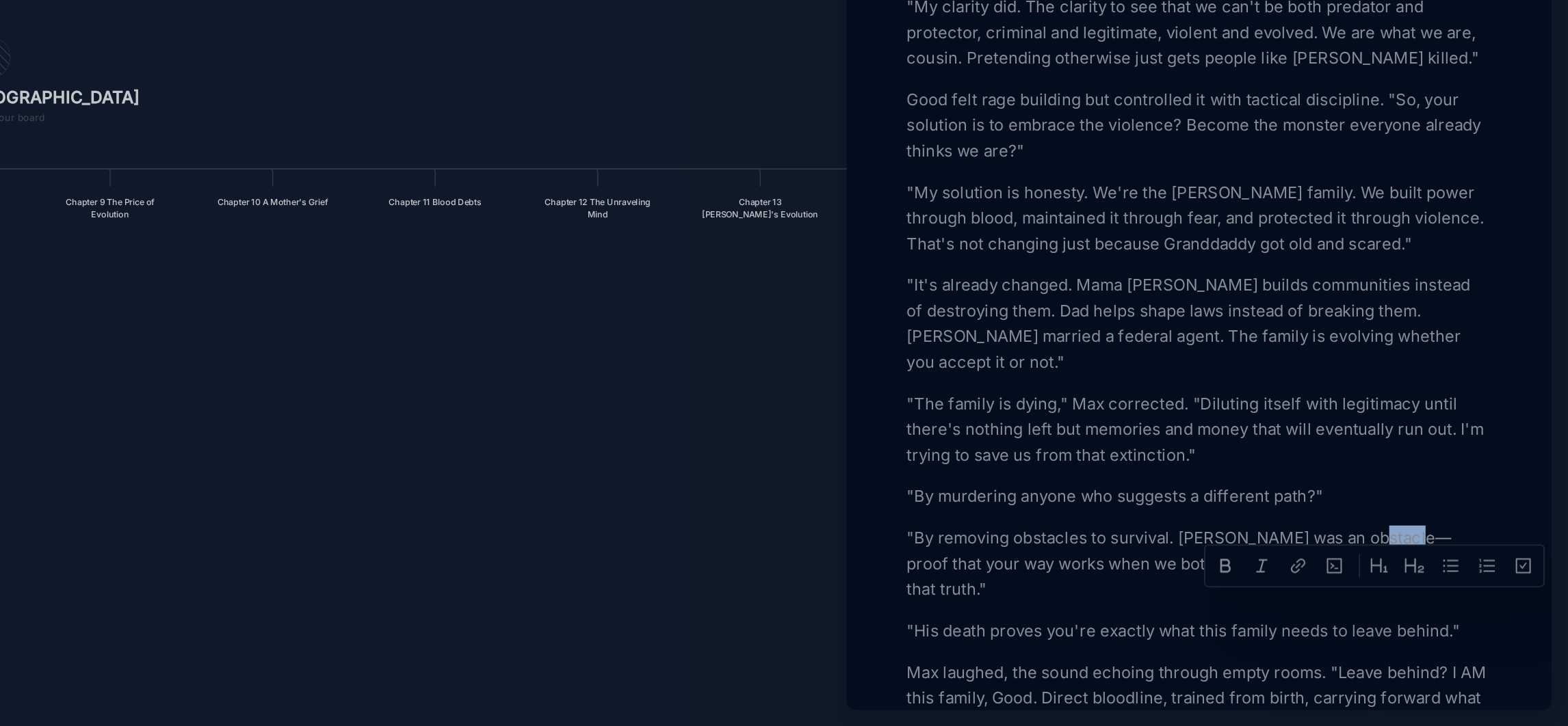
drag, startPoint x: 1470, startPoint y: 652, endPoint x: 1446, endPoint y: 654, distance: 24.1
click at [1446, 646] on p ""By removing obstacles to survival. [PERSON_NAME] was an obstacle—proof that yo…" at bounding box center [1331, 621] width 375 height 49
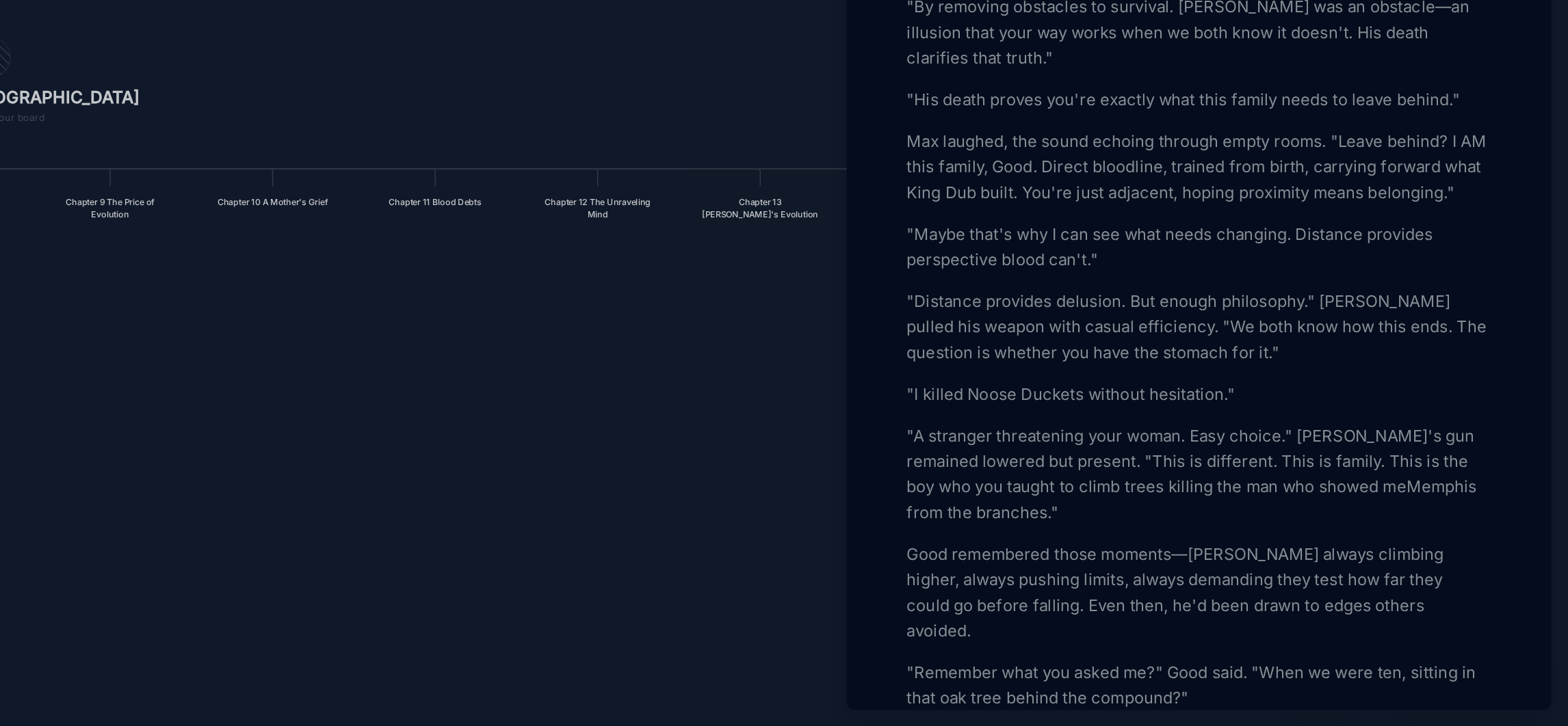
scroll to position [1617, 0]
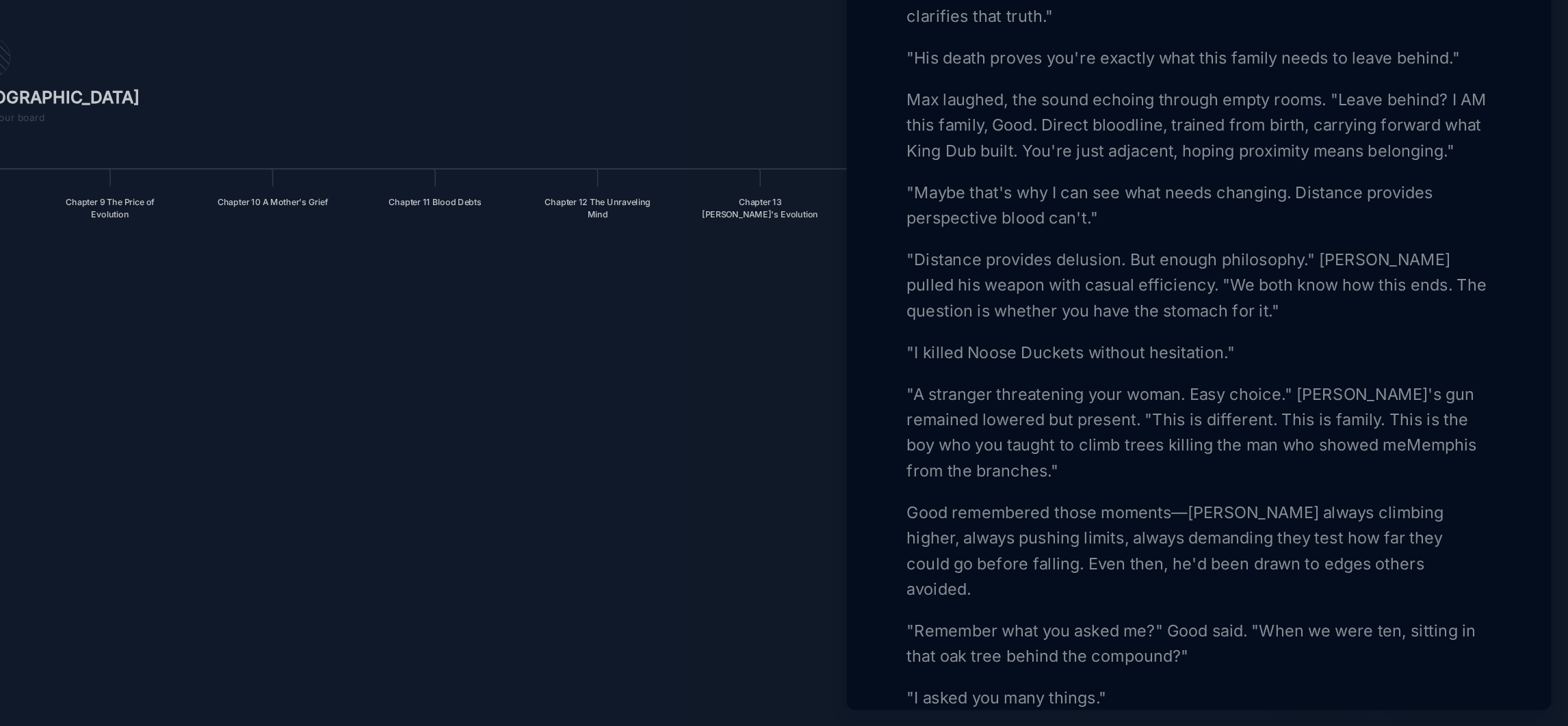
click at [1421, 570] on p ""A stranger threatening your woman. Easy choice." [PERSON_NAME]'s gun remained …" at bounding box center [1331, 537] width 375 height 65
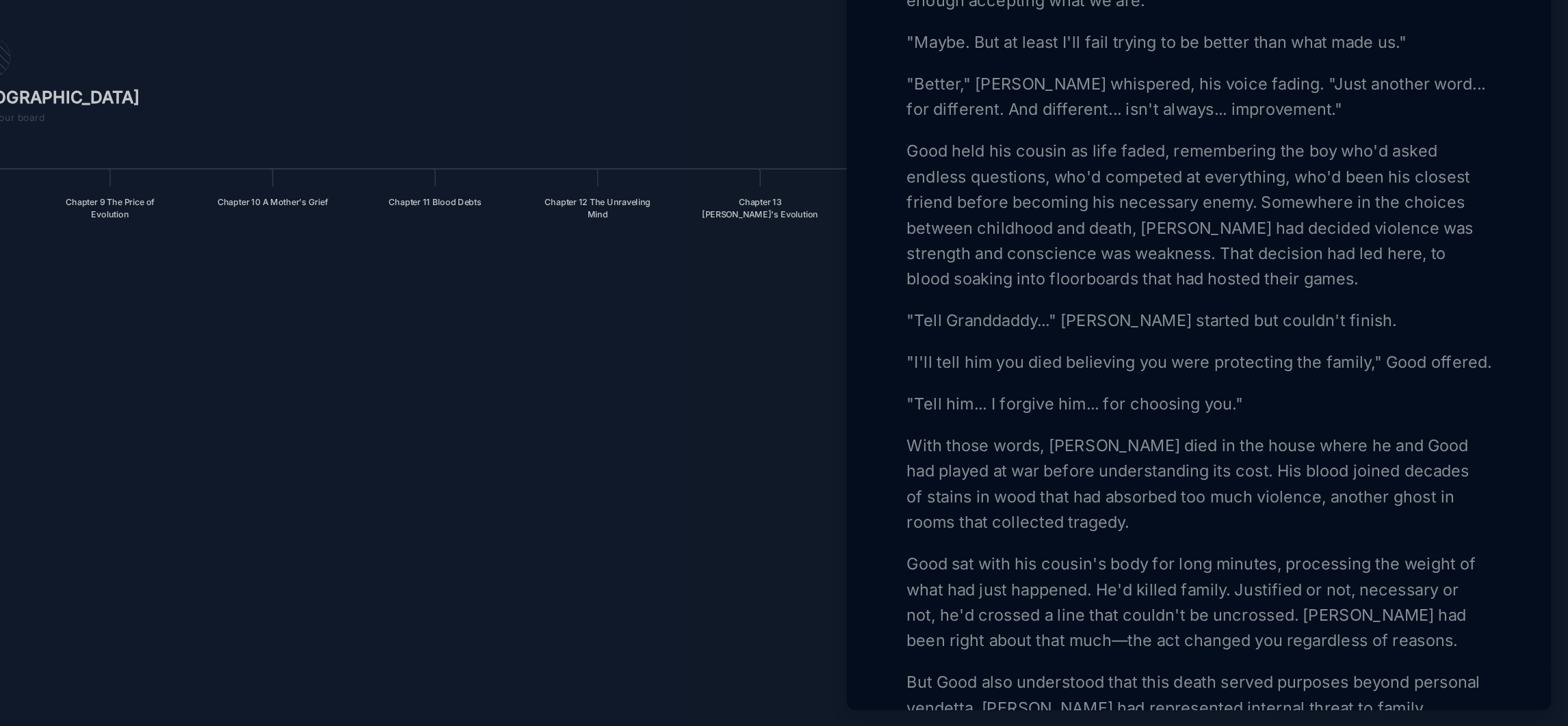
scroll to position [2776, 0]
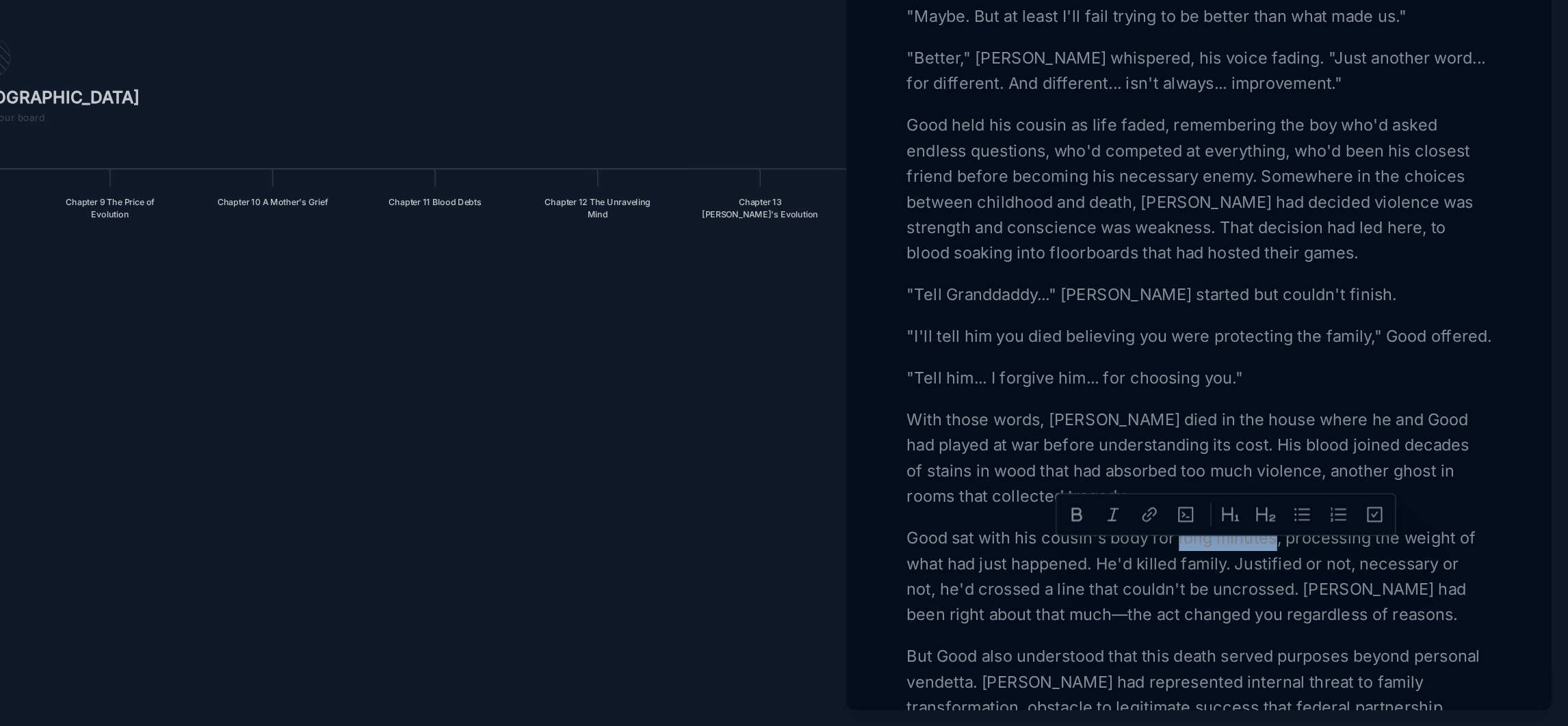
drag, startPoint x: 1379, startPoint y: 616, endPoint x: 1318, endPoint y: 614, distance: 61.0
click at [1318, 614] on p "Good sat with his cousin's body for long minutes, processing the weight of what…" at bounding box center [1331, 629] width 375 height 65
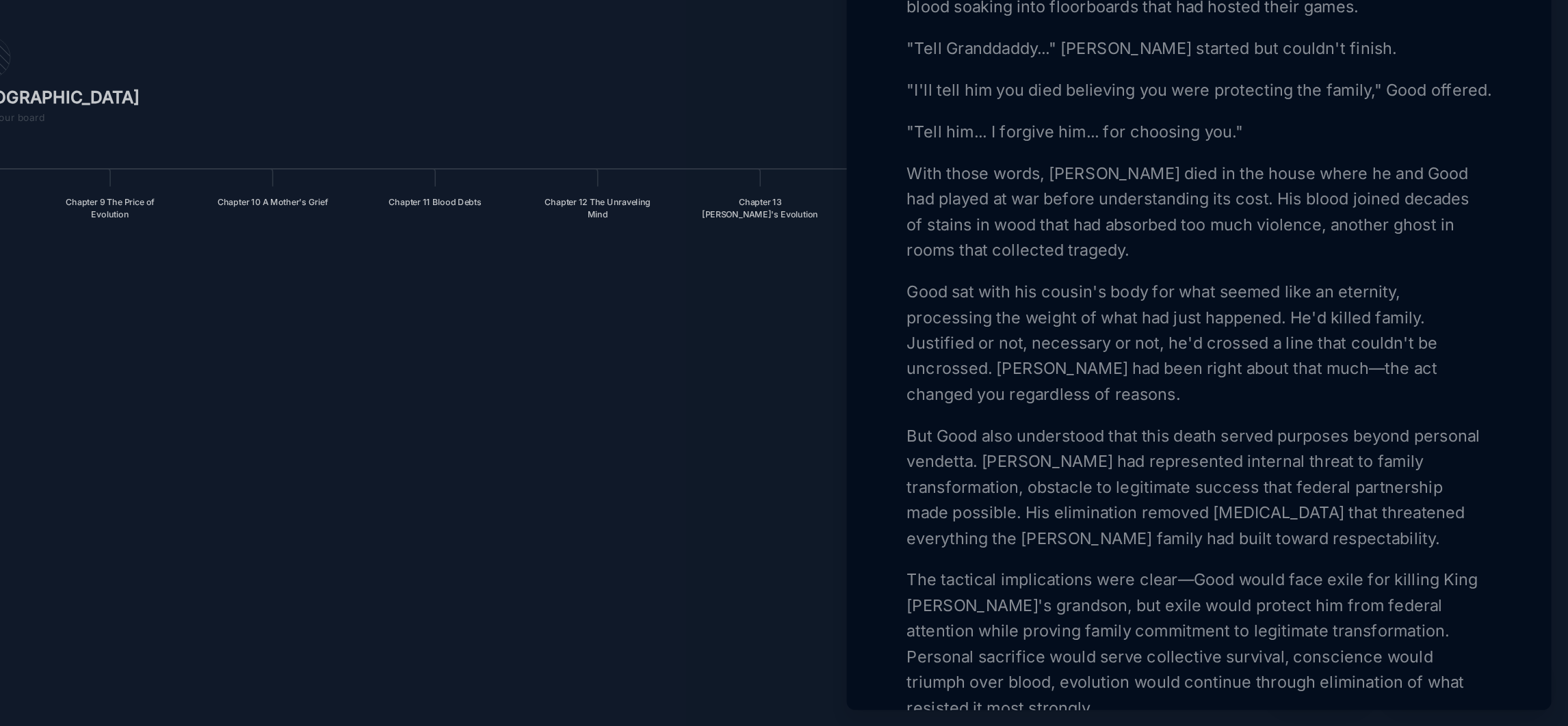
scroll to position [2950, 0]
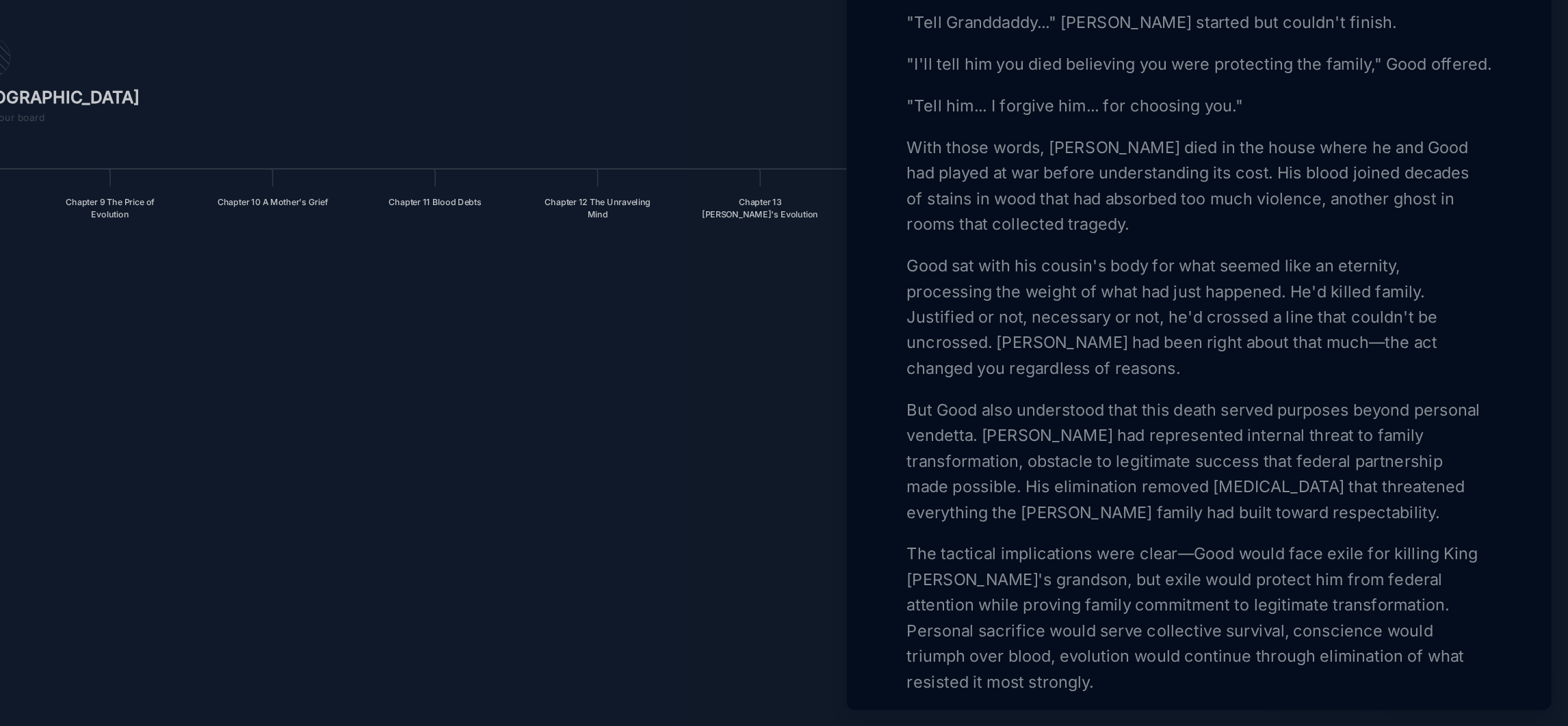
click at [1298, 545] on p "But Good also understood that this death served purposes beyond personal vendet…" at bounding box center [1331, 556] width 375 height 82
click at [1145, 566] on p "But Good also understood that this death served purposes beyond personal vendet…" at bounding box center [1331, 556] width 375 height 82
click at [1261, 583] on p "But Good also understood that this death served purposes beyond personal vendet…" at bounding box center [1331, 556] width 375 height 82
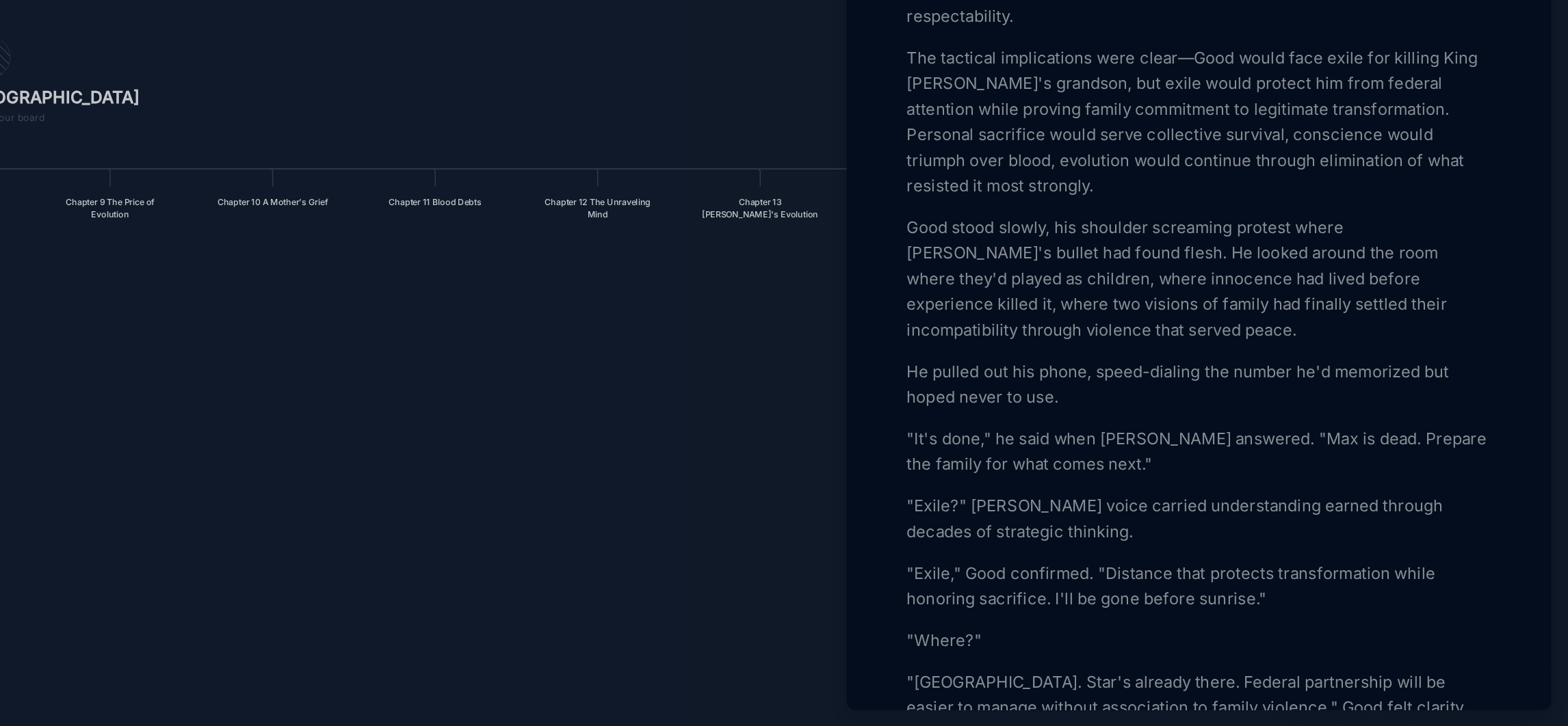
scroll to position [3301, 0]
